Goal: Task Accomplishment & Management: Manage account settings

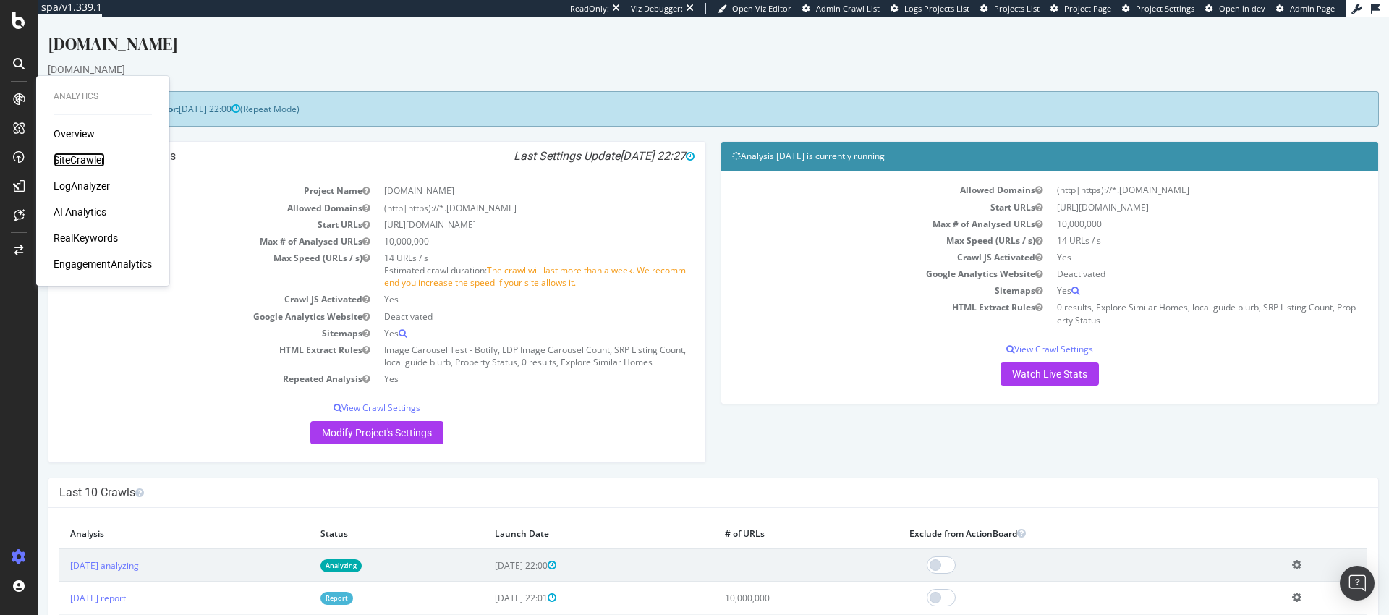
click at [77, 158] on div "SiteCrawler" at bounding box center [79, 160] width 51 height 14
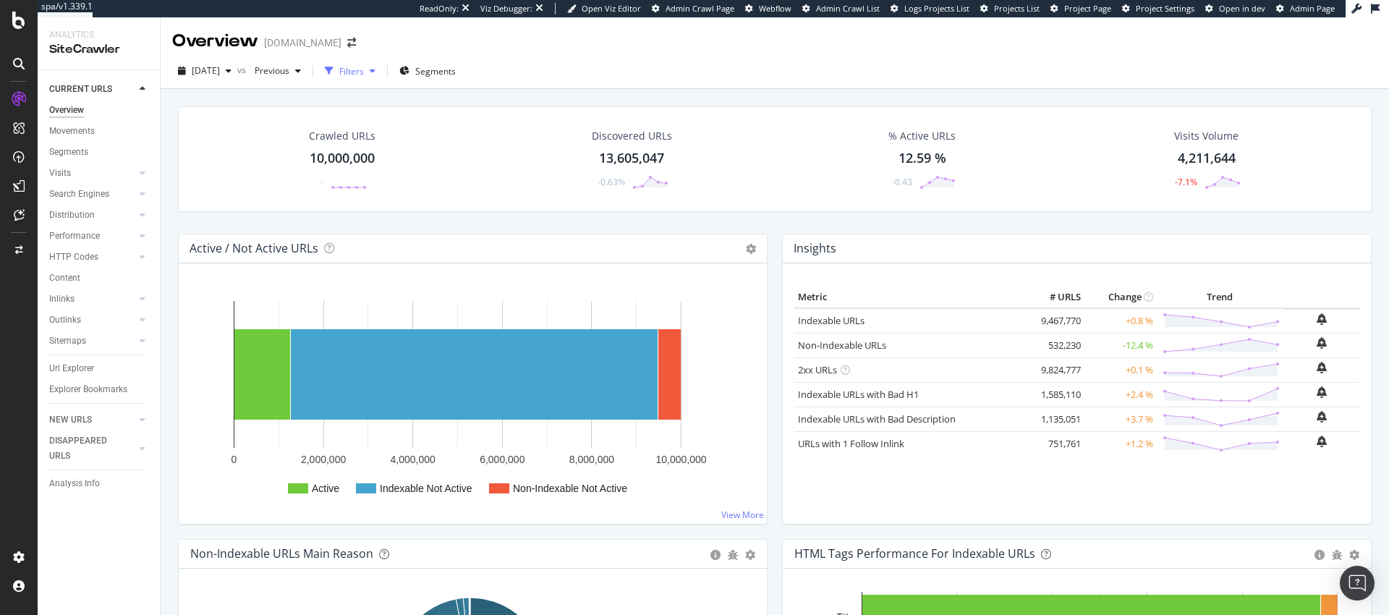
click at [364, 74] on div "Filters" at bounding box center [351, 71] width 25 height 12
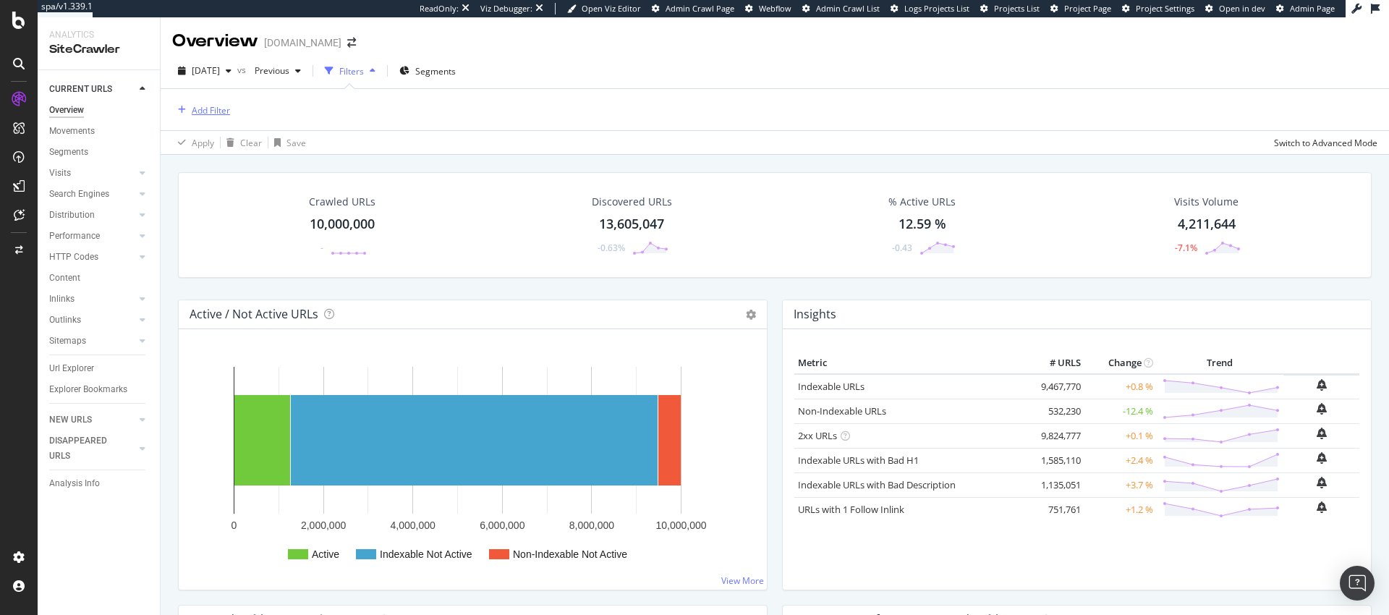
click at [216, 113] on div "Add Filter" at bounding box center [211, 110] width 38 height 12
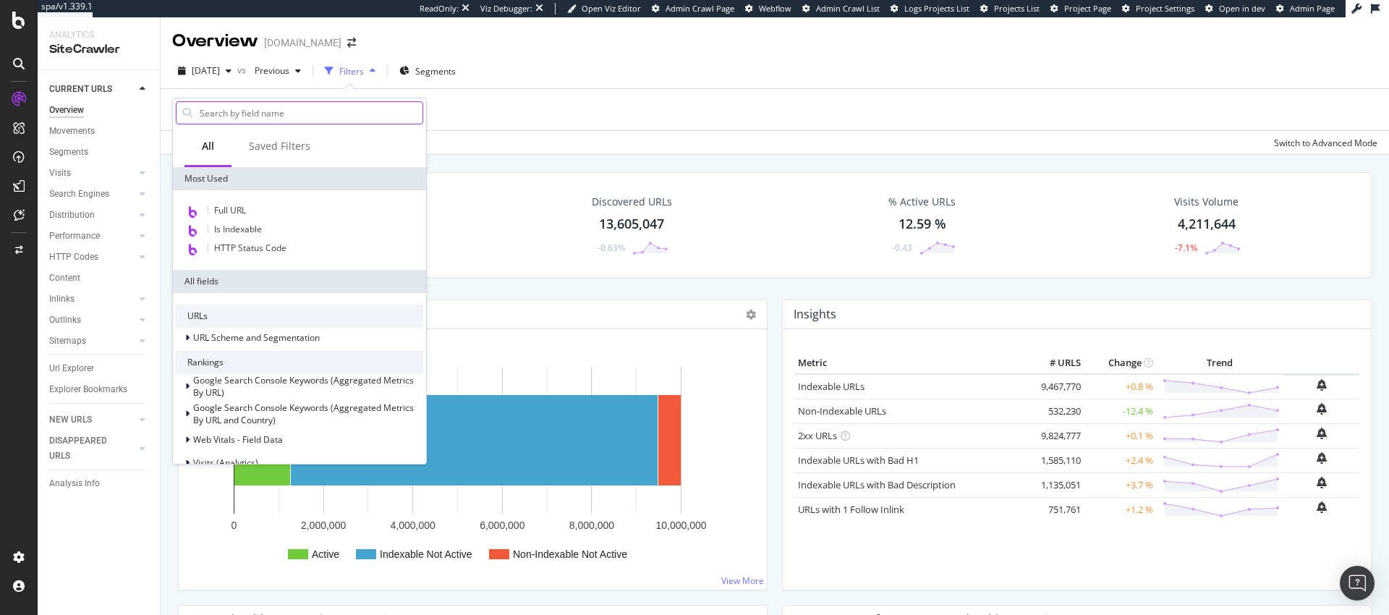
click at [300, 111] on input "text" at bounding box center [310, 113] width 224 height 22
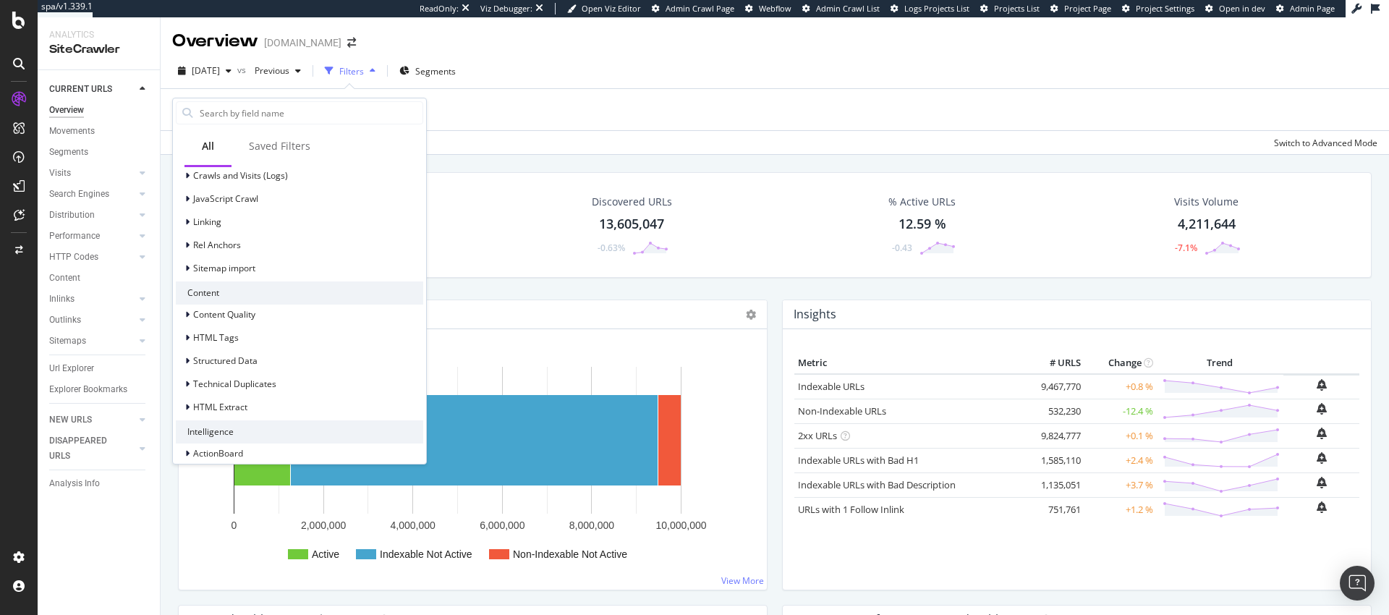
scroll to position [391, 0]
click at [244, 406] on div "URLs URL Scheme and Segmentation Rankings Google Search Console Keywords (Aggre…" at bounding box center [299, 182] width 247 height 539
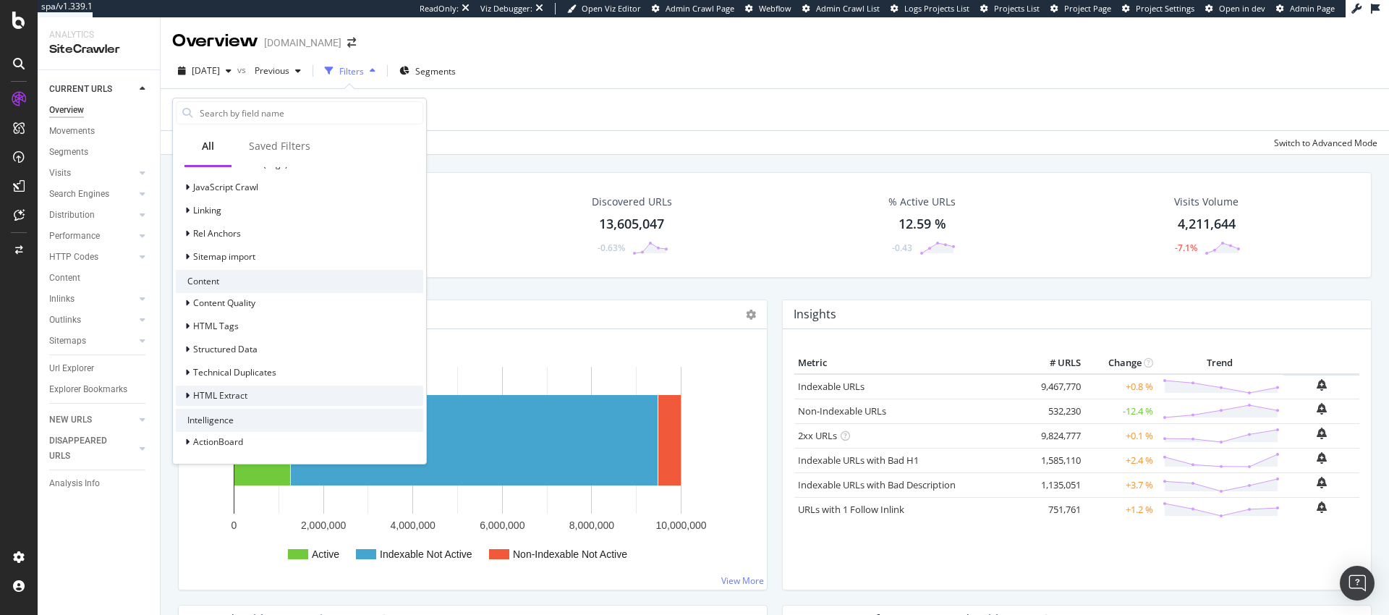
drag, startPoint x: 247, startPoint y: 400, endPoint x: 284, endPoint y: 392, distance: 37.7
click at [247, 400] on div "HTML Extract" at bounding box center [299, 395] width 247 height 20
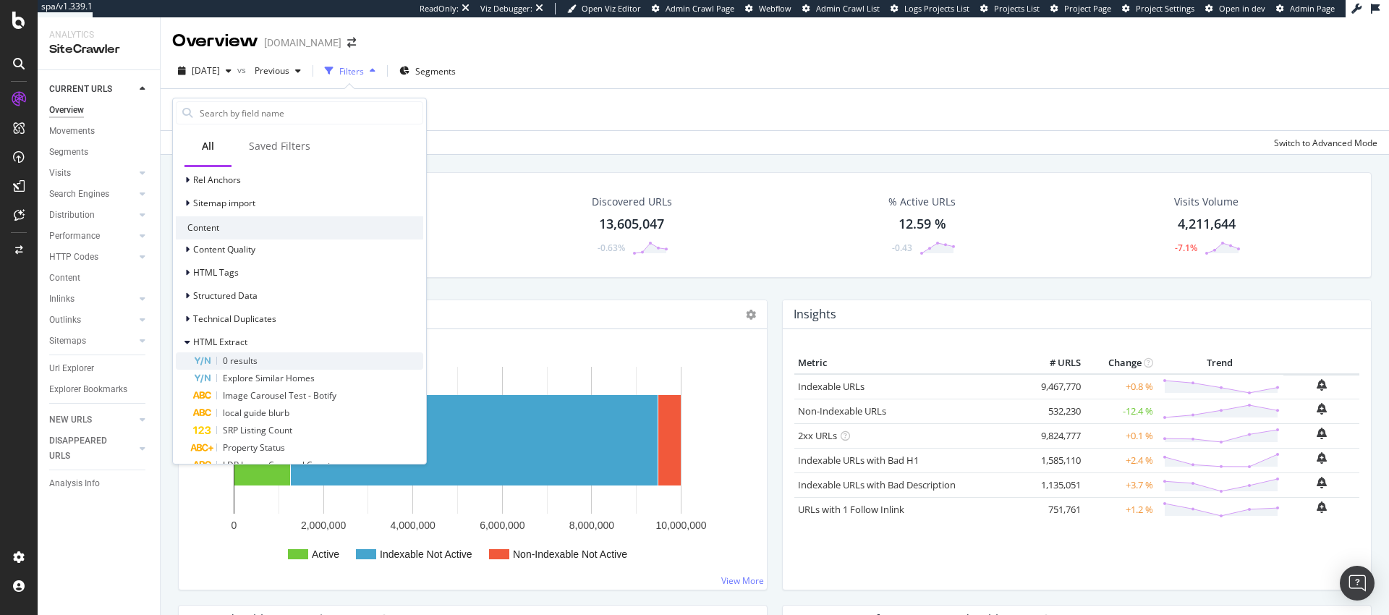
scroll to position [513, 0]
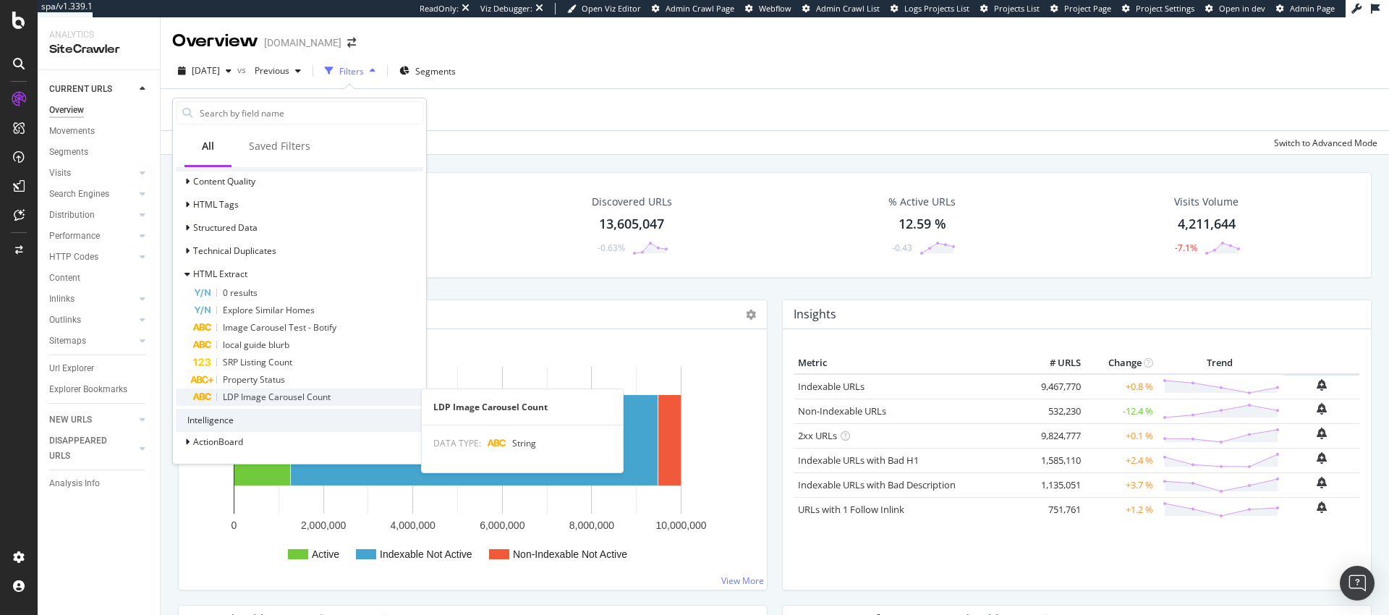
click at [325, 399] on span "LDP Image Carousel Count" at bounding box center [277, 397] width 108 height 12
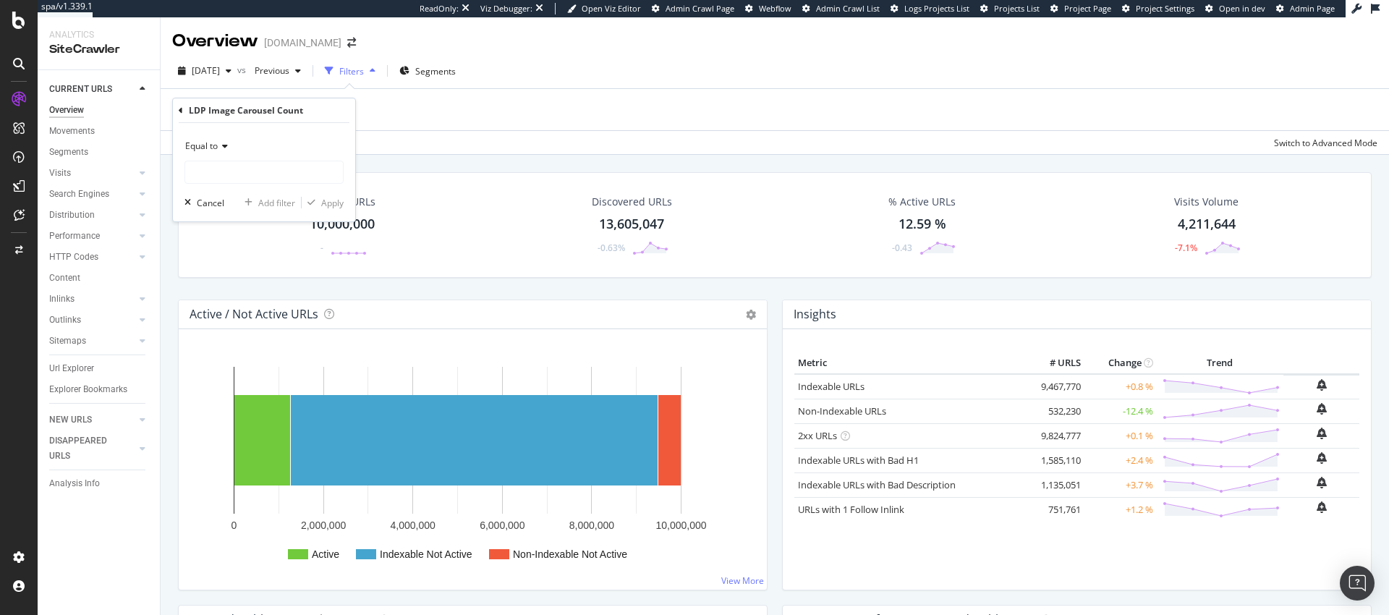
click at [210, 145] on span "Equal to" at bounding box center [201, 146] width 33 height 12
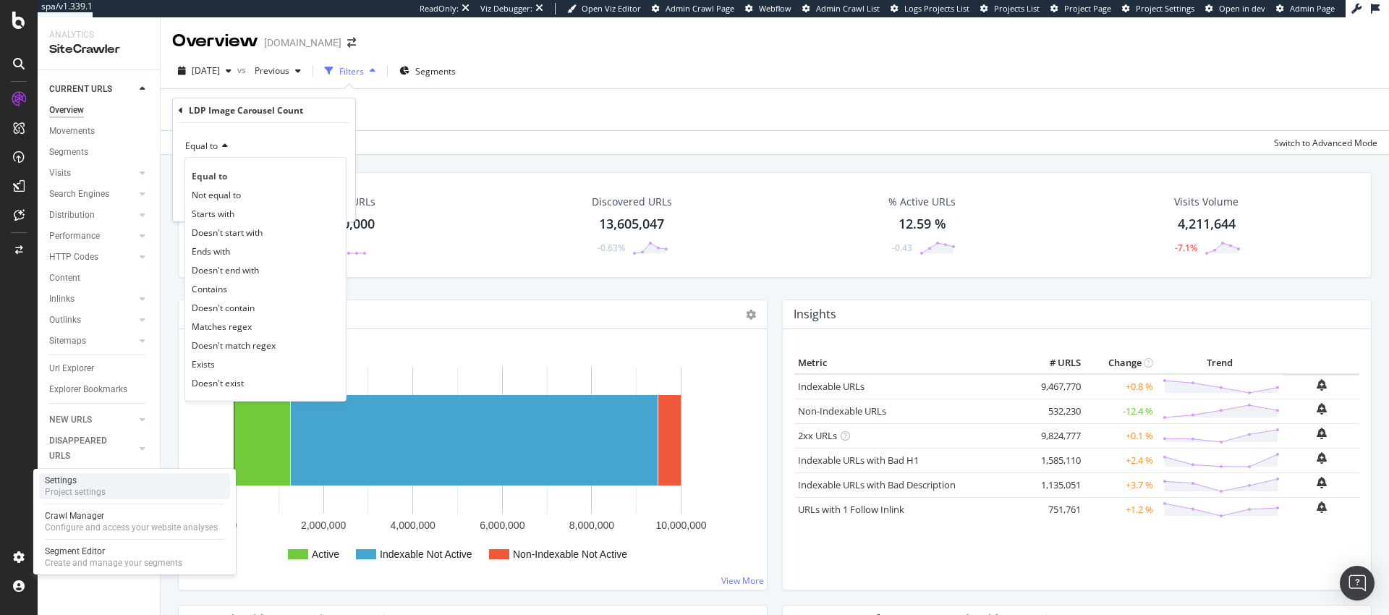
click at [77, 482] on div "Settings" at bounding box center [75, 480] width 61 height 12
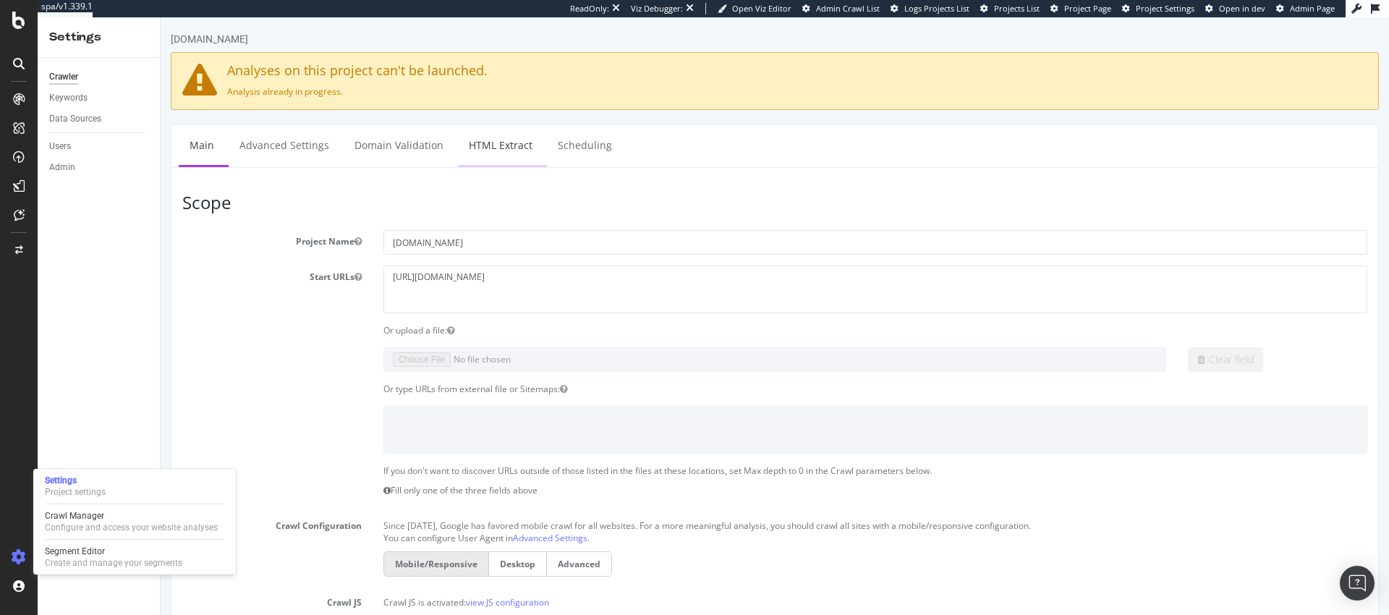
click at [510, 147] on link "HTML Extract" at bounding box center [500, 145] width 85 height 40
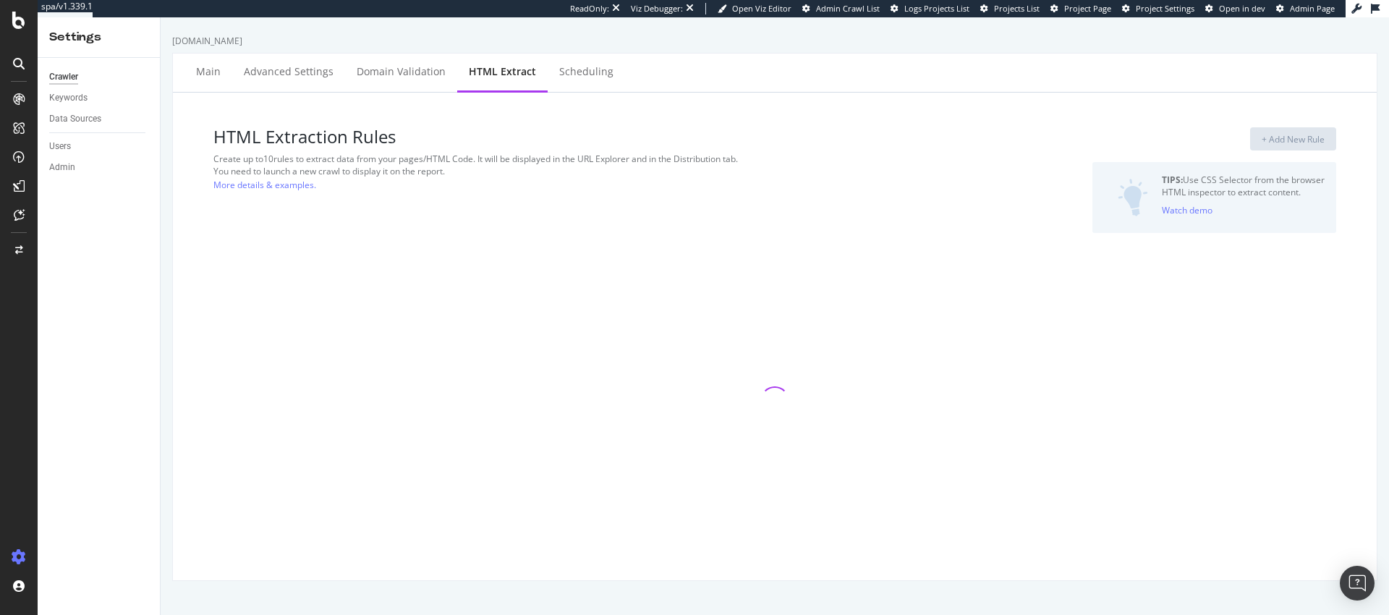
select select "i"
select select "list"
select select "exist"
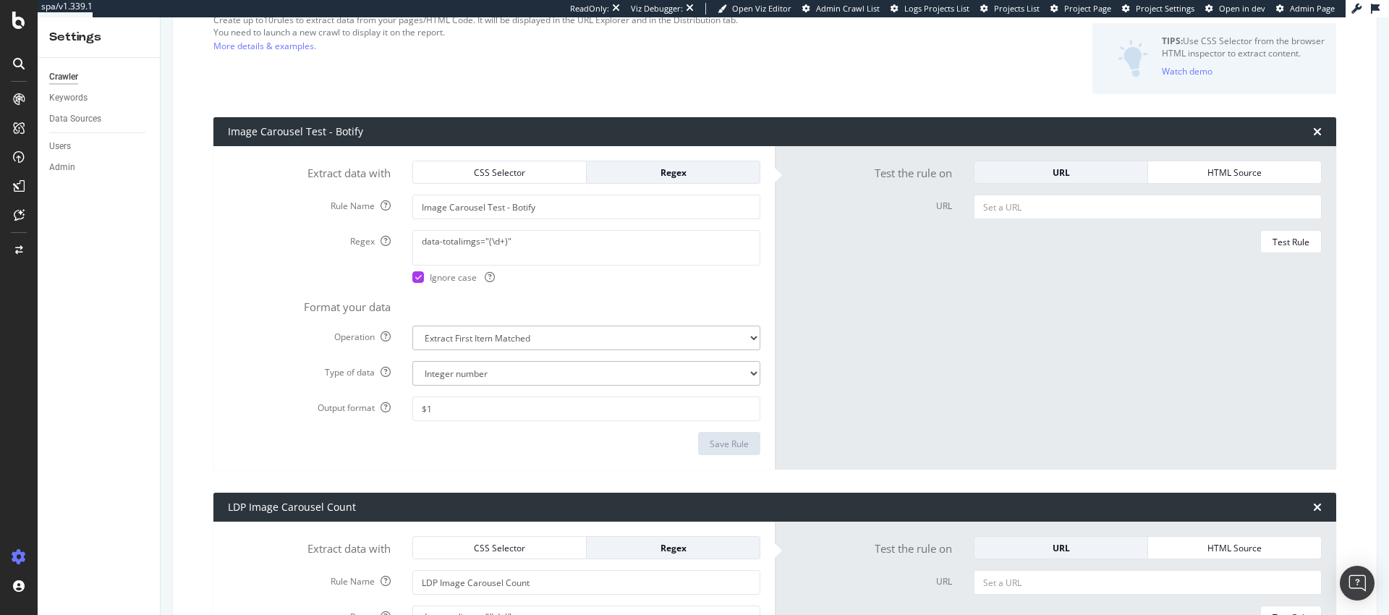
scroll to position [135, 0]
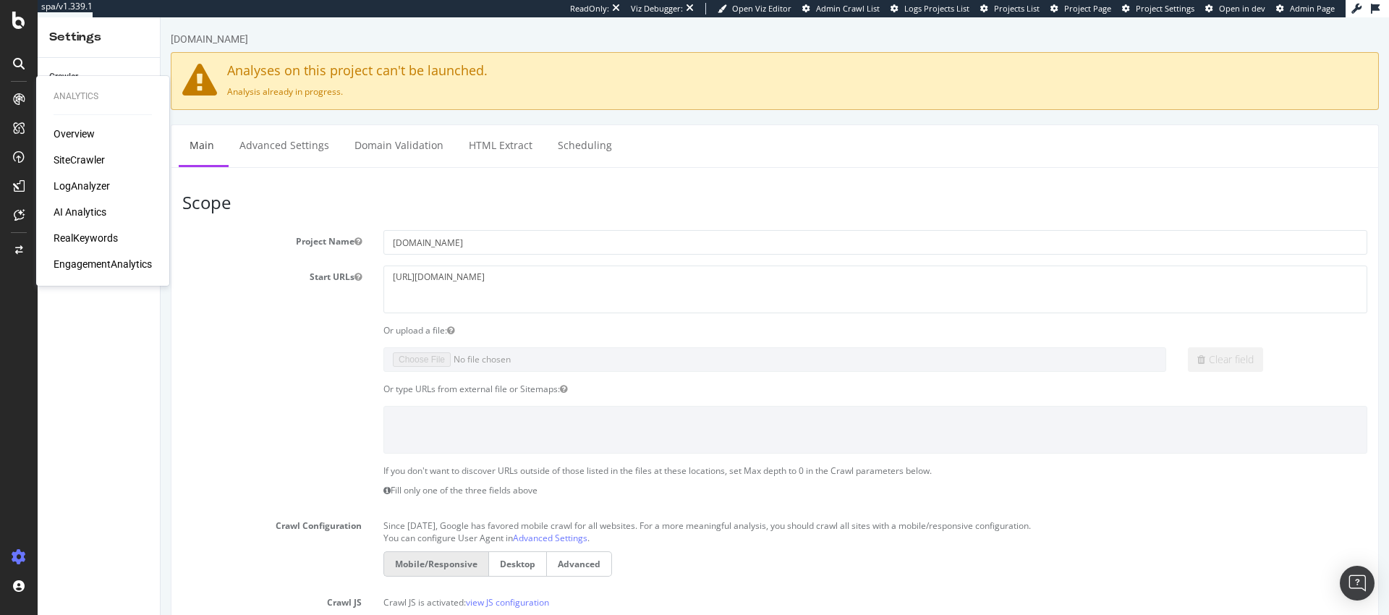
click at [83, 162] on div "SiteCrawler" at bounding box center [79, 160] width 51 height 14
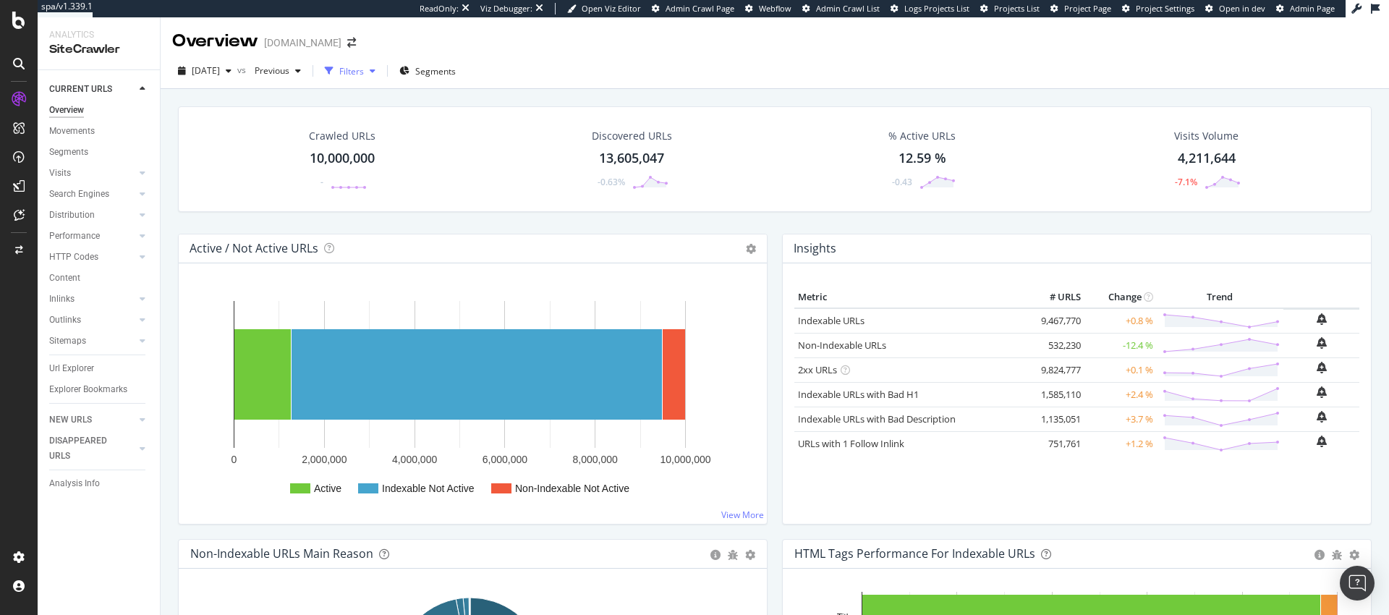
click at [364, 72] on div "Filters" at bounding box center [351, 71] width 25 height 12
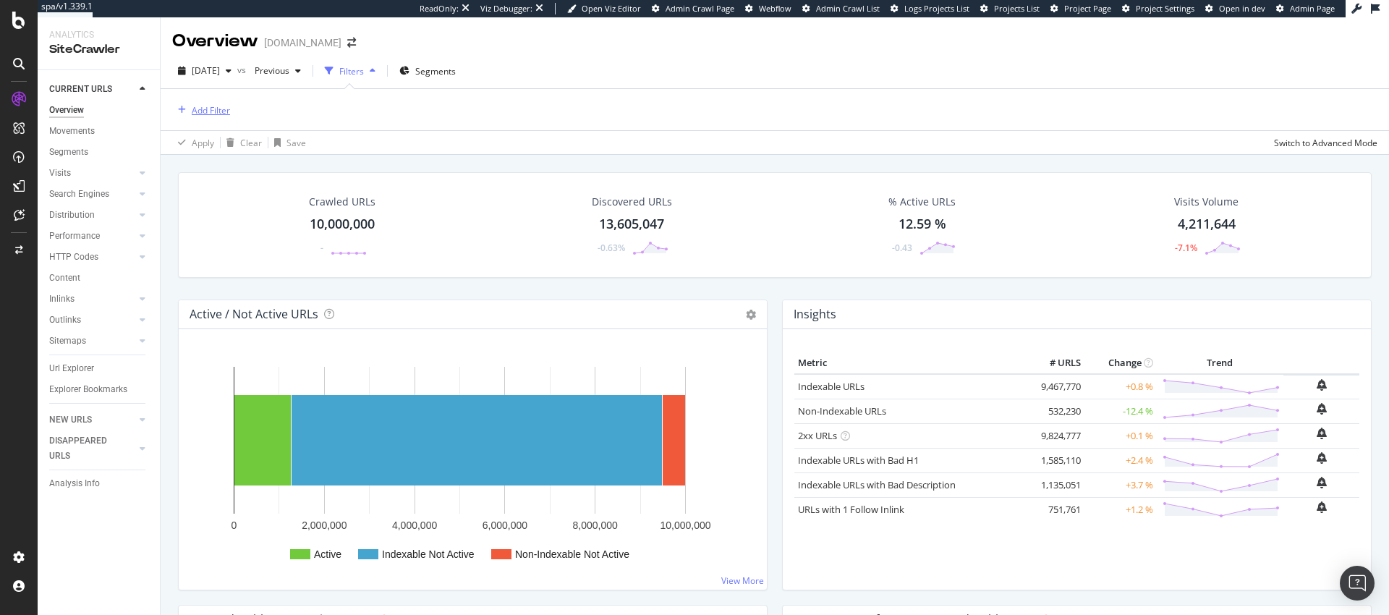
click at [202, 104] on div "Add Filter" at bounding box center [211, 110] width 38 height 12
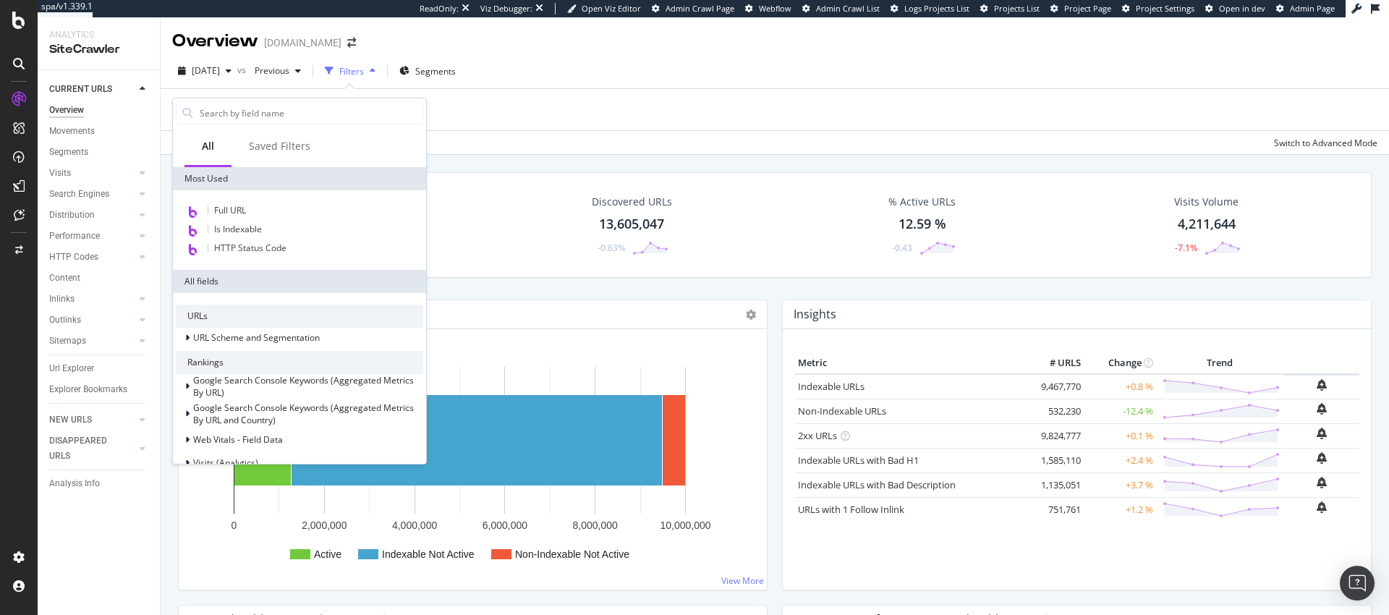
scroll to position [391, 0]
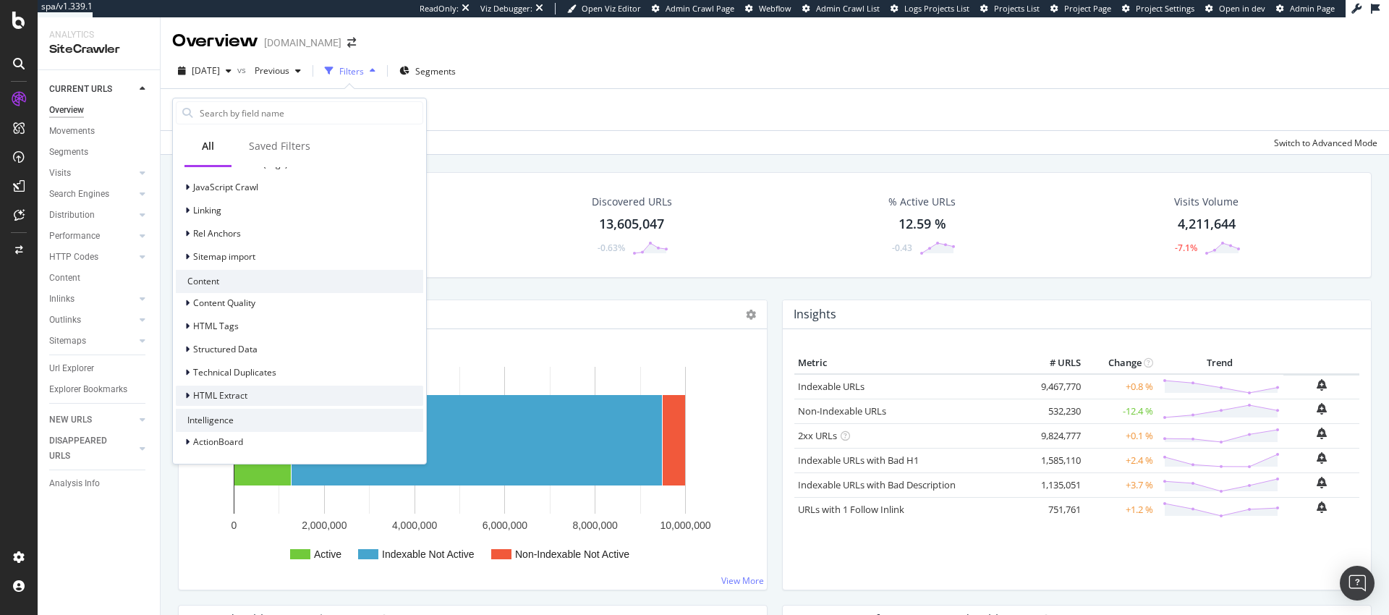
click at [239, 390] on span "HTML Extract" at bounding box center [220, 395] width 54 height 12
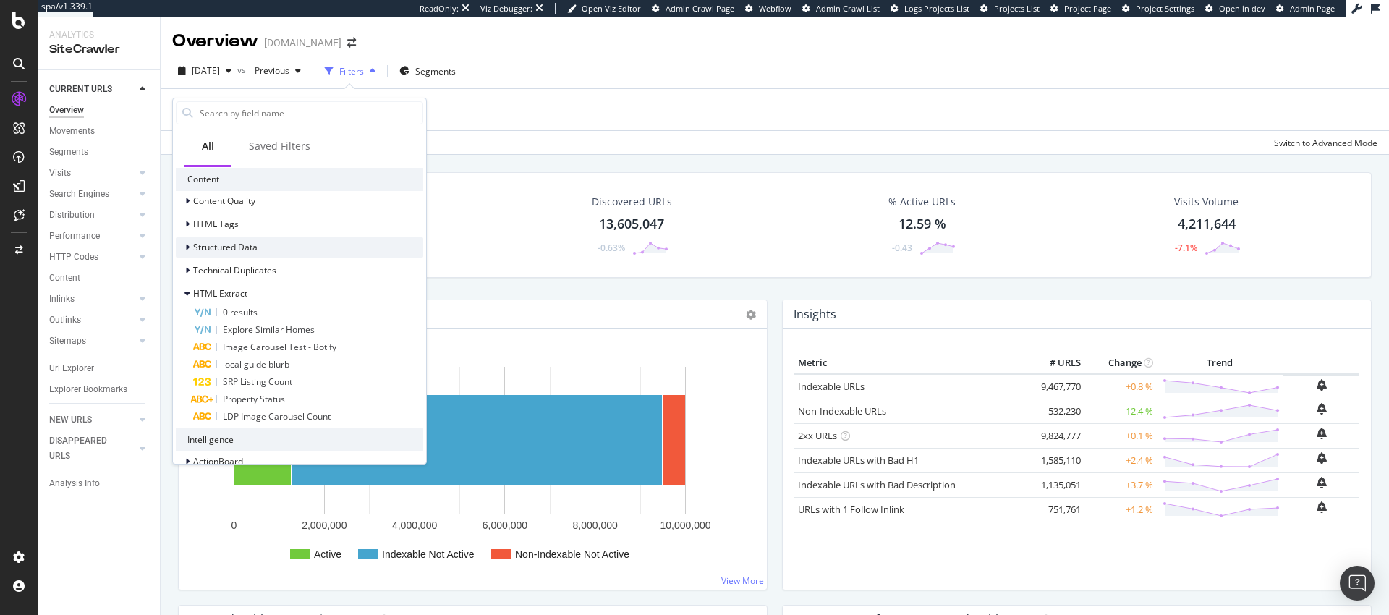
scroll to position [513, 0]
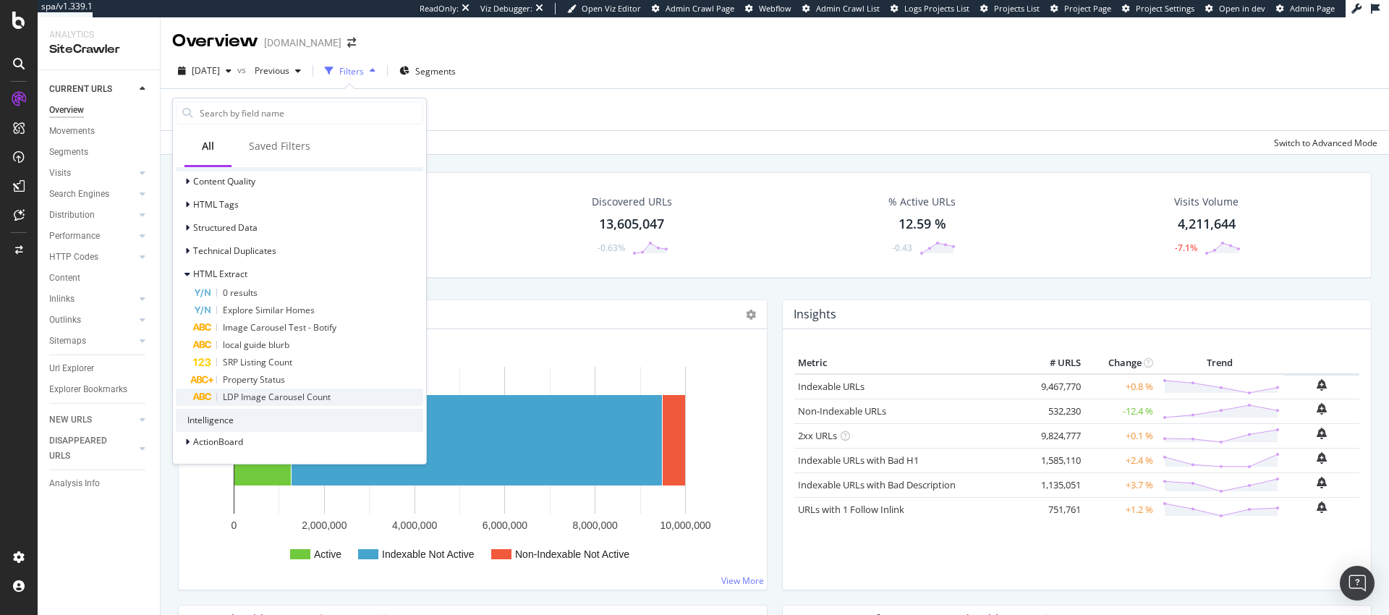
click at [279, 400] on span "LDP Image Carousel Count" at bounding box center [277, 397] width 108 height 12
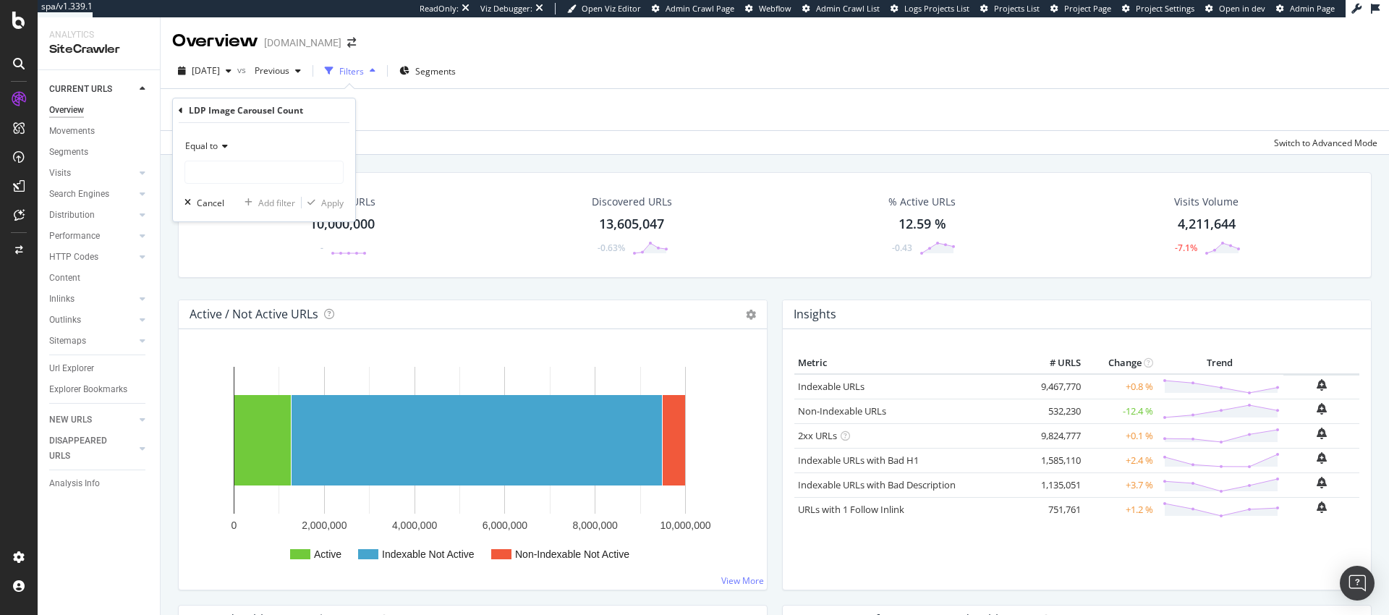
click at [221, 154] on div "Equal to" at bounding box center [263, 146] width 159 height 23
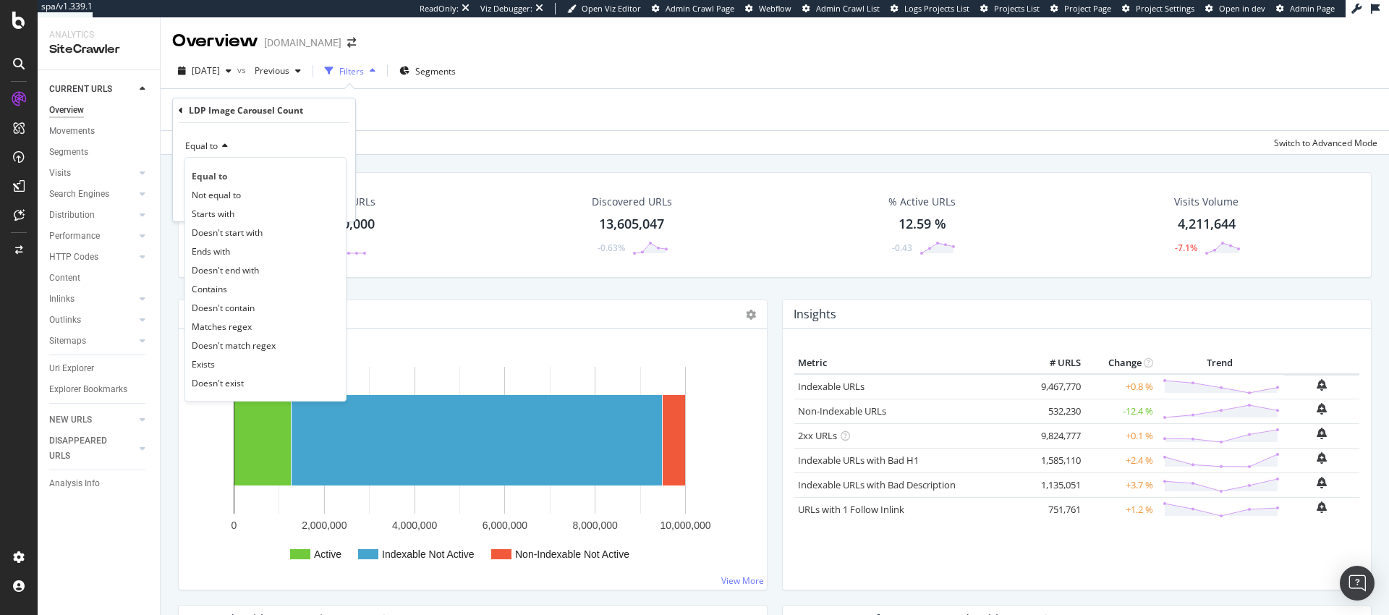
click at [221, 154] on div "Equal to" at bounding box center [263, 146] width 159 height 23
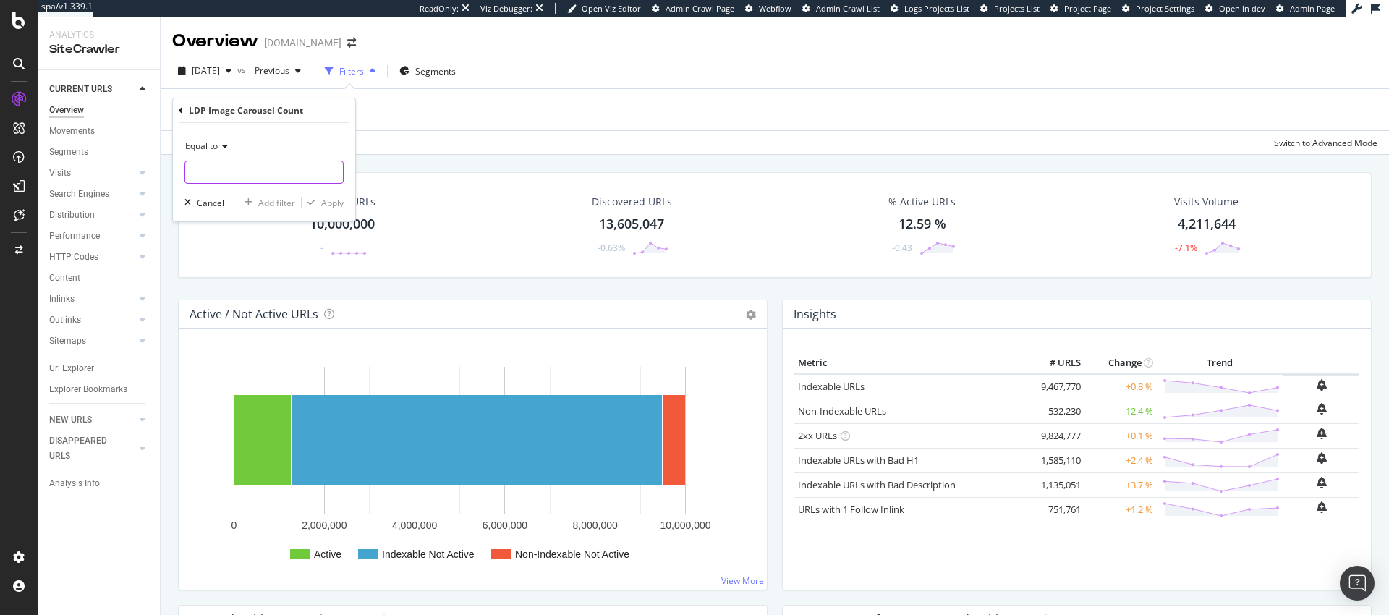
click at [233, 169] on input "text" at bounding box center [264, 172] width 158 height 23
type input "6"
click at [325, 203] on div "Apply" at bounding box center [332, 203] width 22 height 12
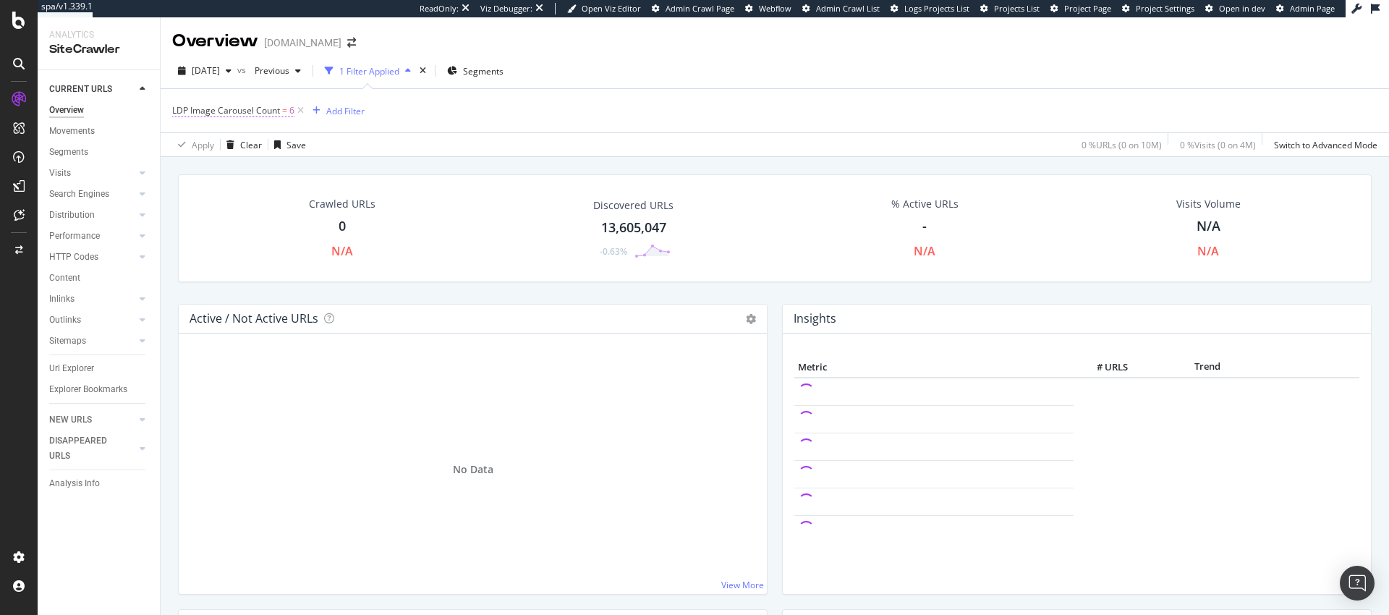
click at [230, 109] on span "LDP Image Carousel Count" at bounding box center [226, 110] width 108 height 12
click at [215, 144] on span "Equal to" at bounding box center [201, 144] width 33 height 12
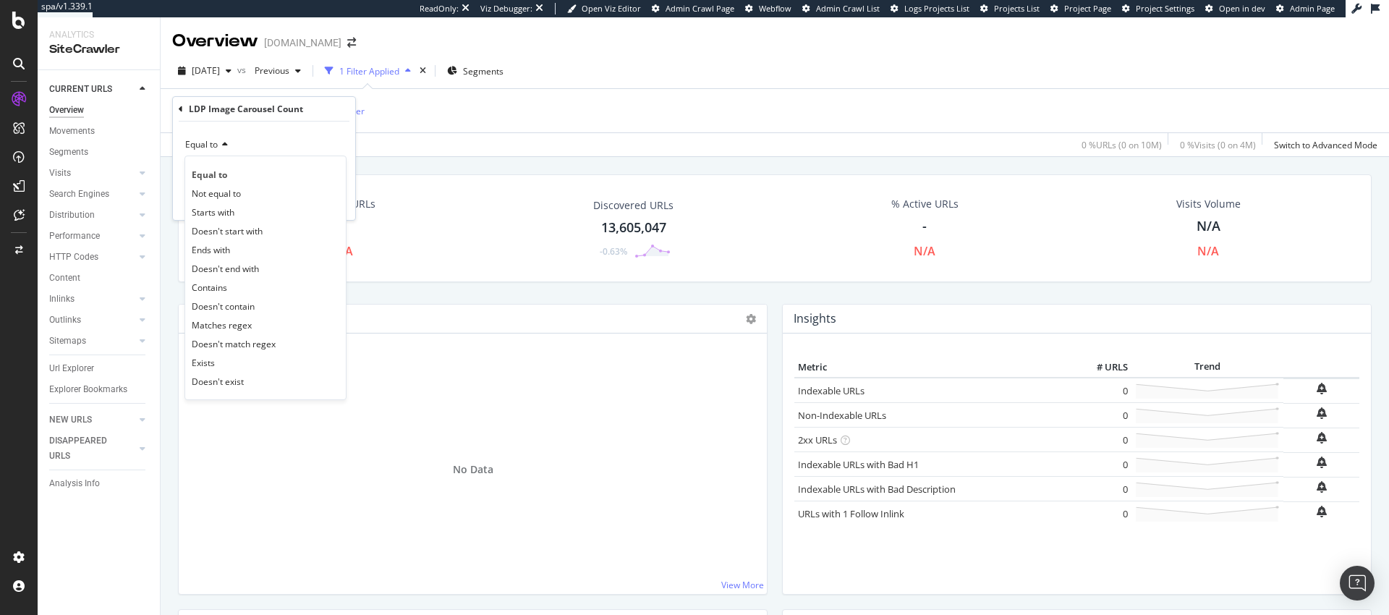
click at [289, 133] on div "Equal to" at bounding box center [263, 144] width 159 height 23
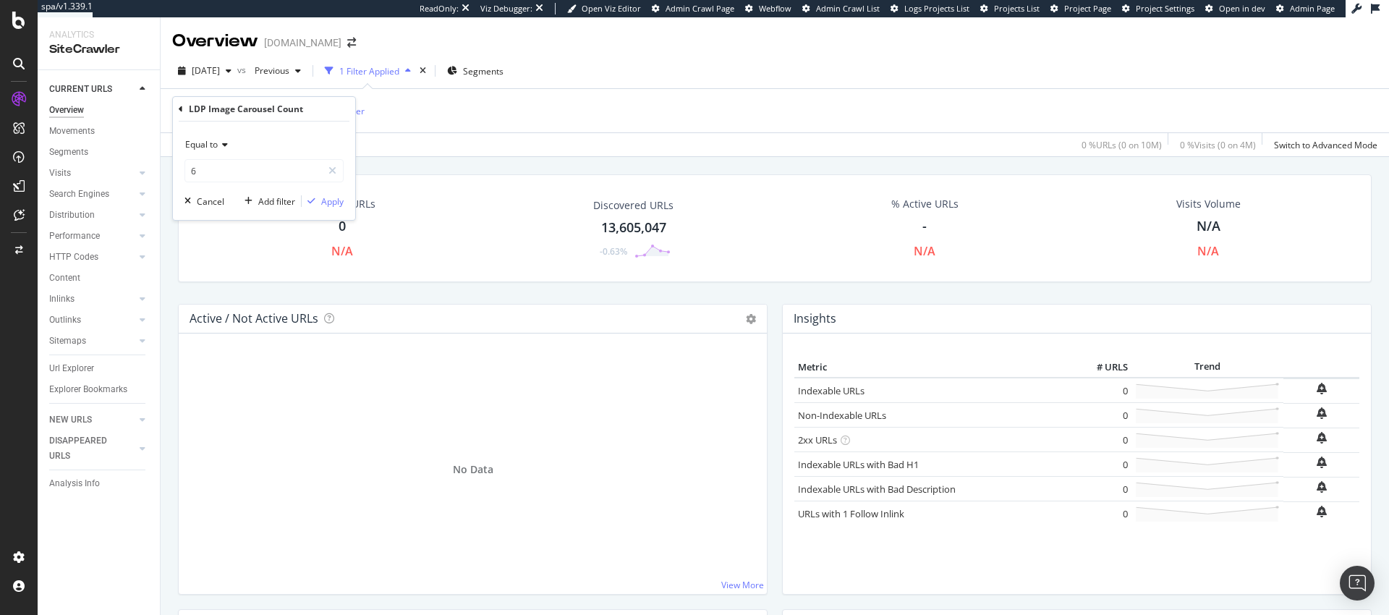
click at [208, 143] on span "Equal to" at bounding box center [201, 144] width 33 height 12
click at [429, 69] on div "times" at bounding box center [423, 71] width 12 height 14
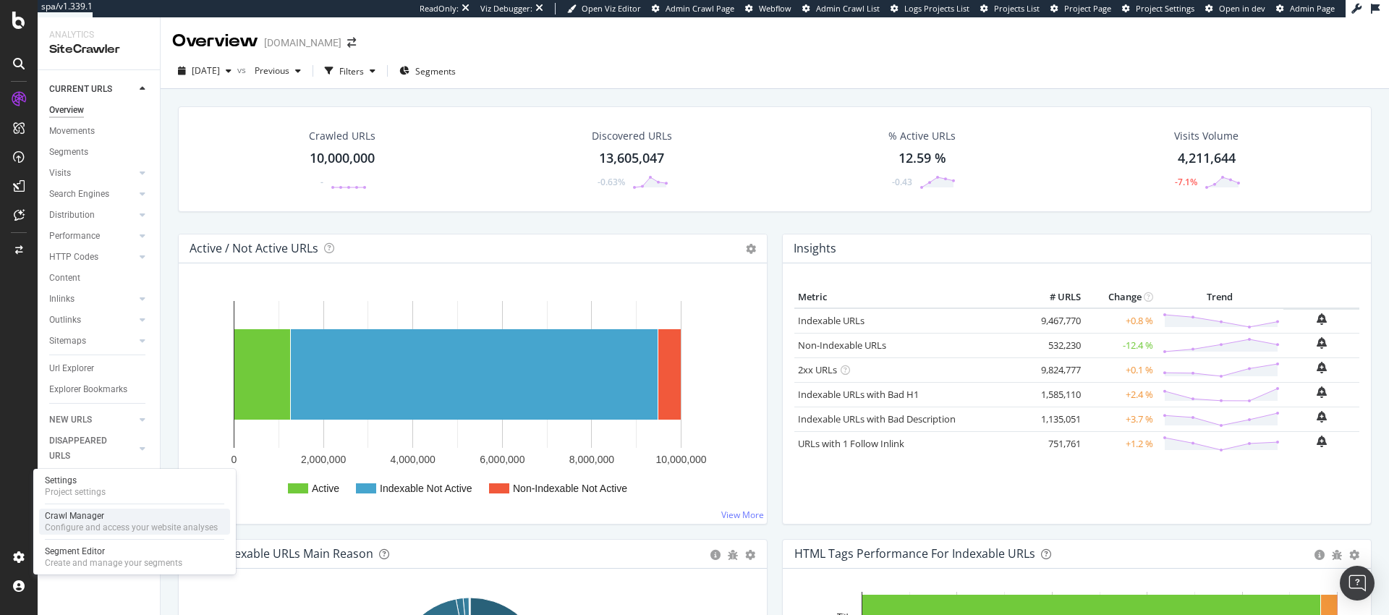
click at [121, 523] on div "Configure and access your website analyses" at bounding box center [131, 527] width 173 height 12
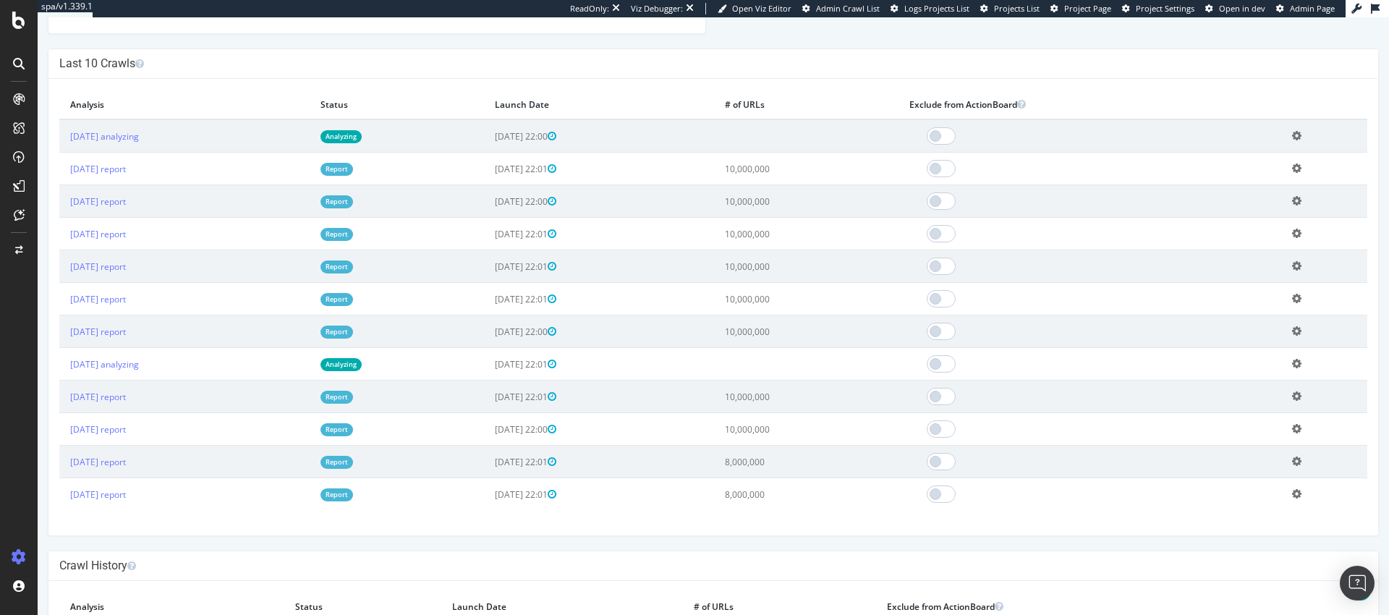
scroll to position [369, 0]
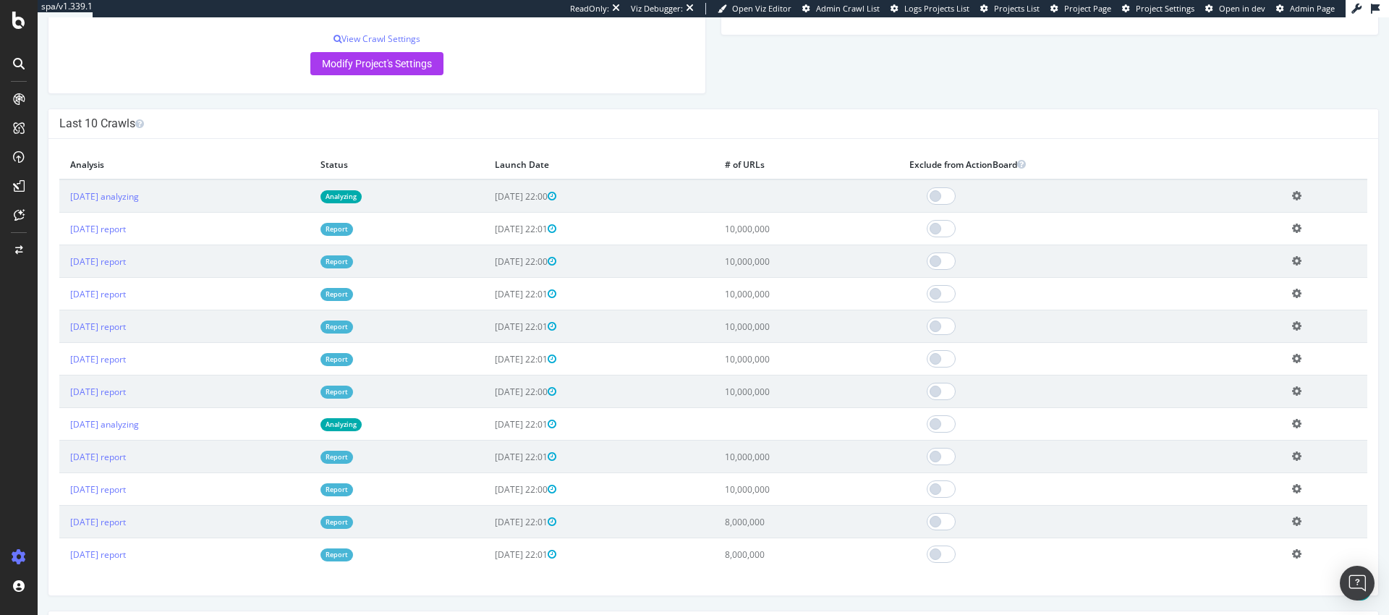
click at [1295, 199] on icon at bounding box center [1296, 195] width 9 height 11
click at [1279, 127] on h4 "Last 10 Crawls" at bounding box center [713, 123] width 1308 height 14
click at [85, 493] on div "Project settings" at bounding box center [75, 492] width 61 height 12
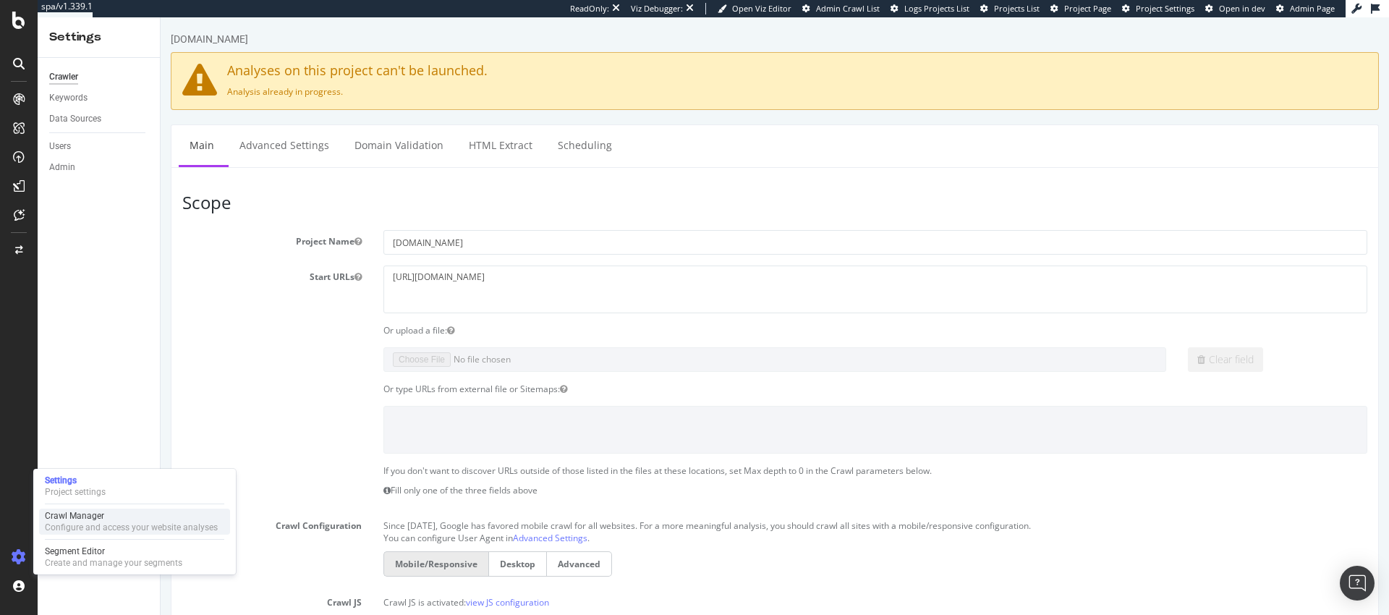
click at [103, 519] on div "Crawl Manager" at bounding box center [131, 516] width 173 height 12
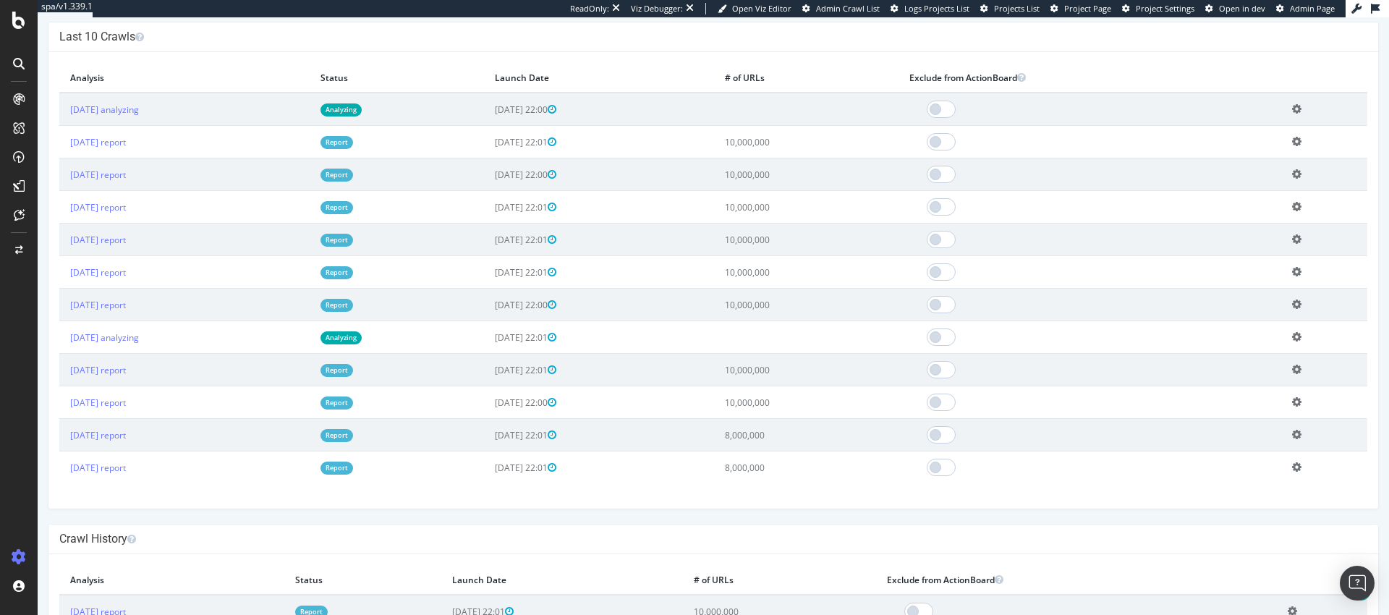
scroll to position [761, 0]
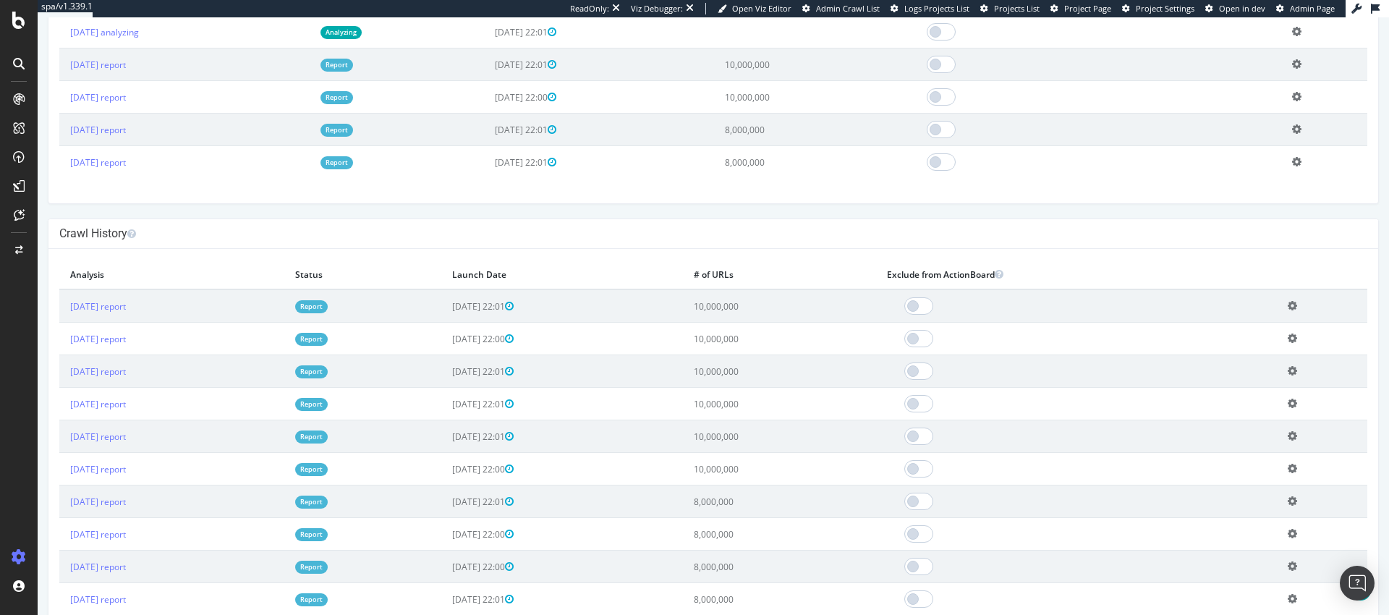
click at [1297, 307] on td "Add name Delete analysis" at bounding box center [1322, 305] width 90 height 33
click at [1295, 305] on icon at bounding box center [1291, 305] width 9 height 11
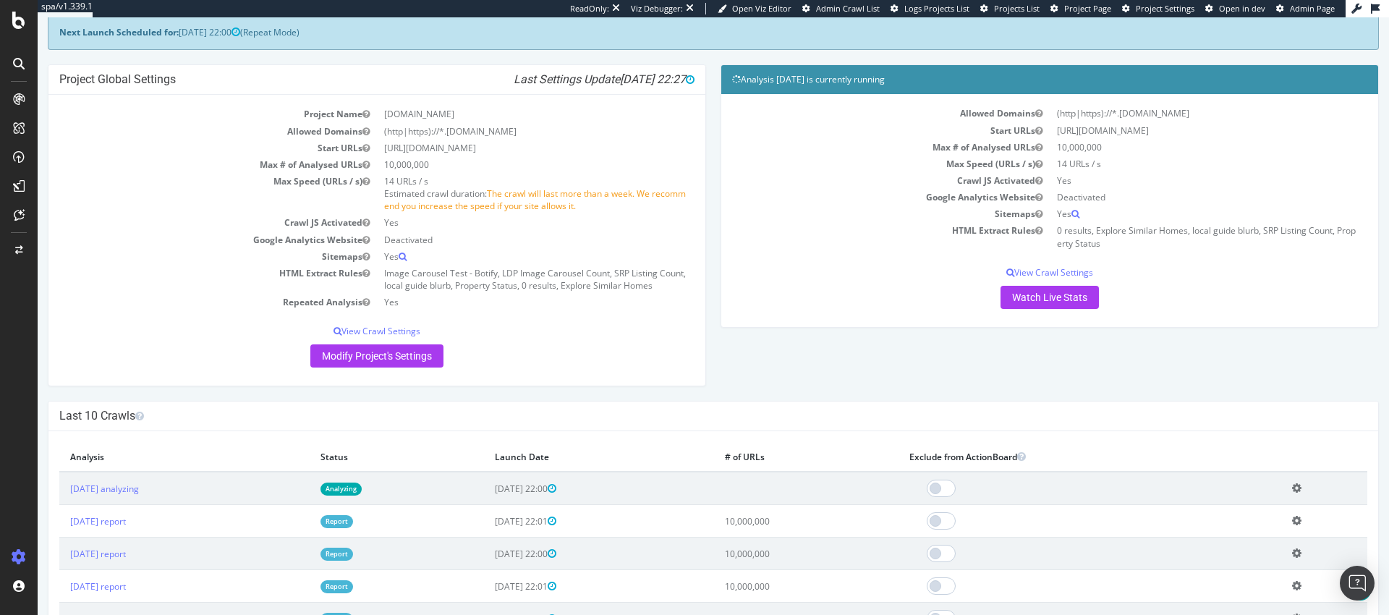
scroll to position [0, 0]
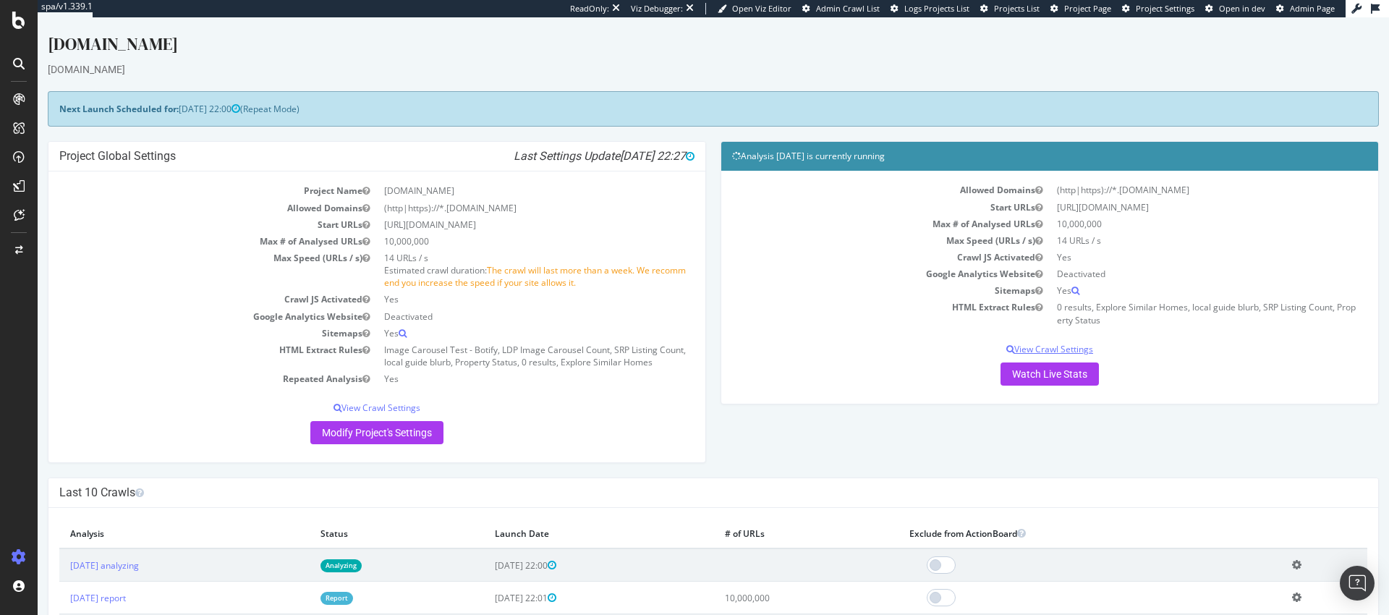
click at [1036, 345] on p "View Crawl Settings" at bounding box center [1049, 349] width 635 height 12
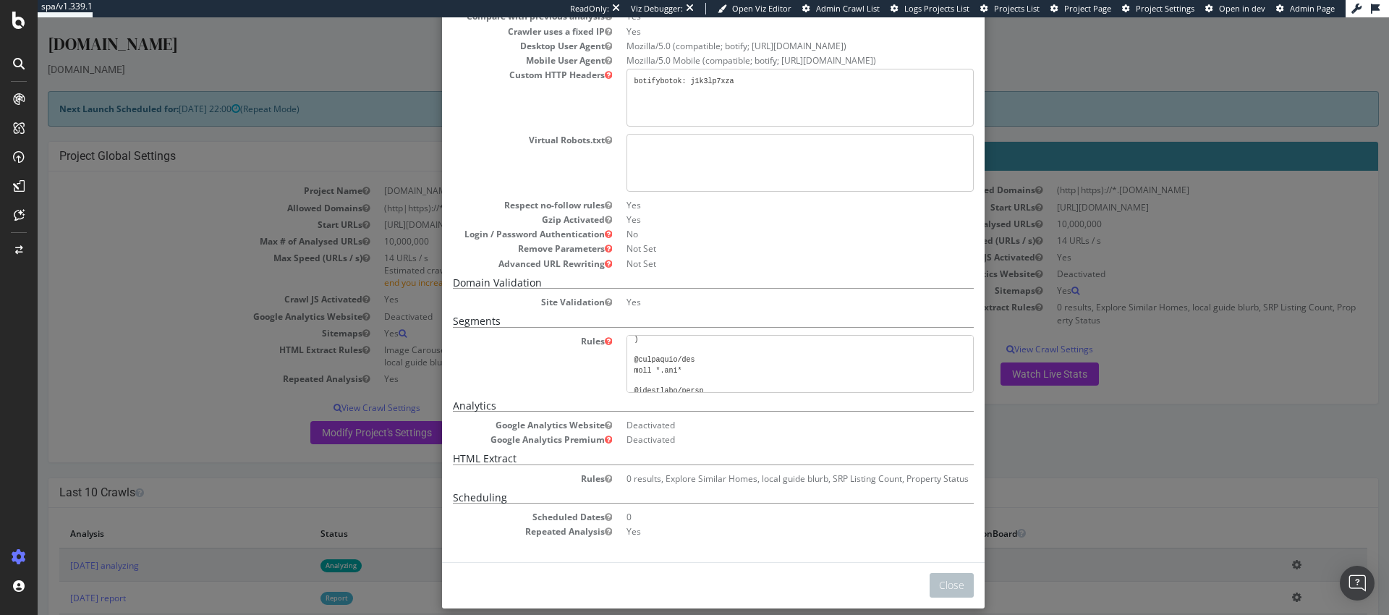
scroll to position [304, 0]
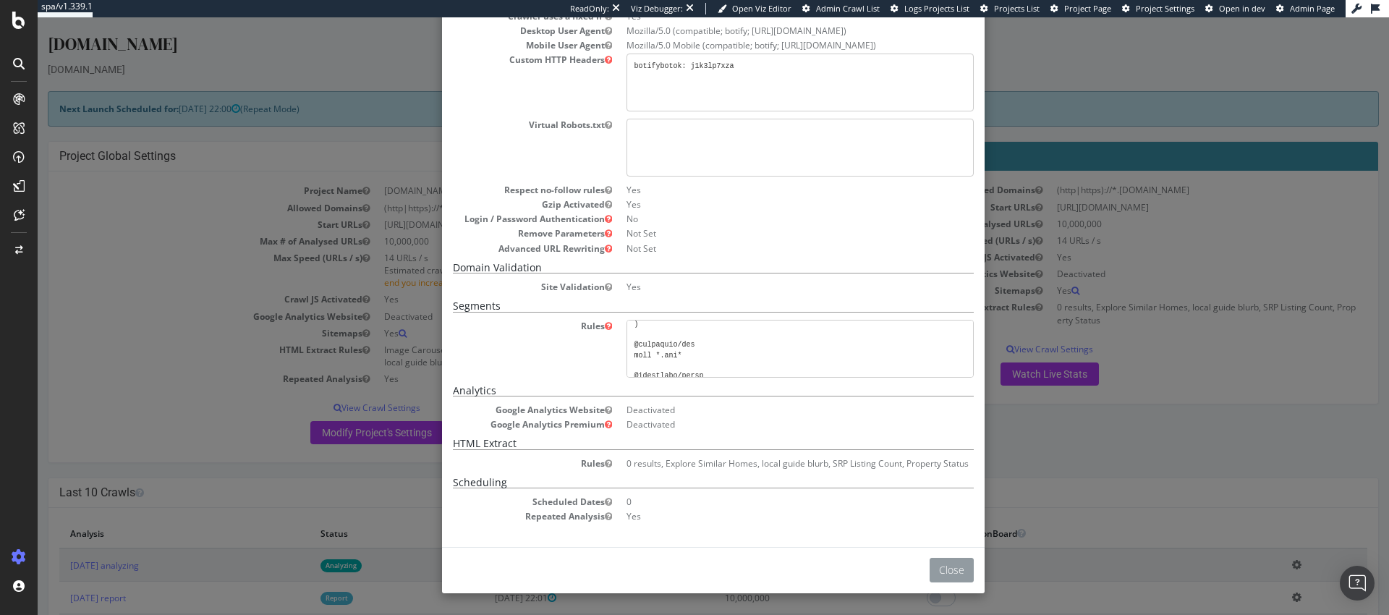
click at [949, 574] on button "Close" at bounding box center [951, 570] width 44 height 25
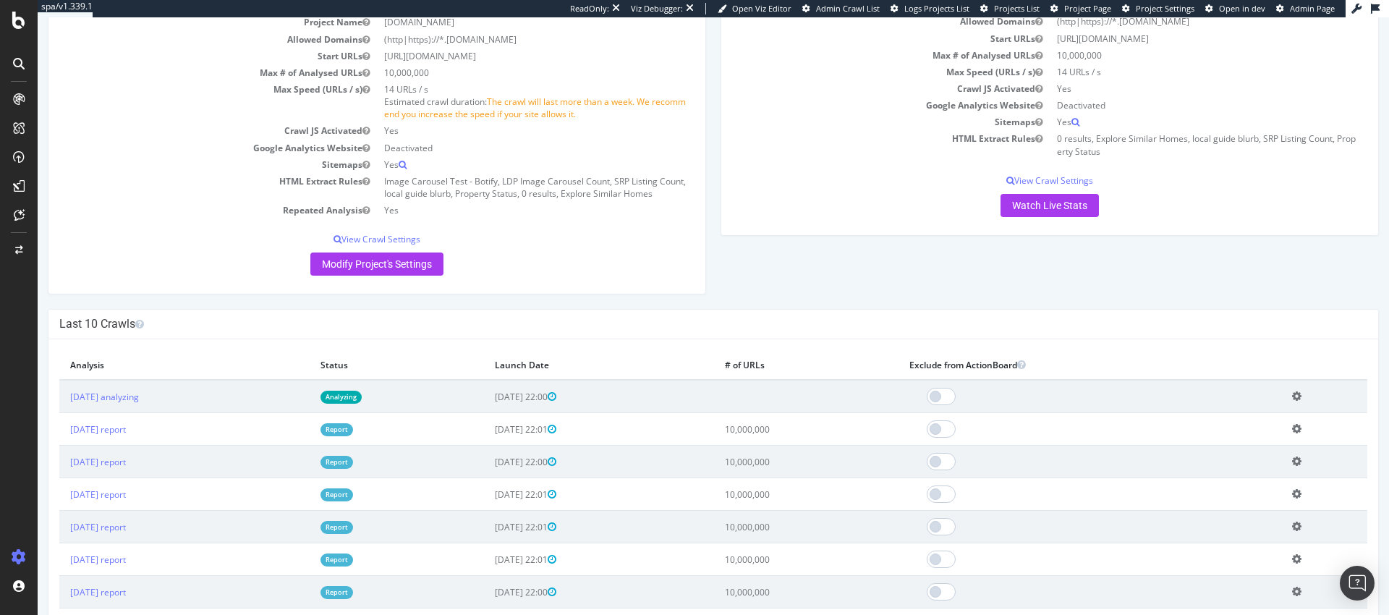
scroll to position [316, 0]
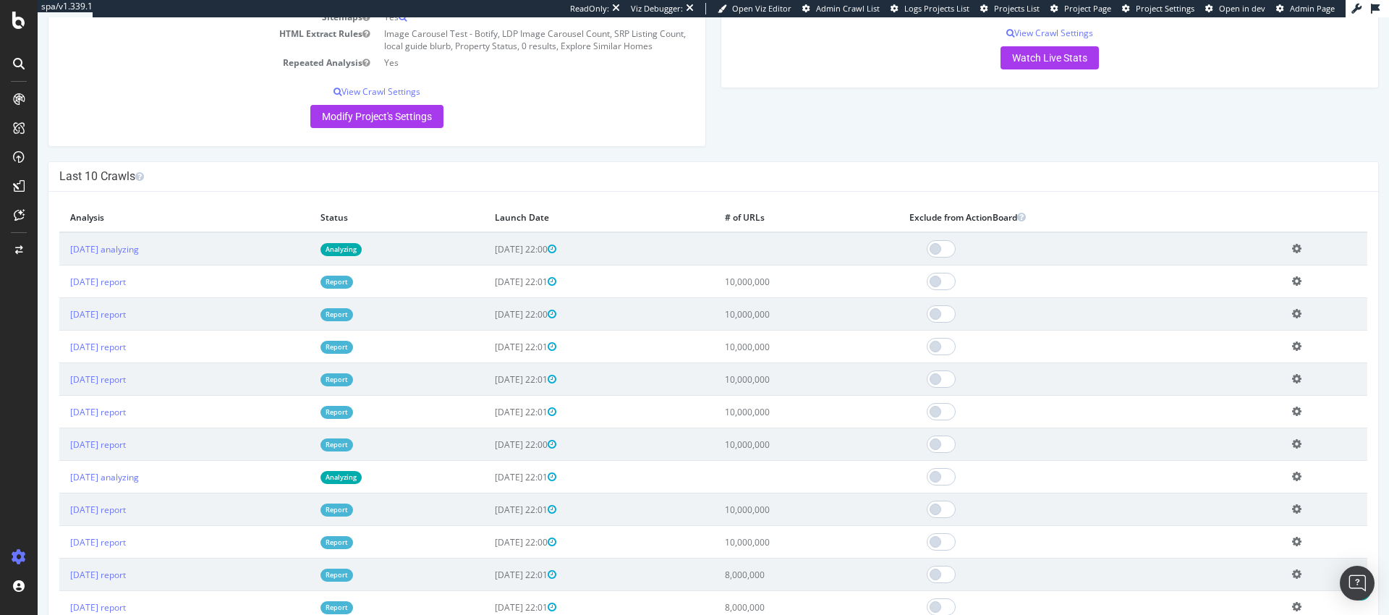
click at [1295, 282] on icon at bounding box center [1296, 281] width 9 height 11
click at [1271, 177] on h4 "Last 10 Crawls" at bounding box center [713, 176] width 1308 height 14
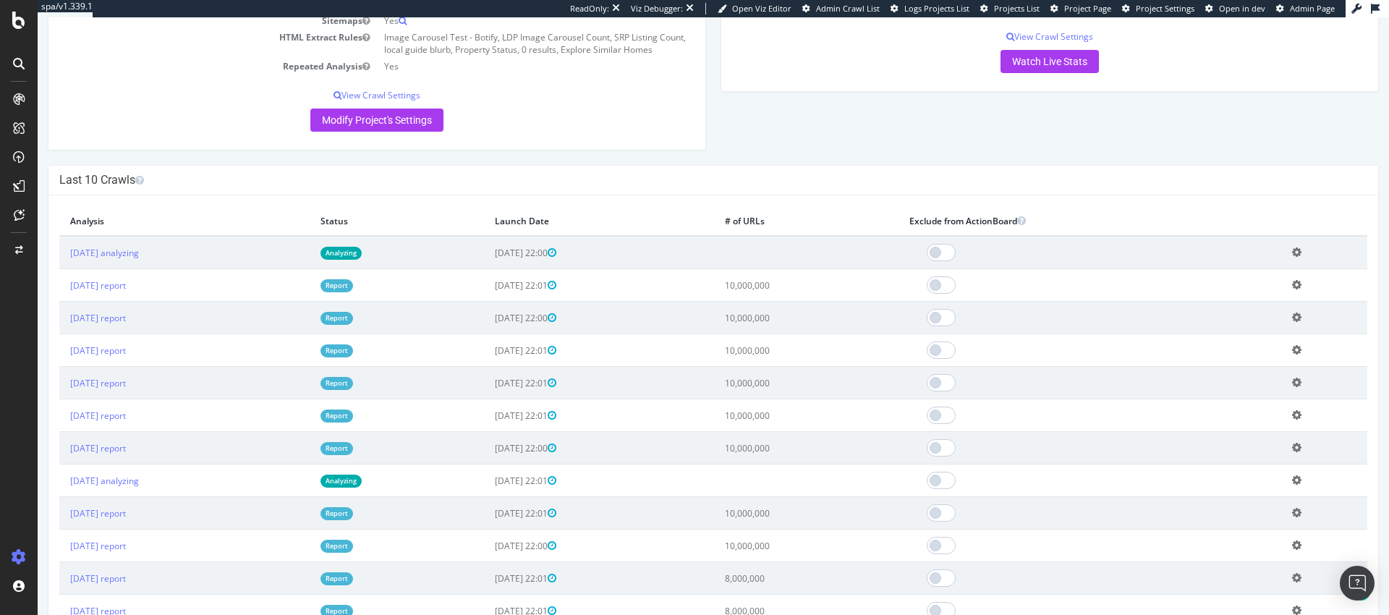
scroll to position [0, 0]
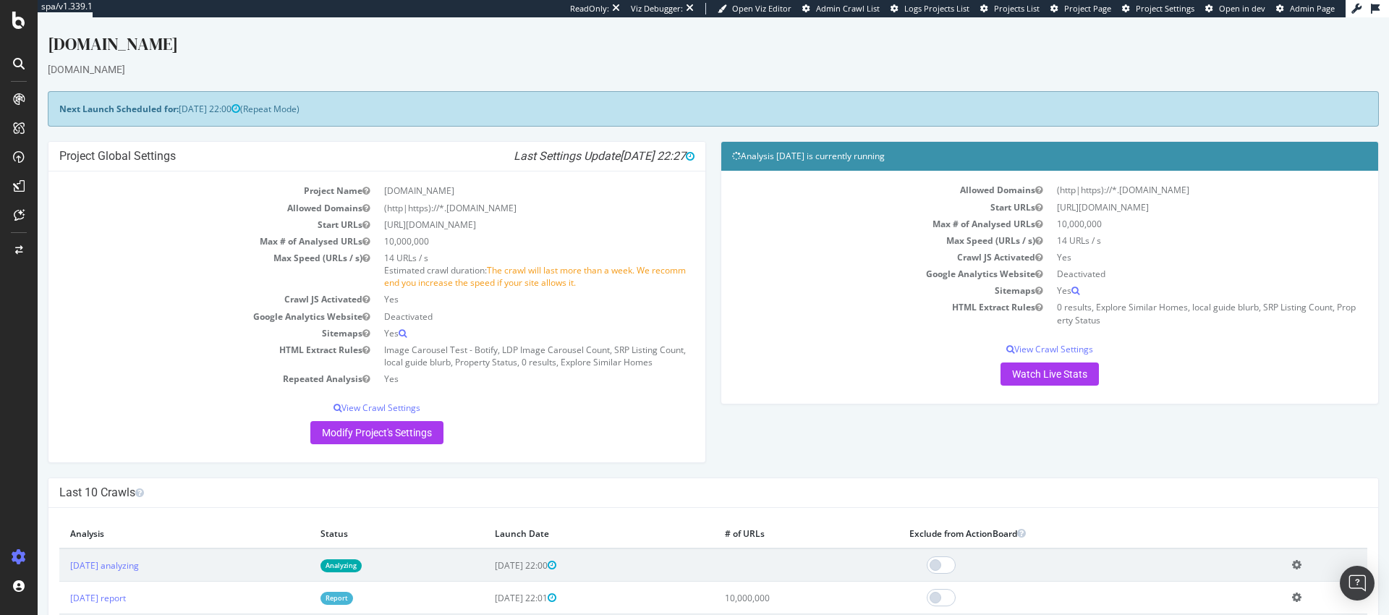
click at [1292, 14] on div "ReadOnly: Viz Debugger: Open Viz Editor Admin Crawl List Logs Projects List Pro…" at bounding box center [957, 8] width 775 height 17
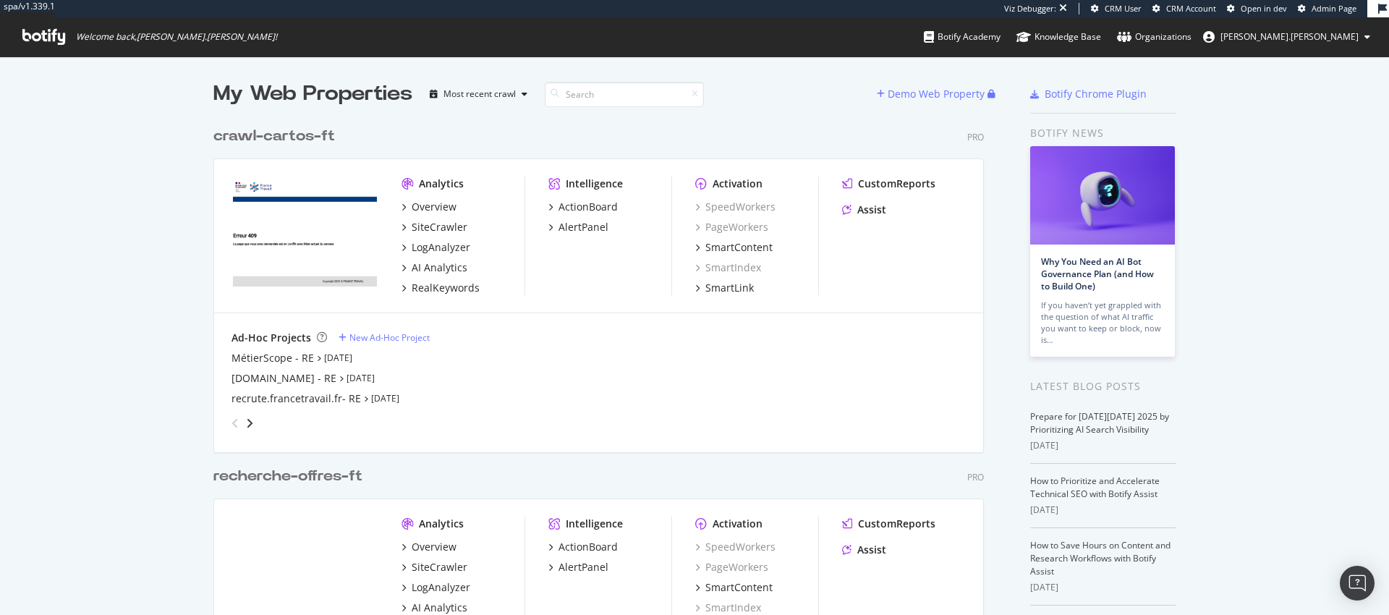
scroll to position [604, 1367]
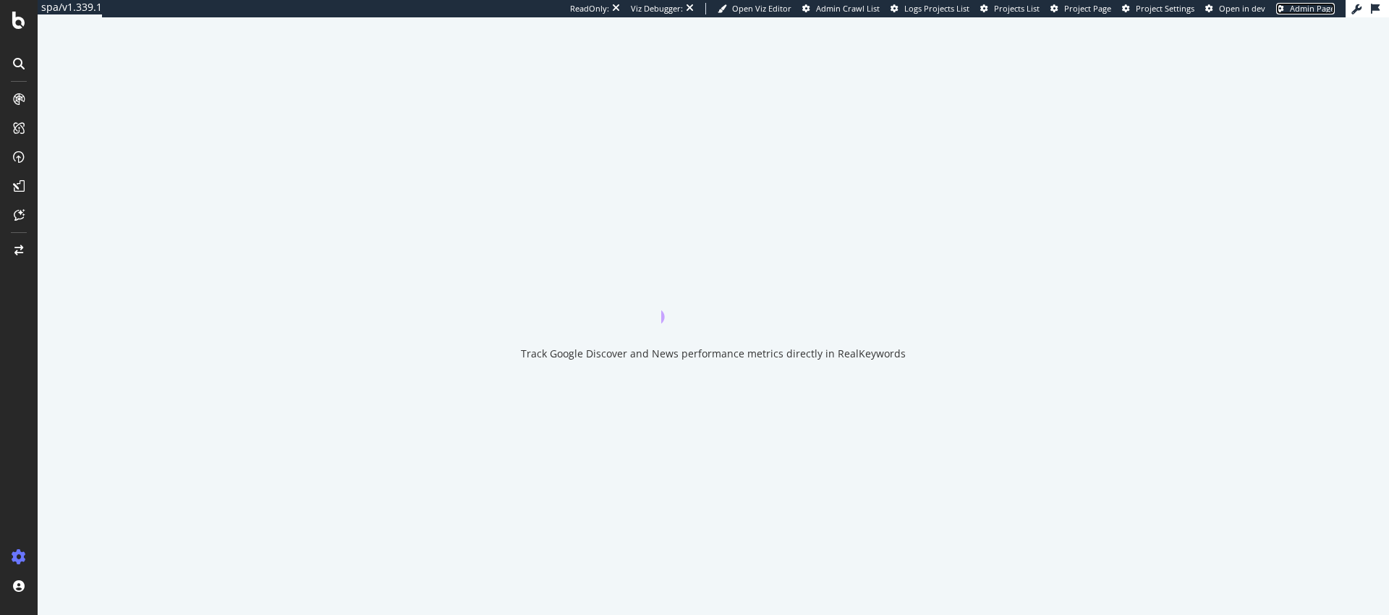
click at [1325, 9] on span "Admin Page" at bounding box center [1312, 8] width 45 height 11
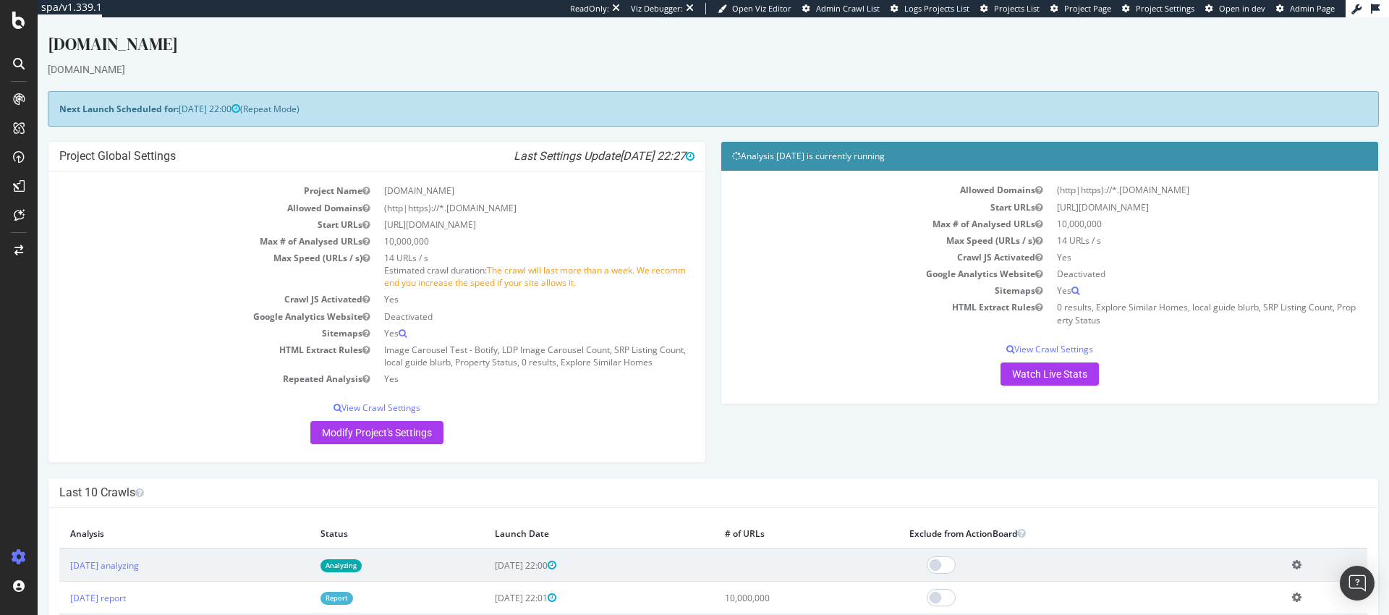
click at [538, 278] on span "The crawl will last more than a week. We recommend you increase the speed if yo…" at bounding box center [535, 276] width 302 height 25
click at [441, 365] on td "Image Carousel Test - Botify, LDP Image Carousel Count, SRP Listing Count, loca…" at bounding box center [536, 355] width 318 height 29
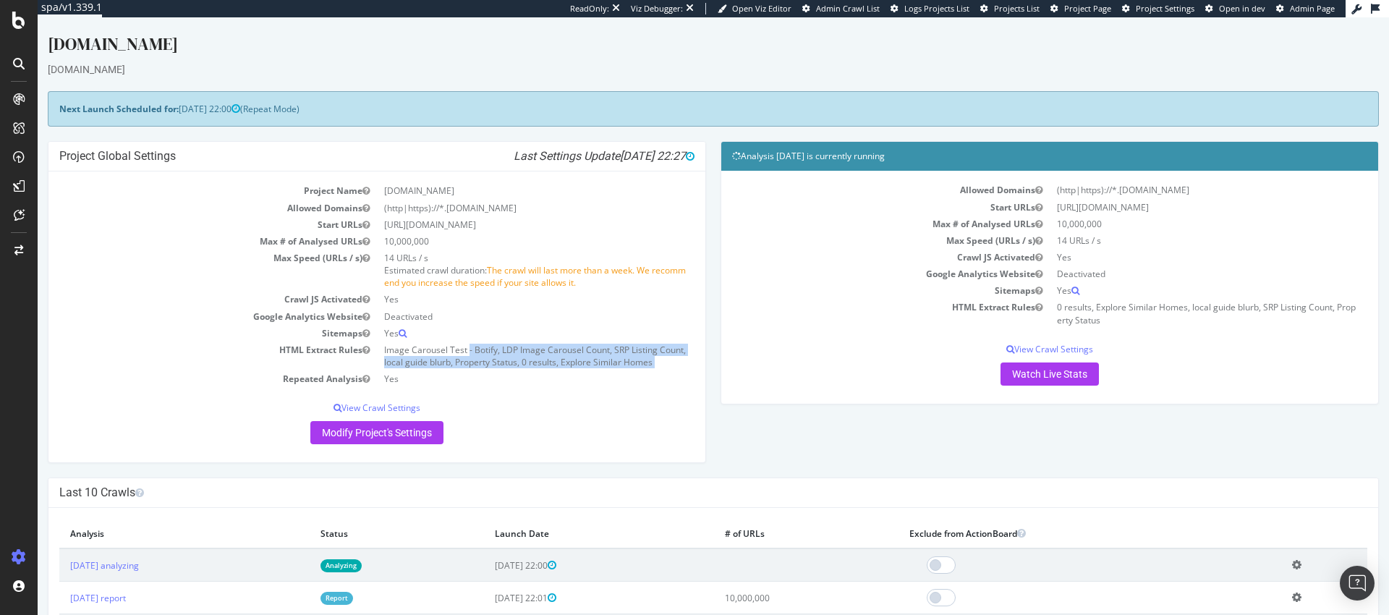
click at [441, 365] on td "Image Carousel Test - Botify, LDP Image Carousel Count, SRP Listing Count, loca…" at bounding box center [536, 355] width 318 height 29
click at [1297, 9] on span "Admin Page" at bounding box center [1312, 8] width 45 height 11
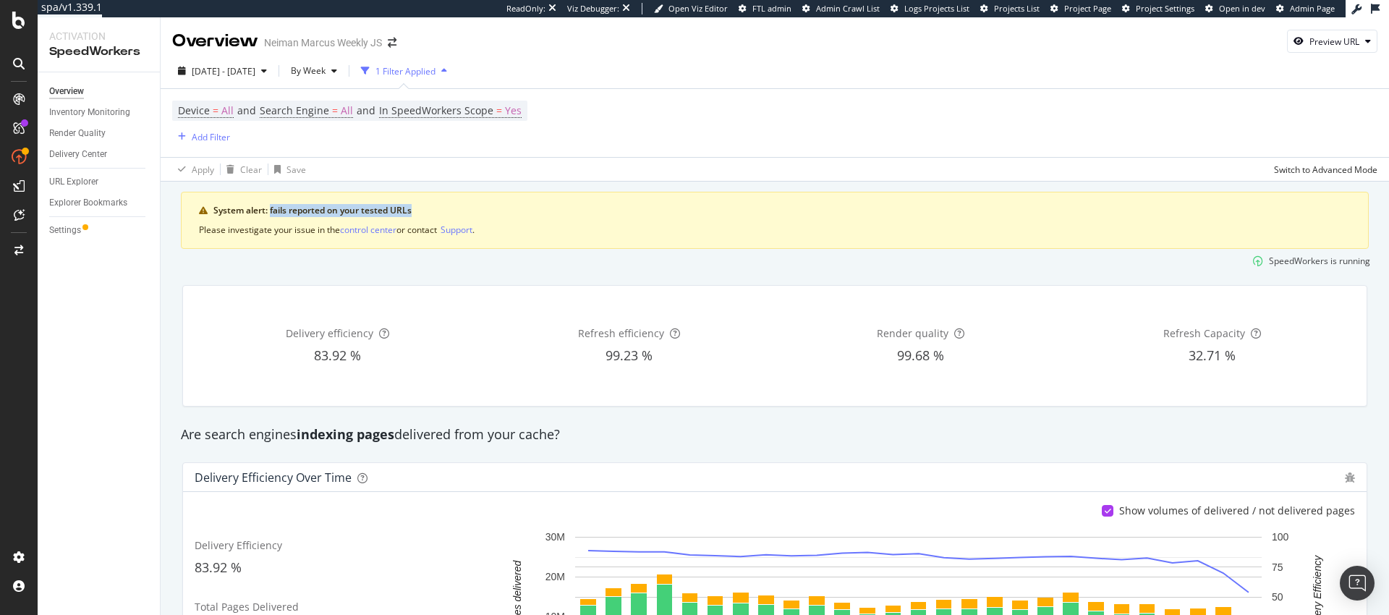
drag, startPoint x: 270, startPoint y: 208, endPoint x: 443, endPoint y: 208, distance: 172.9
click at [443, 208] on div "System alert: fails reported on your tested URLs" at bounding box center [781, 210] width 1137 height 13
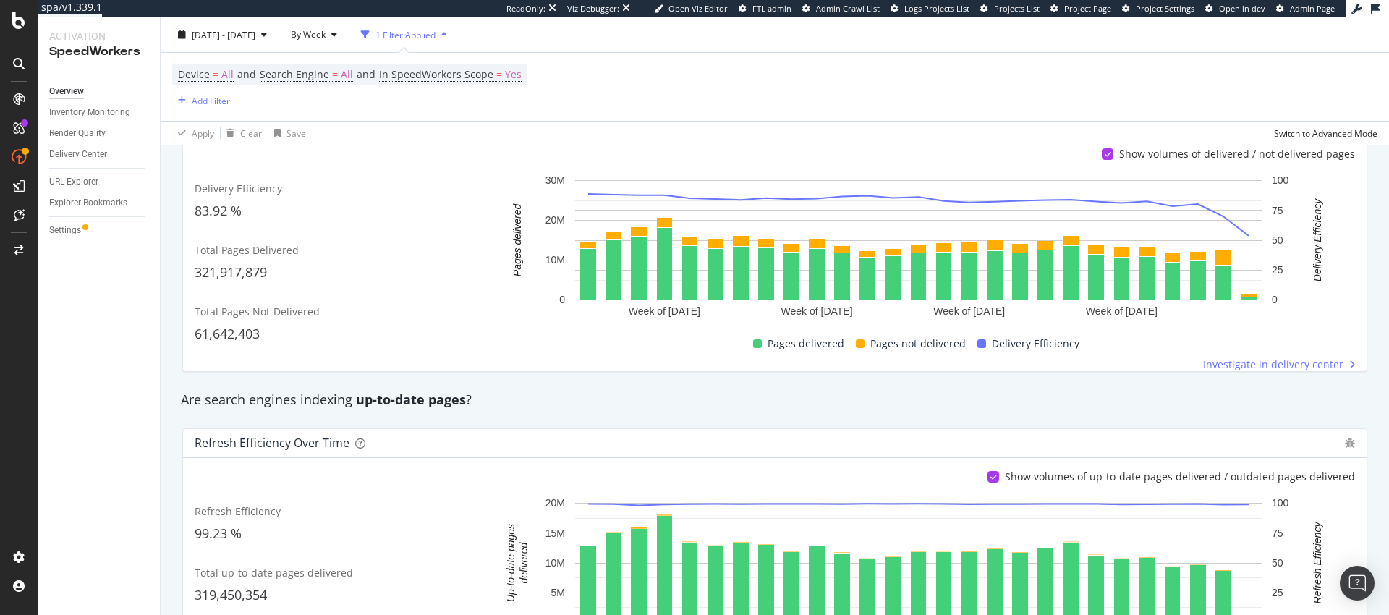
scroll to position [561, 0]
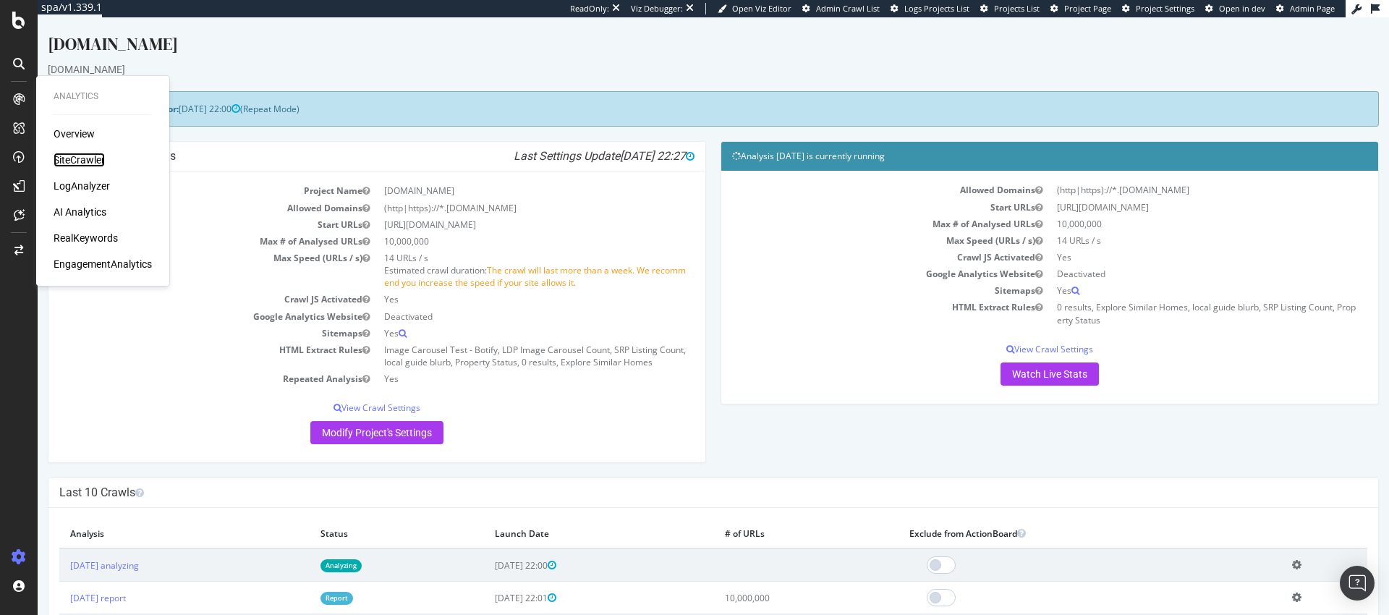
click at [76, 157] on div "SiteCrawler" at bounding box center [79, 160] width 51 height 14
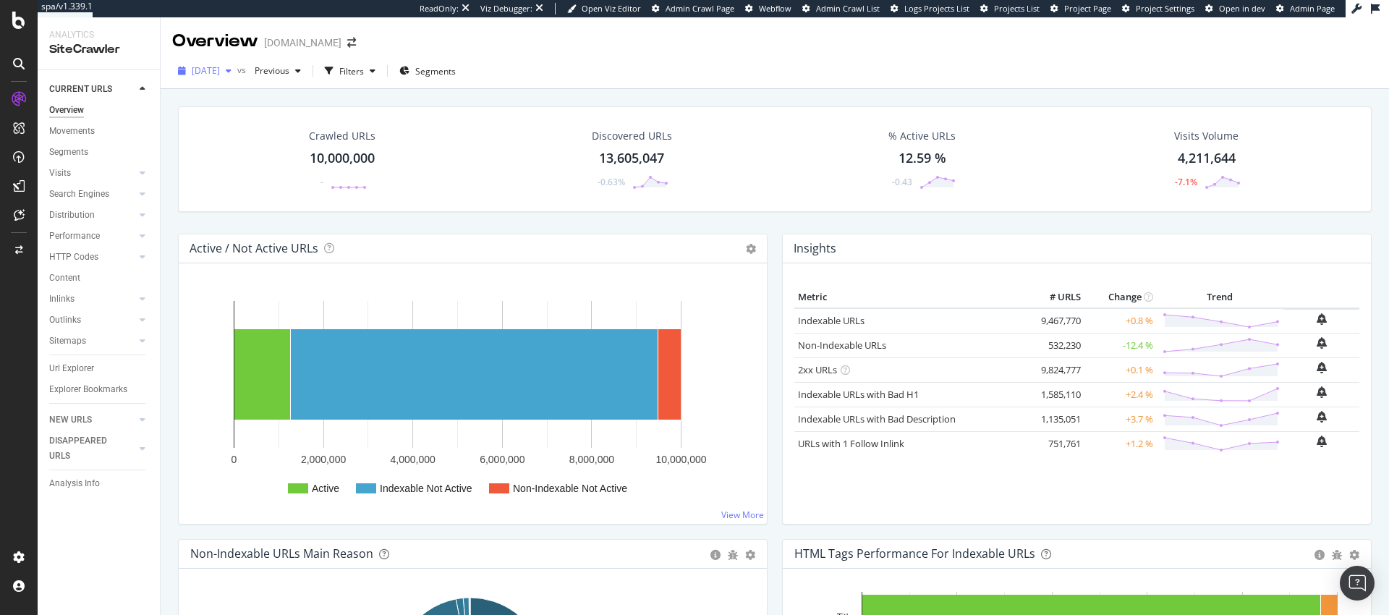
click at [237, 69] on div "button" at bounding box center [228, 71] width 17 height 9
click at [364, 67] on div "Filters" at bounding box center [351, 71] width 25 height 12
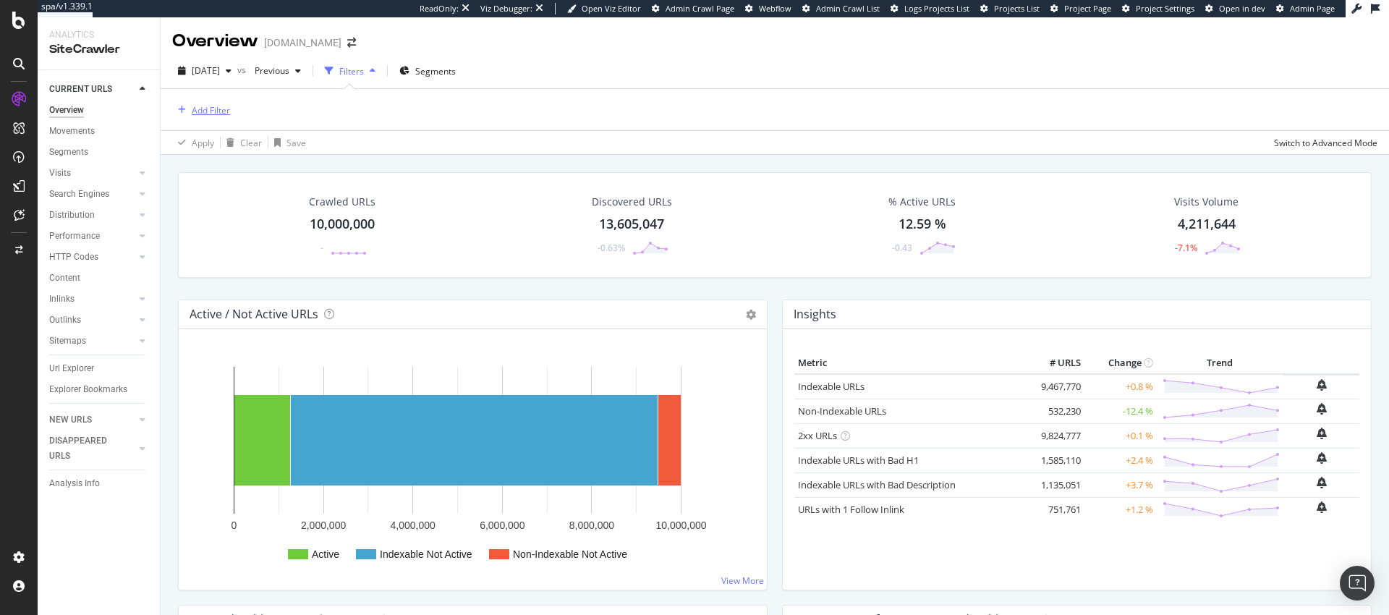
click at [208, 111] on div "Add Filter" at bounding box center [211, 110] width 38 height 12
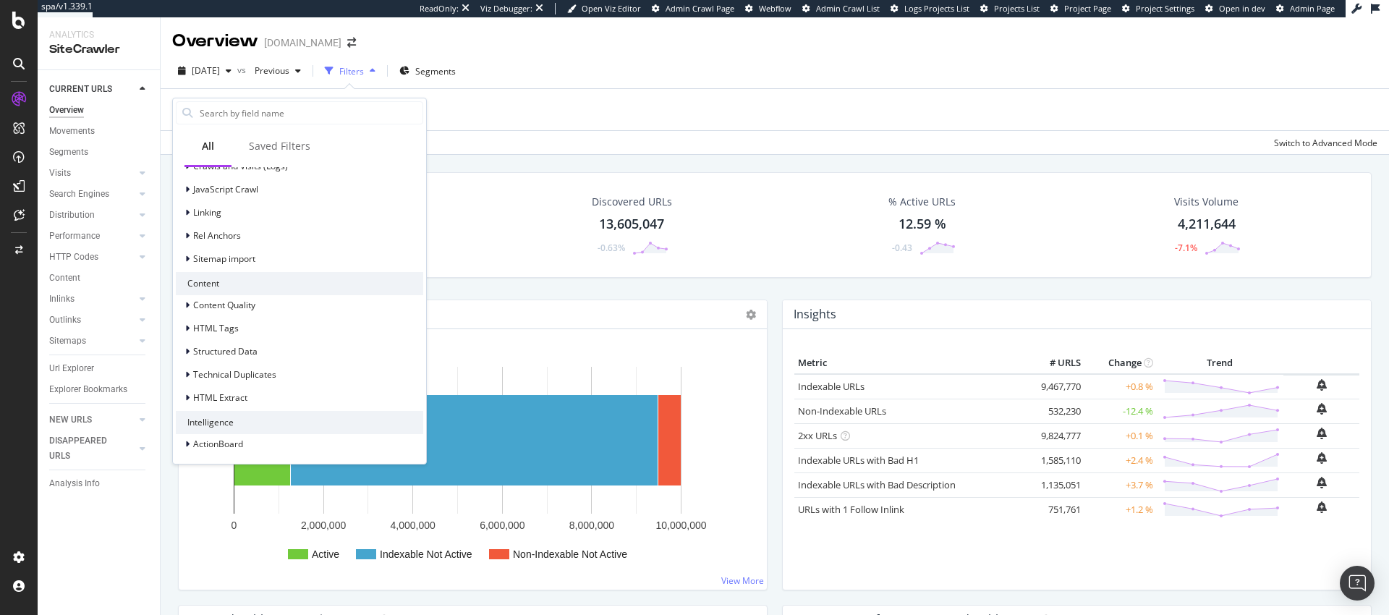
scroll to position [455, 0]
click at [221, 385] on div "HTML Extract" at bounding box center [299, 395] width 247 height 20
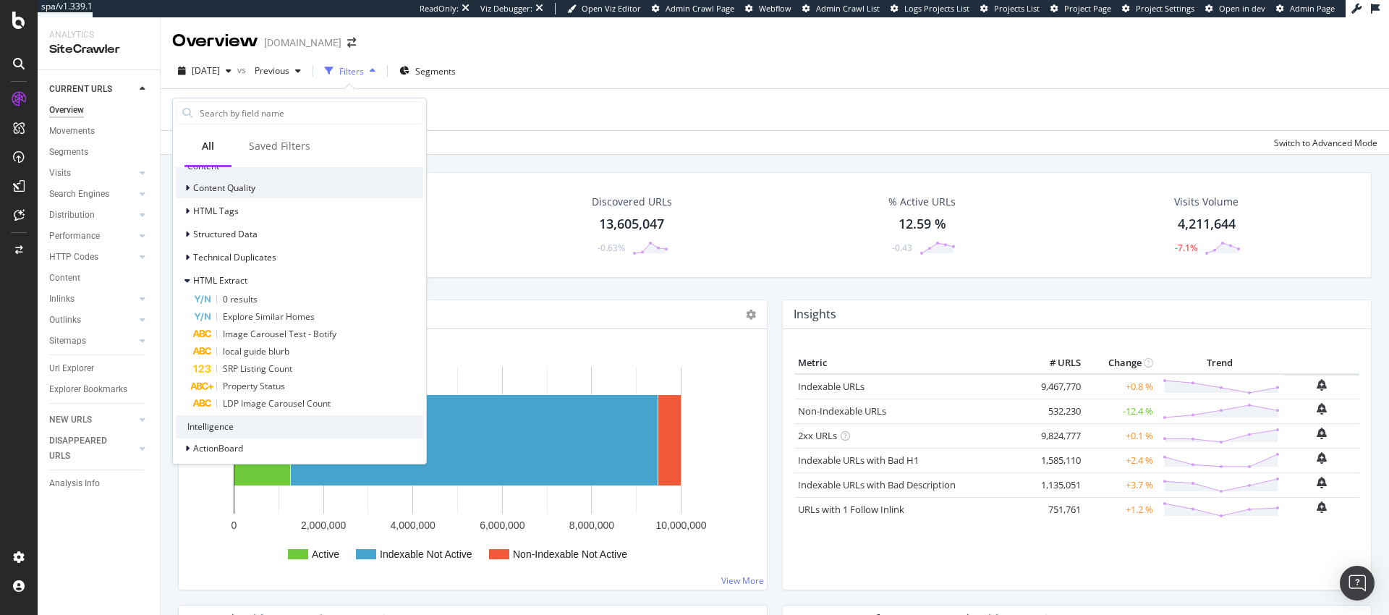
scroll to position [576, 0]
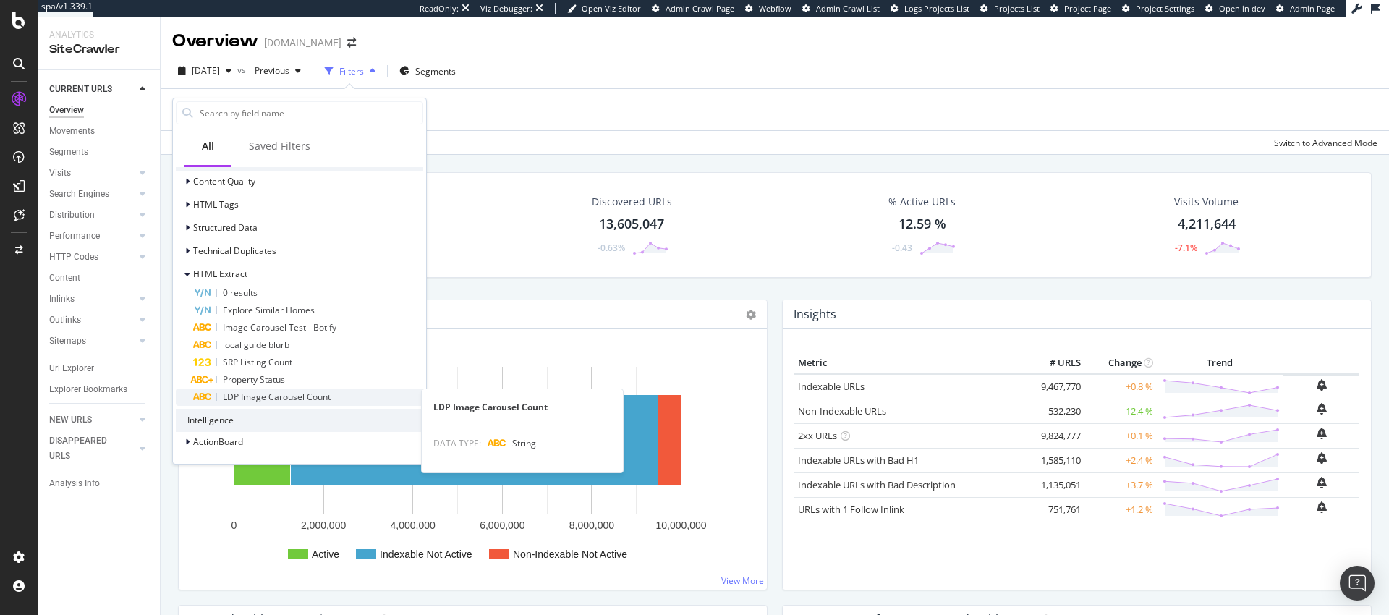
click at [291, 391] on span "LDP Image Carousel Count" at bounding box center [277, 397] width 108 height 12
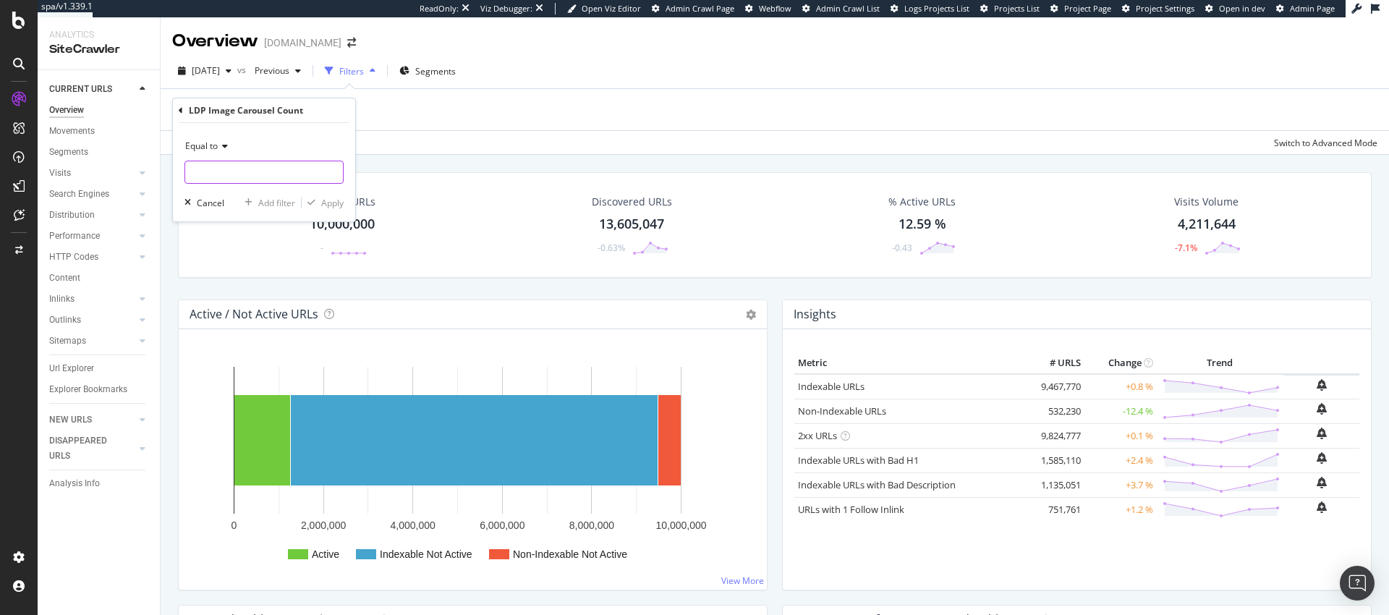
click at [209, 177] on input "text" at bounding box center [264, 172] width 158 height 23
click at [213, 150] on span "Equal to" at bounding box center [201, 146] width 33 height 12
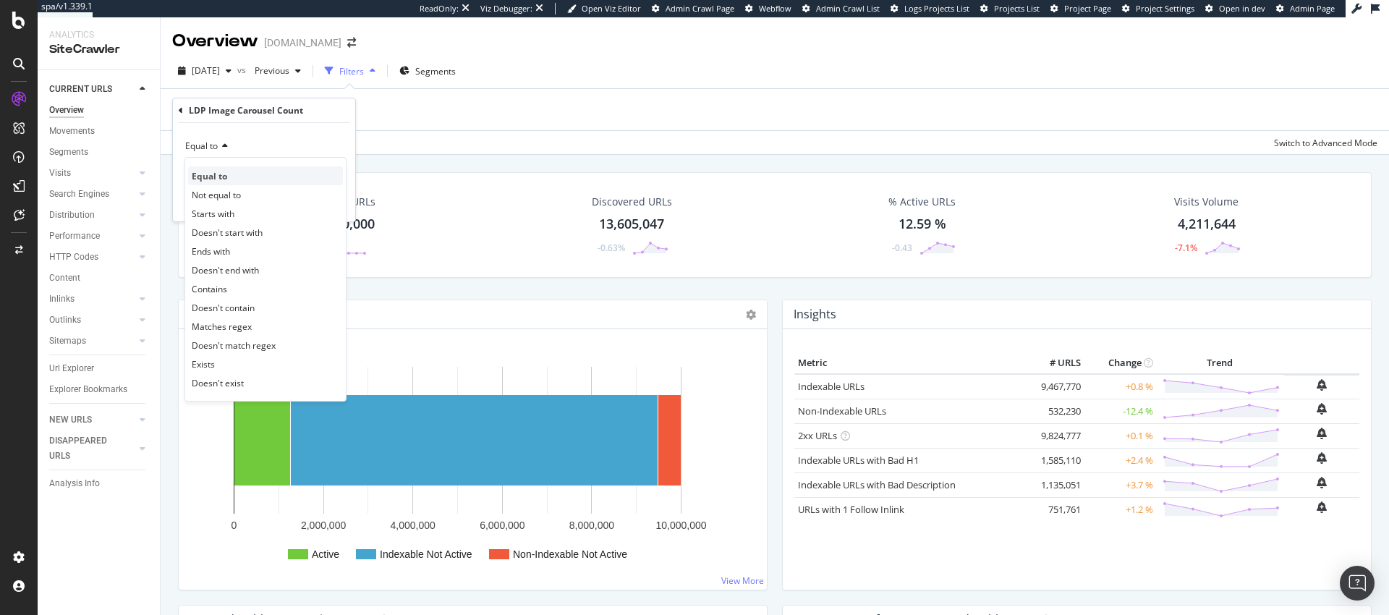
click at [236, 174] on div "Equal to" at bounding box center [265, 175] width 155 height 19
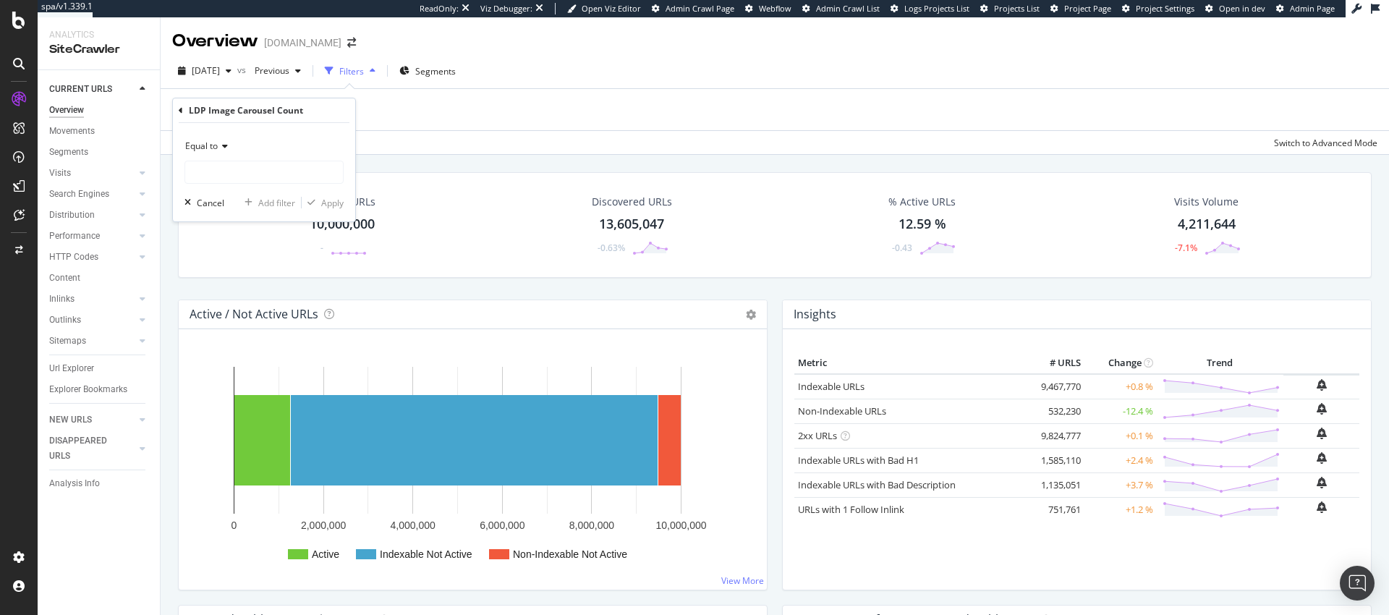
click at [256, 158] on div "Equal to" at bounding box center [263, 159] width 159 height 49
click at [253, 163] on input "text" at bounding box center [264, 172] width 158 height 23
click at [216, 142] on span "Equal to" at bounding box center [201, 146] width 33 height 12
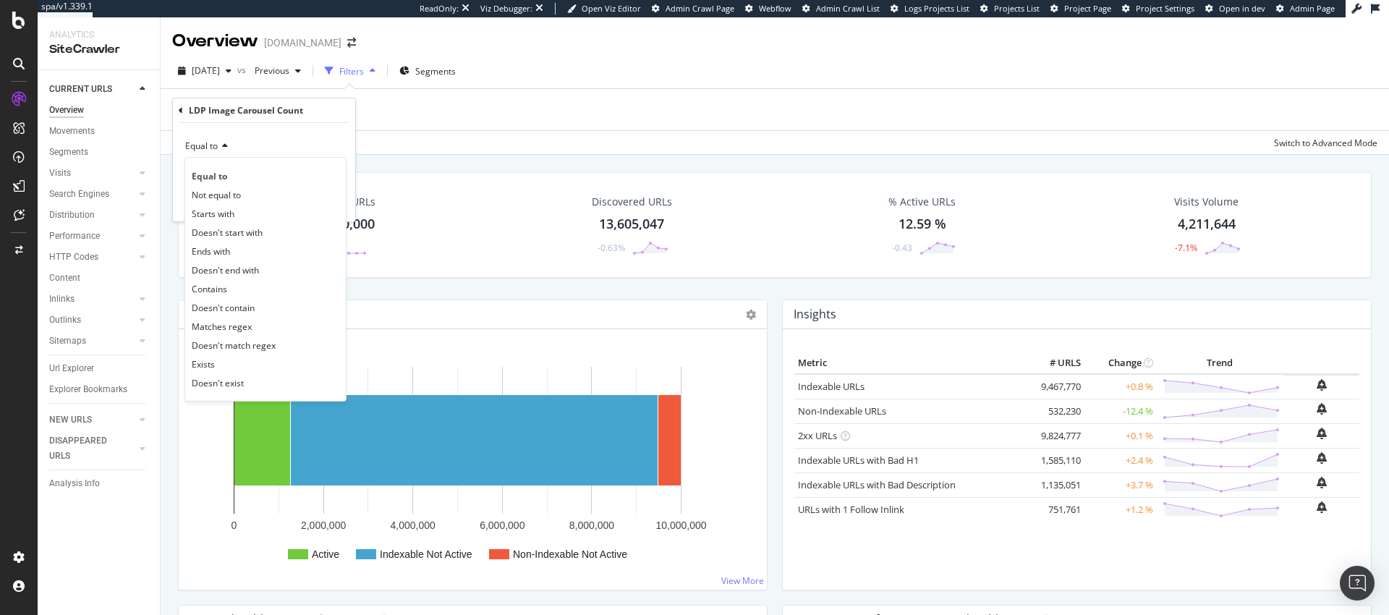
click at [182, 112] on icon at bounding box center [181, 110] width 4 height 9
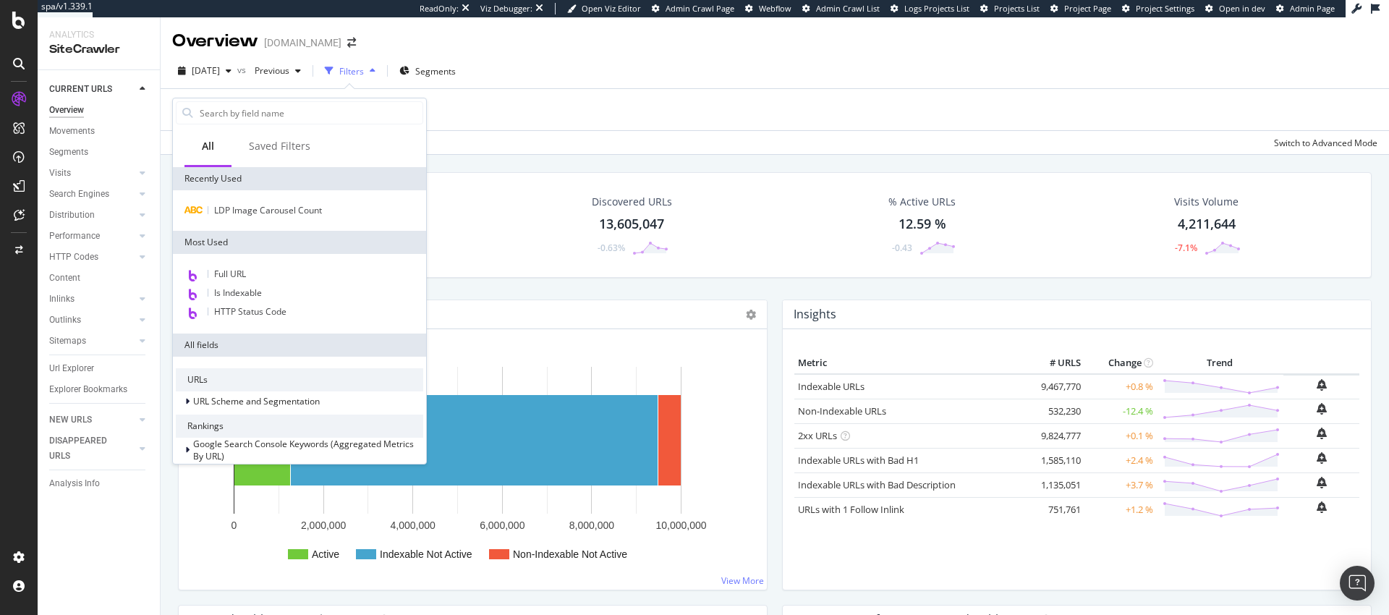
scroll to position [455, 0]
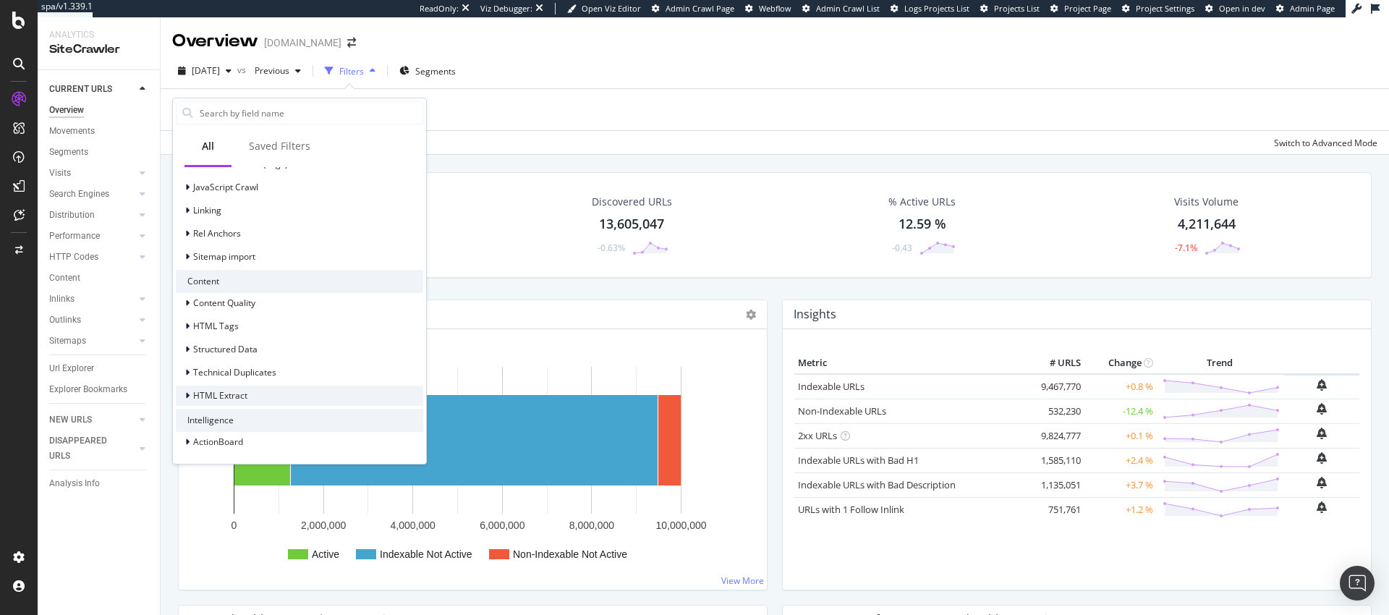
click at [221, 402] on div "HTML Extract" at bounding box center [299, 395] width 247 height 20
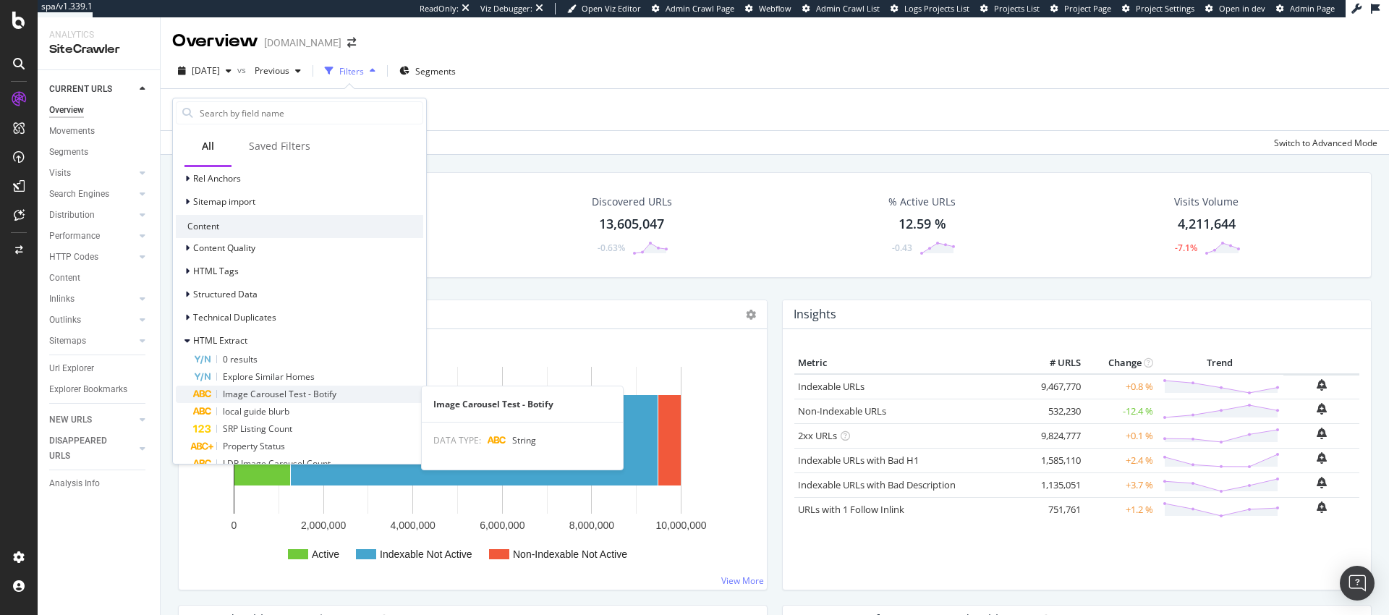
click at [285, 397] on span "Image Carousel Test - Botify" at bounding box center [280, 394] width 114 height 12
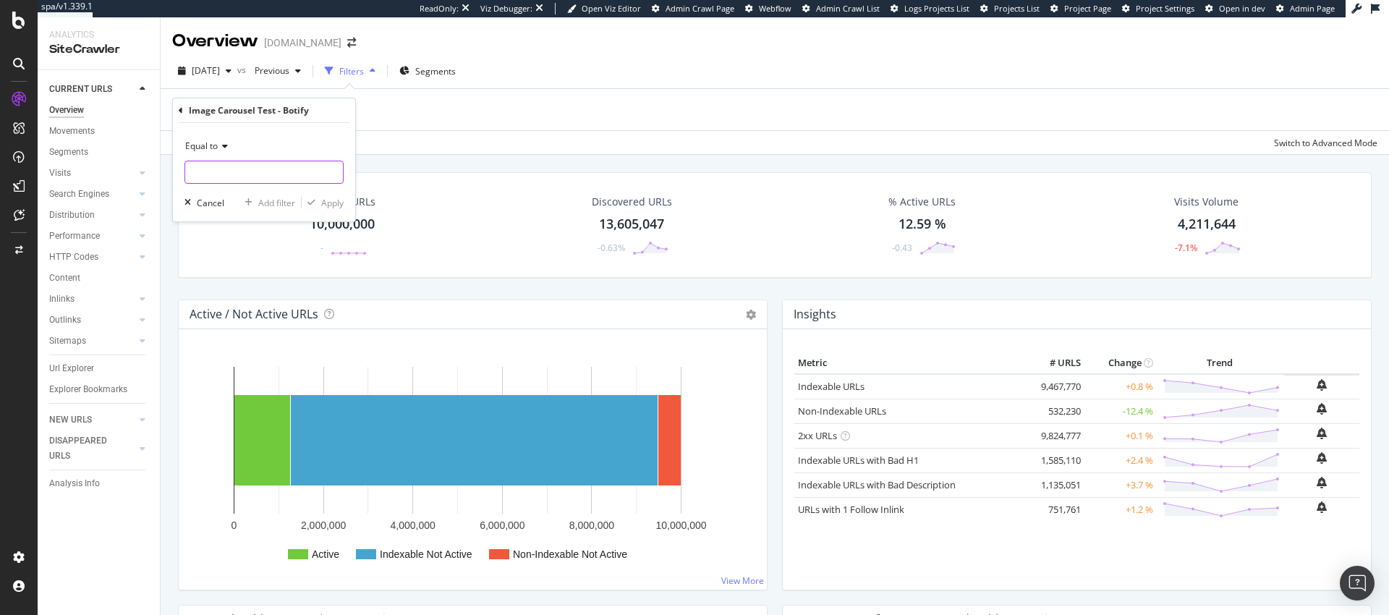
click at [250, 168] on input "text" at bounding box center [264, 172] width 158 height 23
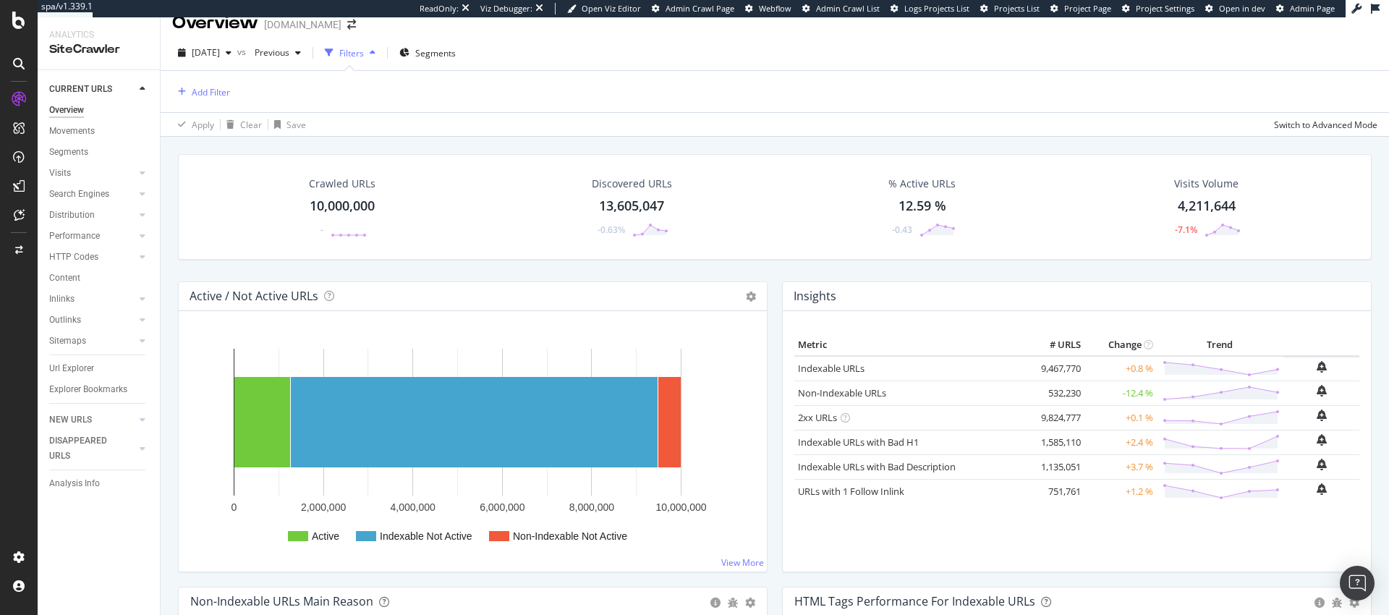
scroll to position [27, 0]
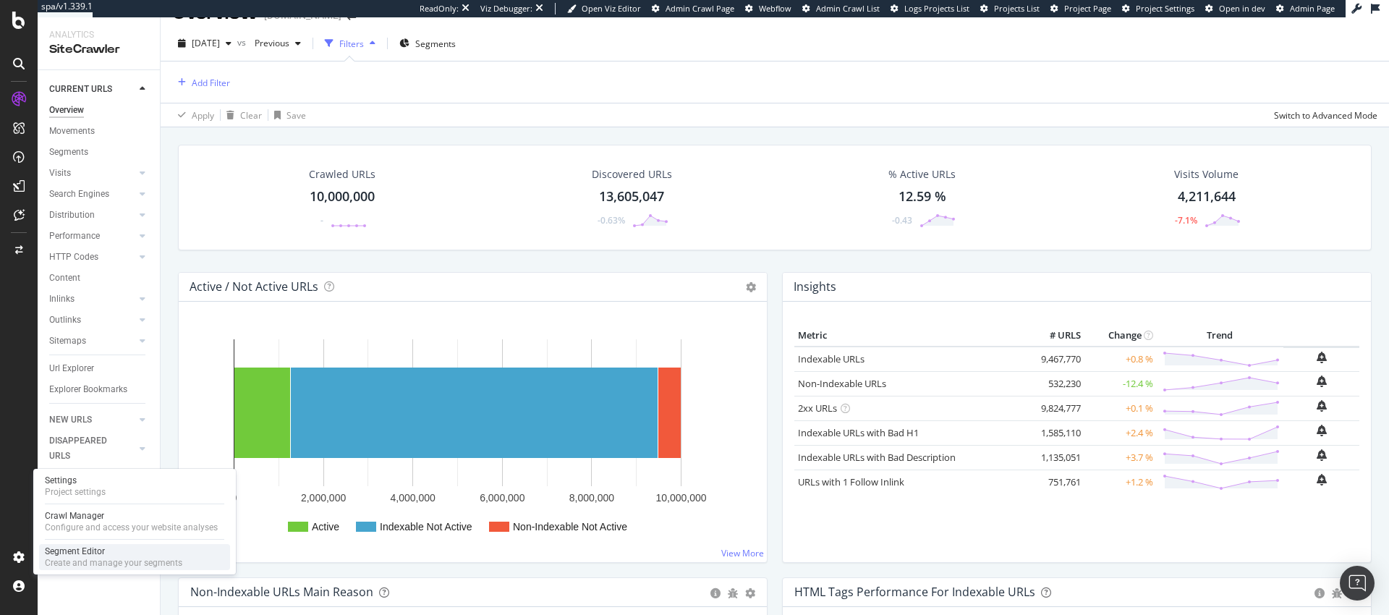
click at [116, 547] on div "Segment Editor" at bounding box center [113, 551] width 137 height 12
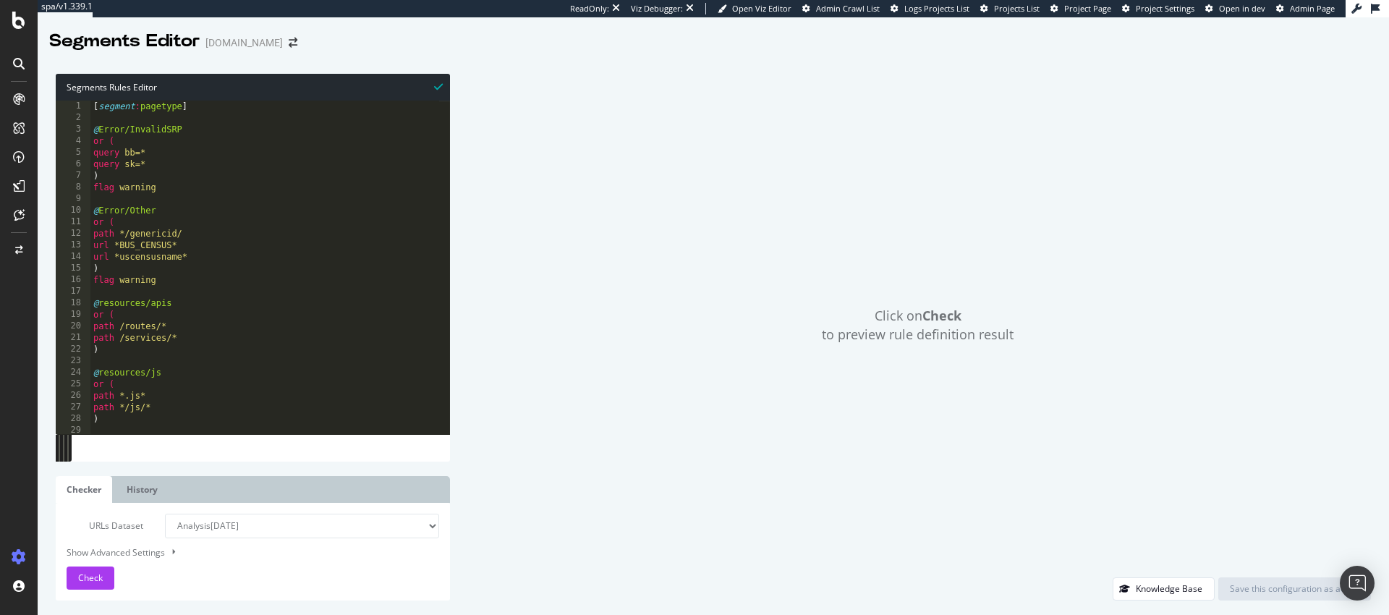
click at [20, 553] on icon at bounding box center [19, 557] width 14 height 14
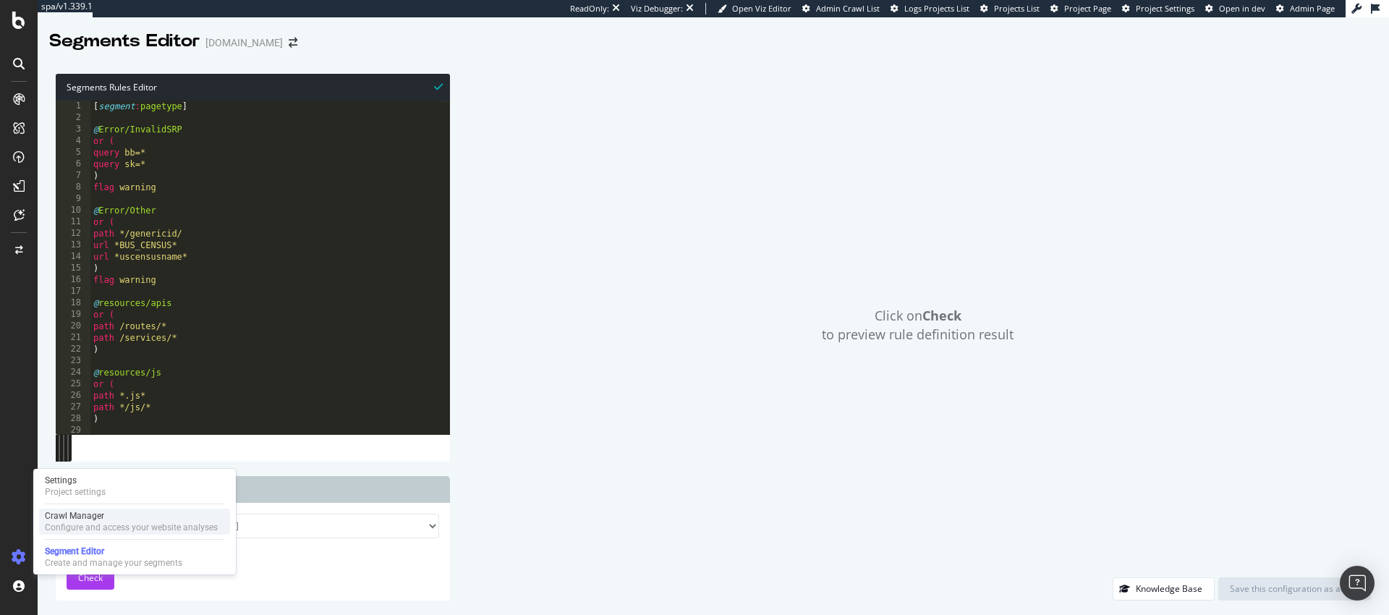
click at [101, 516] on div "Crawl Manager" at bounding box center [131, 516] width 173 height 12
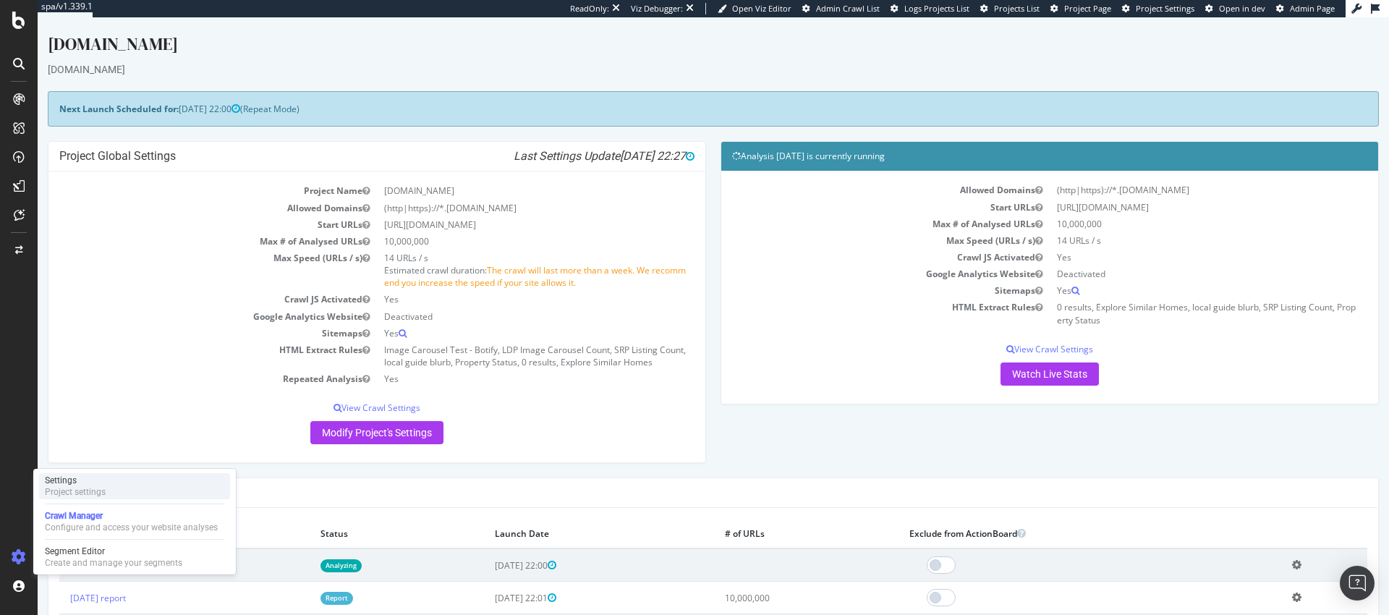
click at [152, 474] on div "Settings Project settings" at bounding box center [134, 486] width 191 height 26
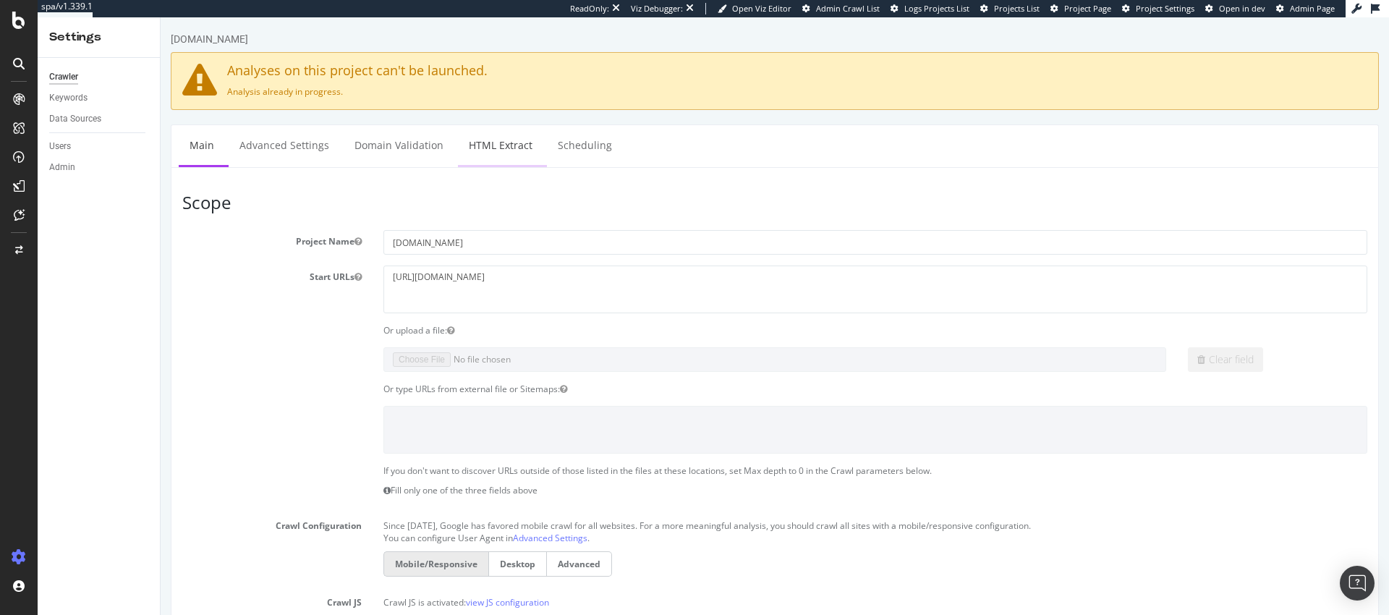
click at [491, 140] on link "HTML Extract" at bounding box center [500, 145] width 85 height 40
select select "i"
select select "list"
select select "exist"
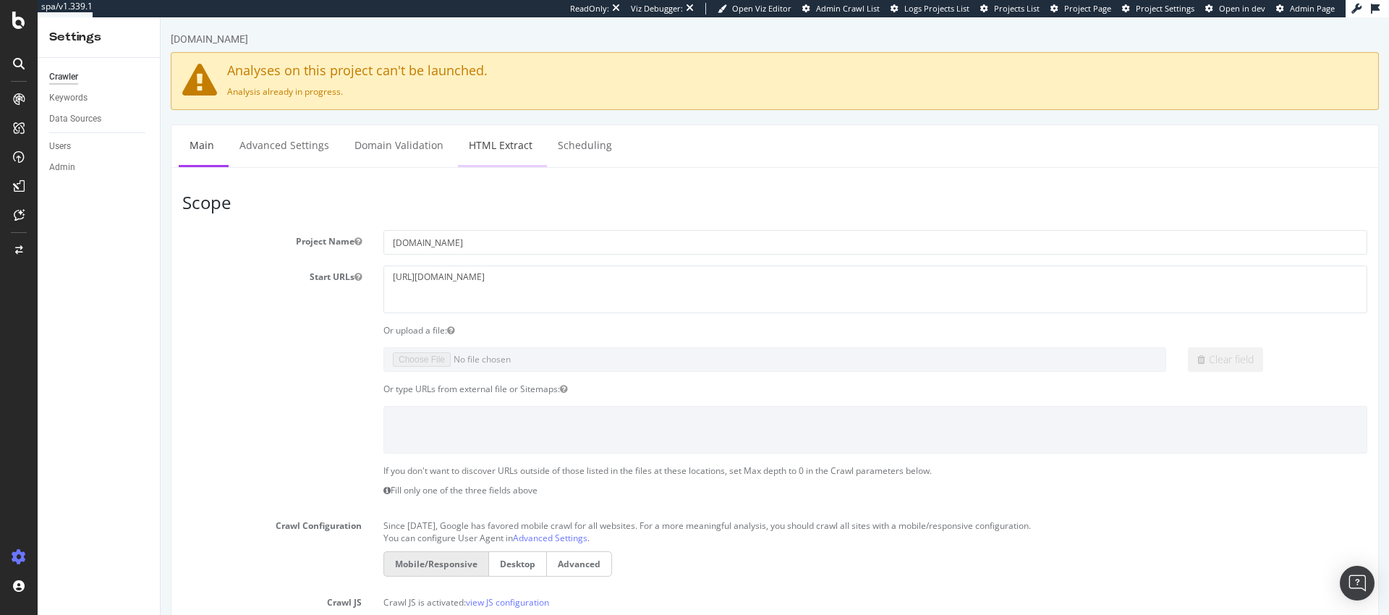
select select "exist"
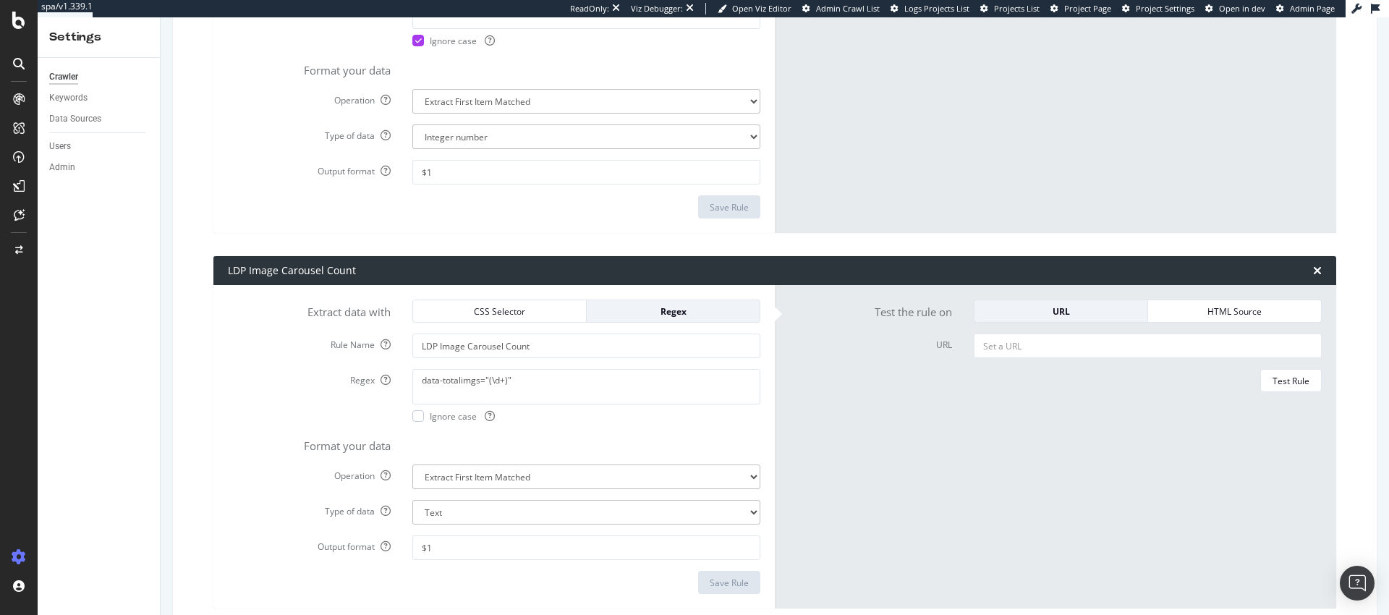
scroll to position [378, 0]
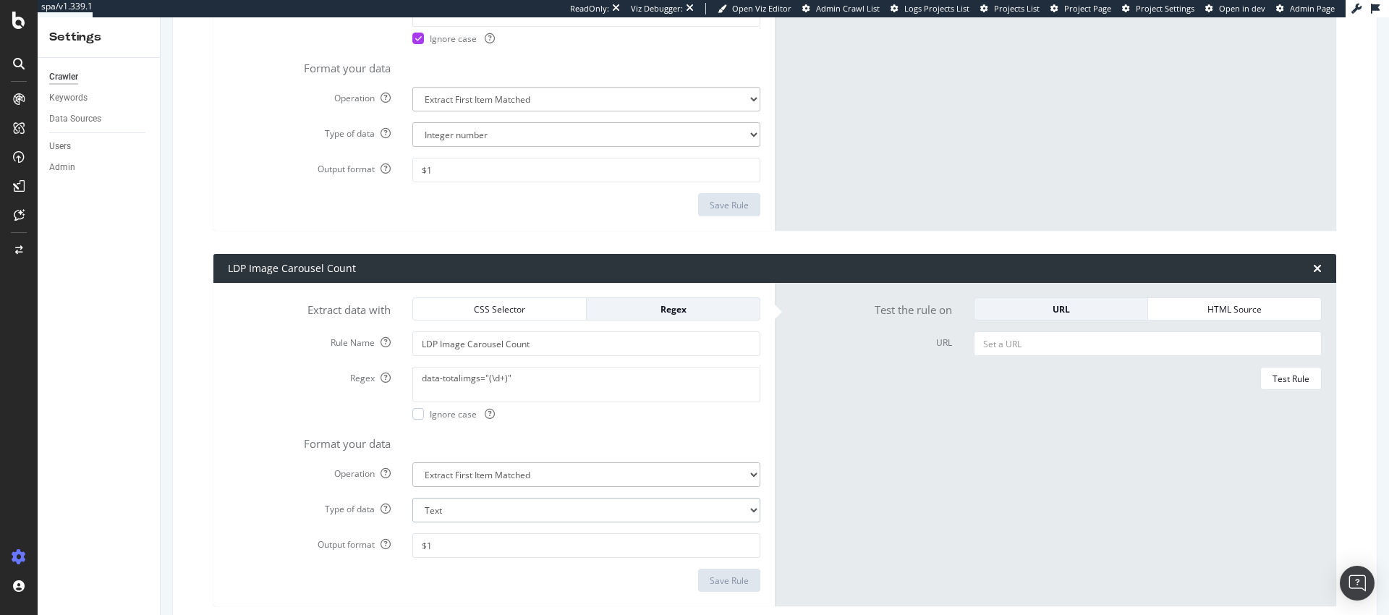
click at [516, 508] on select "Text Integer number Floating point number Date" at bounding box center [586, 510] width 348 height 25
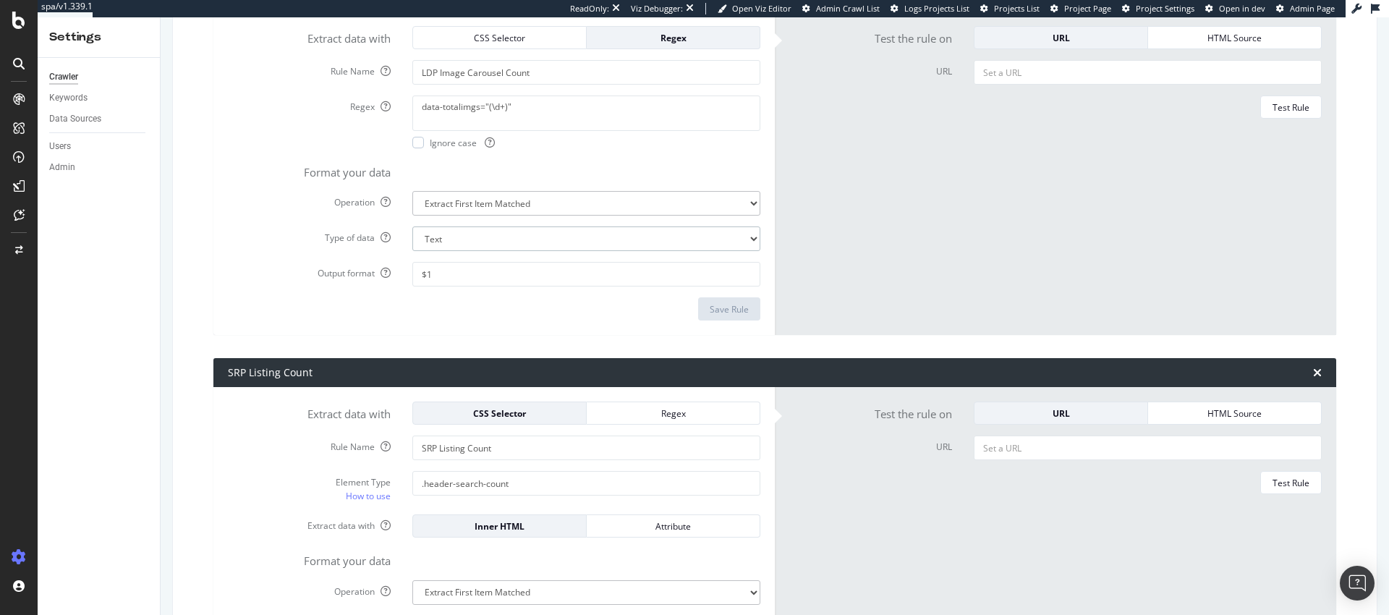
scroll to position [442, 0]
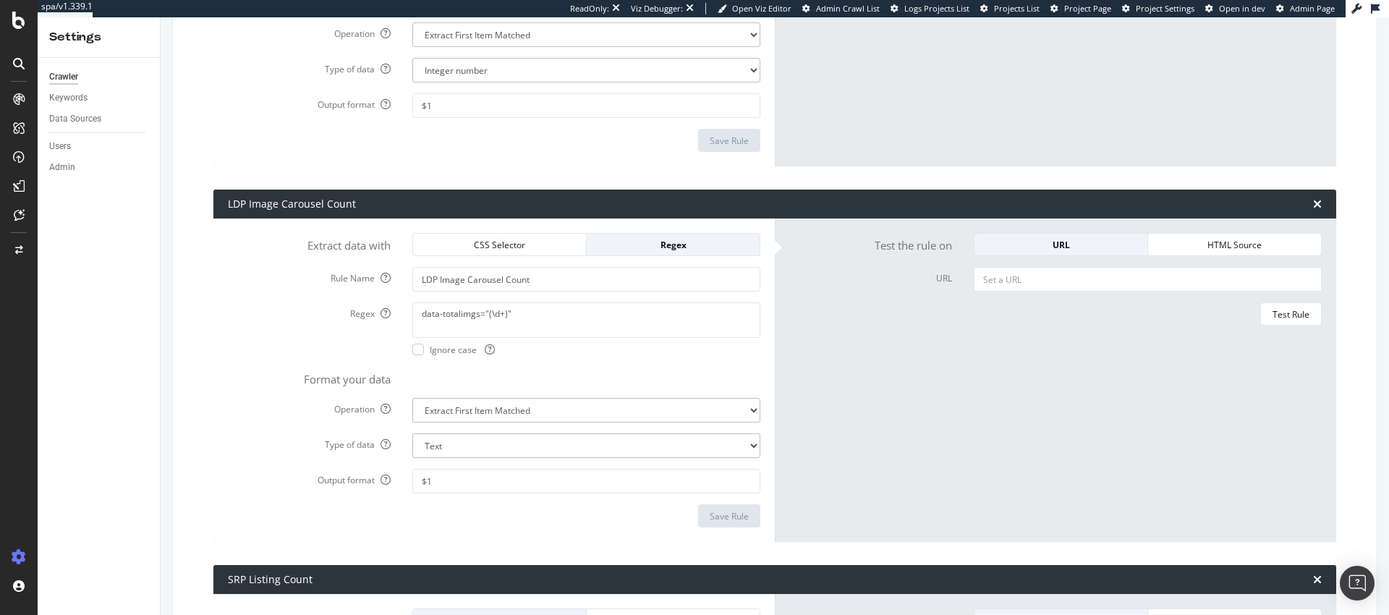
click at [526, 446] on select "Text Integer number Floating point number Date" at bounding box center [586, 445] width 348 height 25
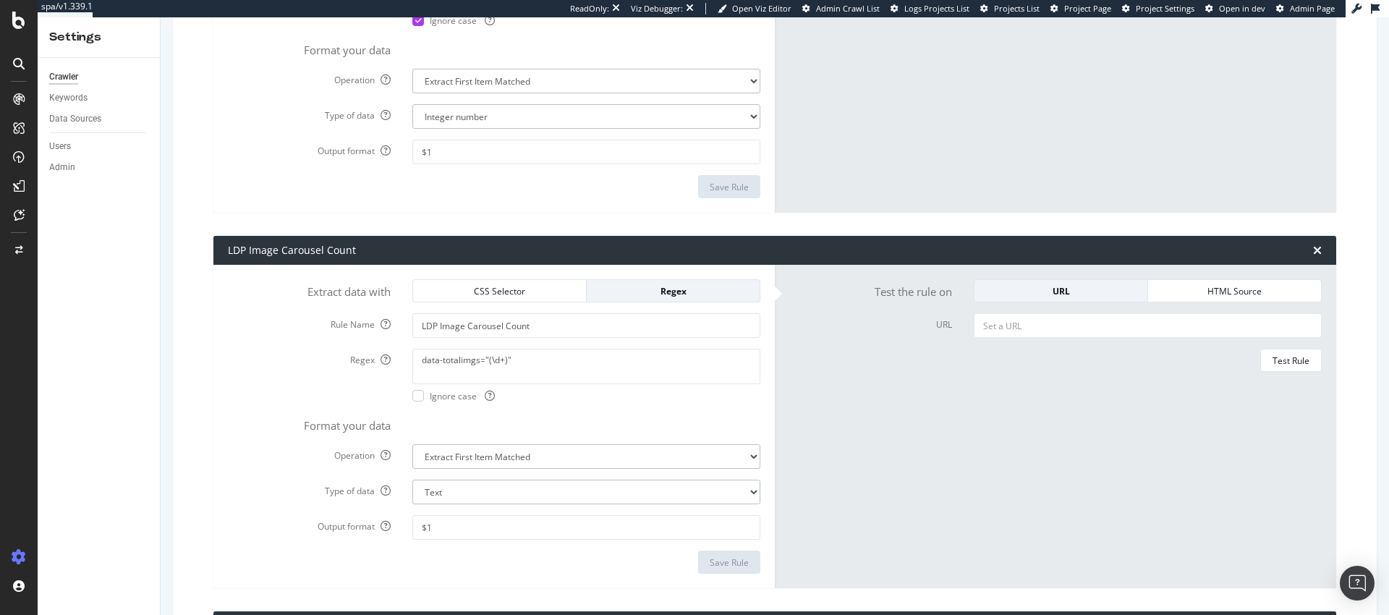
scroll to position [328, 0]
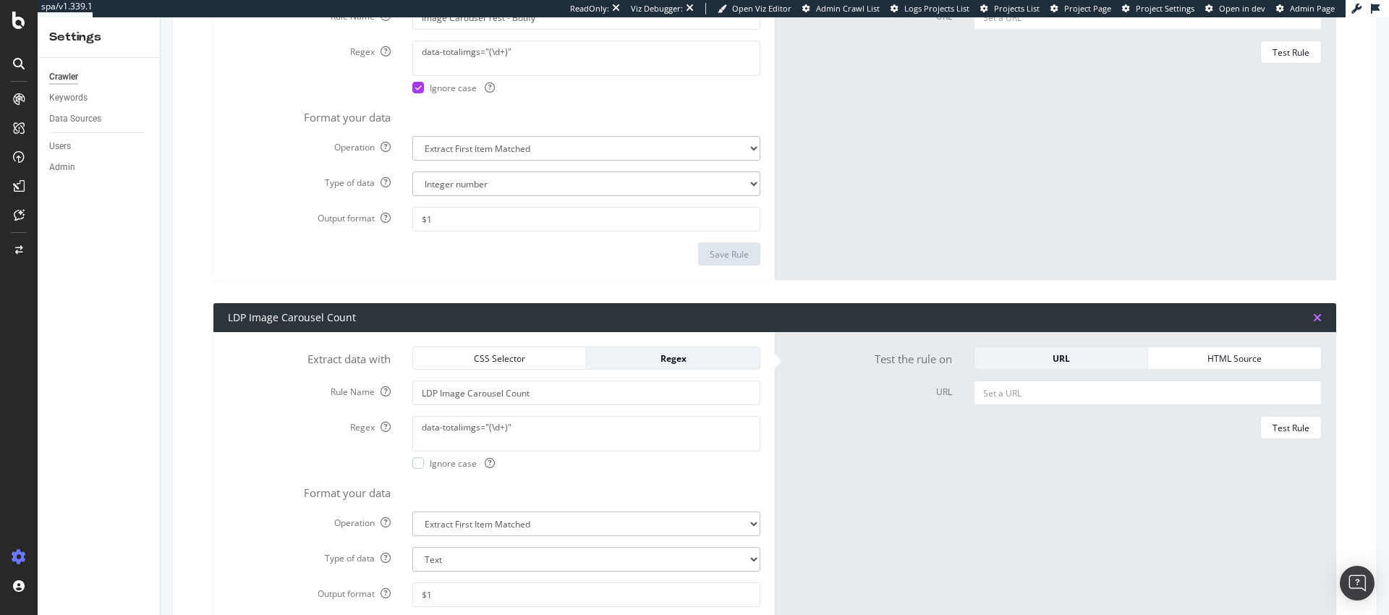
click at [1313, 316] on icon "times" at bounding box center [1317, 318] width 9 height 12
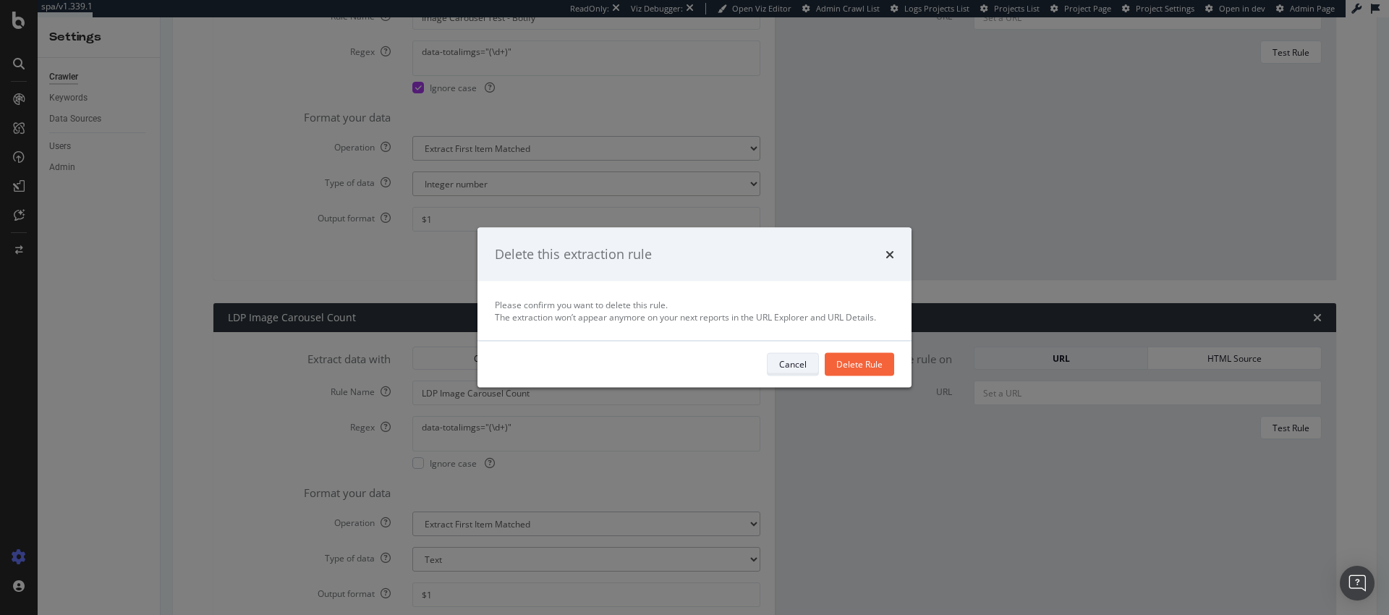
click at [769, 366] on button "Cancel" at bounding box center [793, 363] width 52 height 23
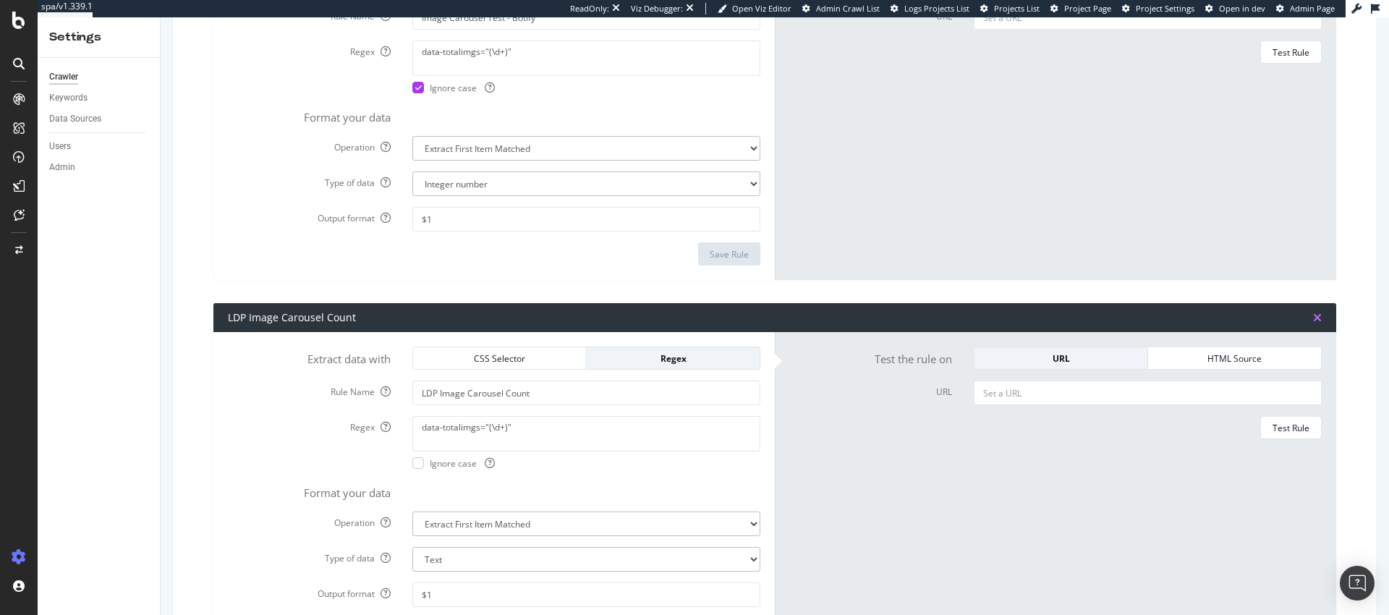
click at [1313, 319] on icon "times" at bounding box center [1317, 318] width 9 height 12
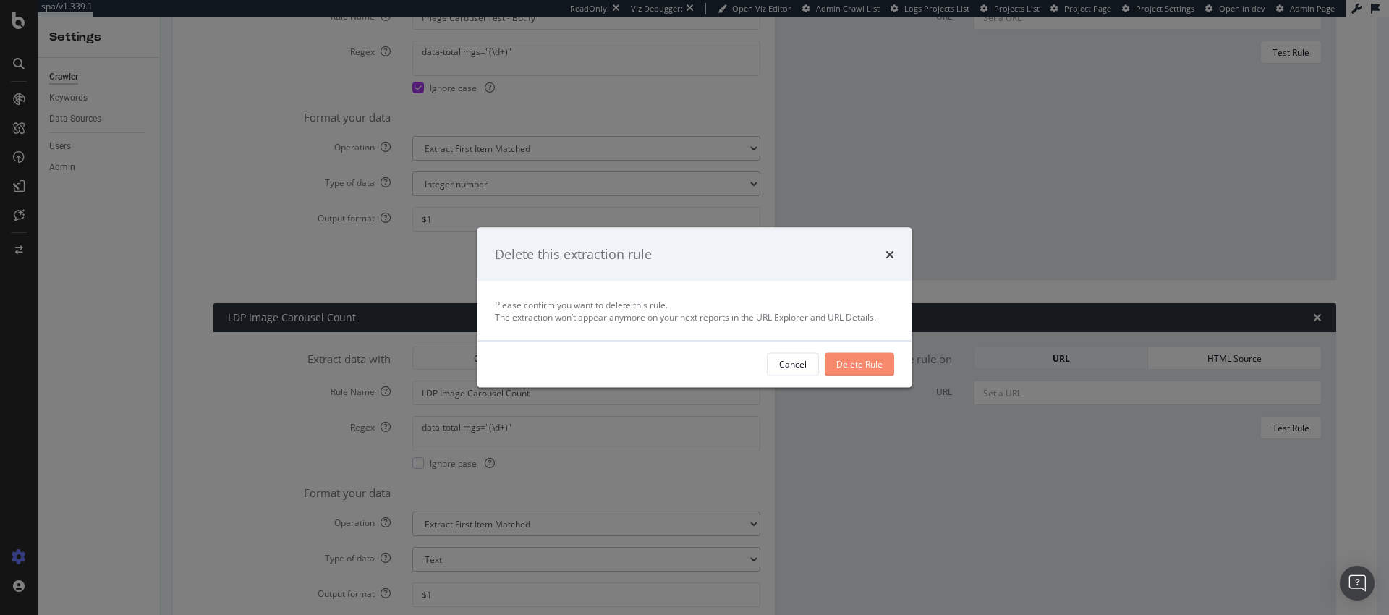
click at [845, 362] on div "Delete Rule" at bounding box center [859, 364] width 46 height 12
type input "SRP Listing Count"
select select "i"
type input "local guide blurb"
type input "#placardContainer > div.search-placards-container > section.section-container >…"
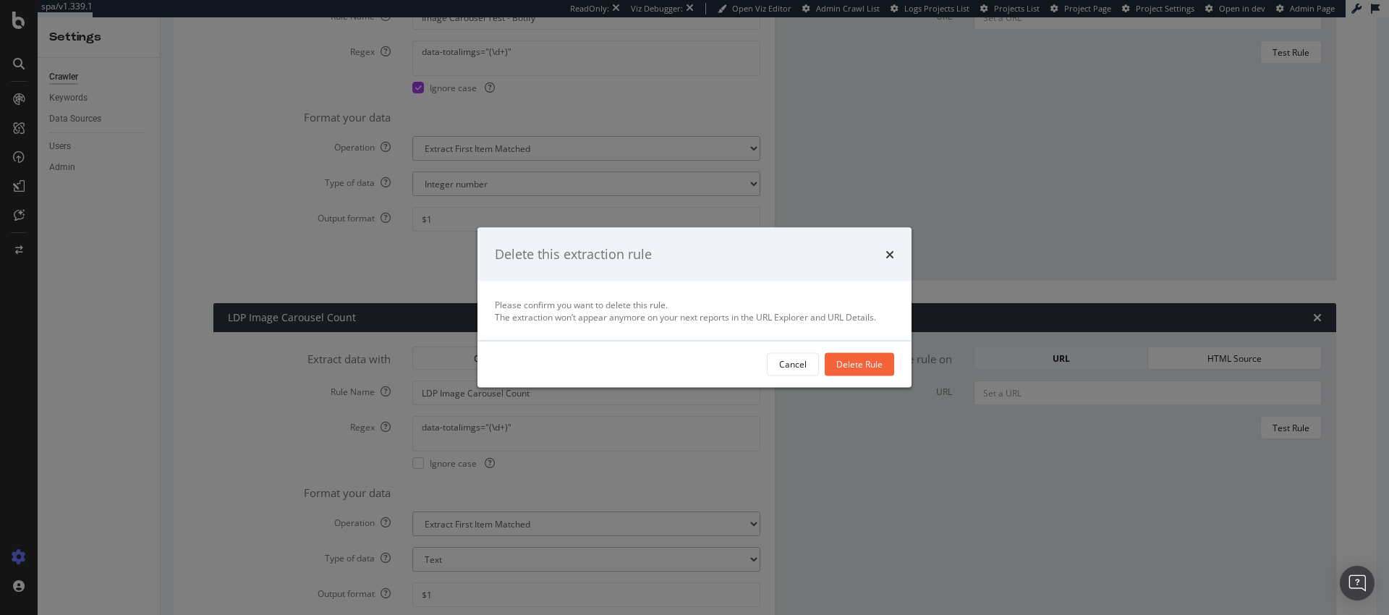
select select "s"
type input "Property Status"
type input ".property-info-status-pill"
select select "list"
type input "0 results"
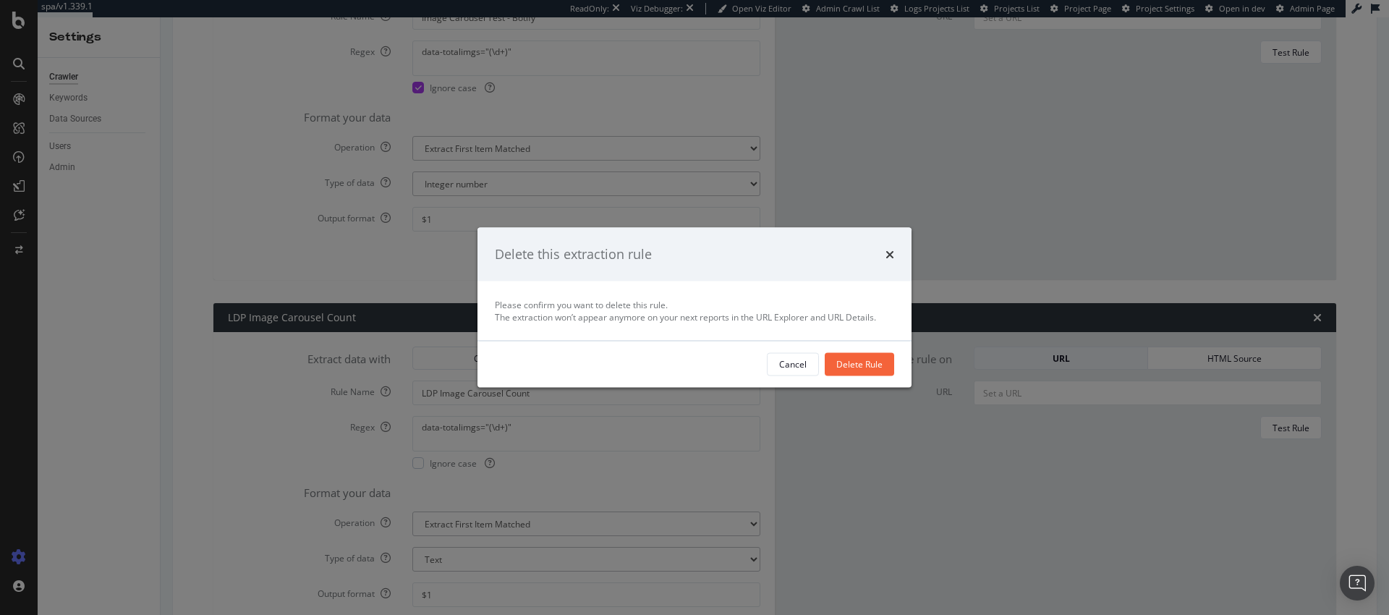
select select "exist"
type input "Explore Similar Homes"
type textarea "Explore Similar Homes"
select select "b"
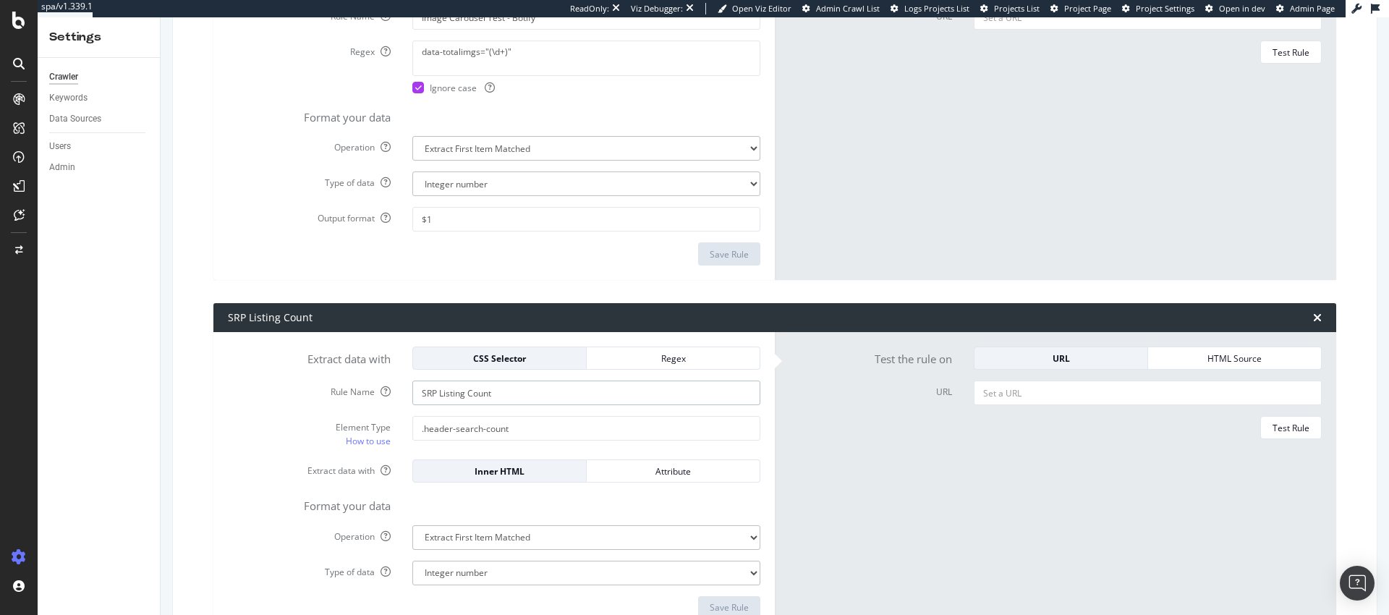
click at [541, 395] on input "SRP Listing Count" at bounding box center [586, 392] width 348 height 25
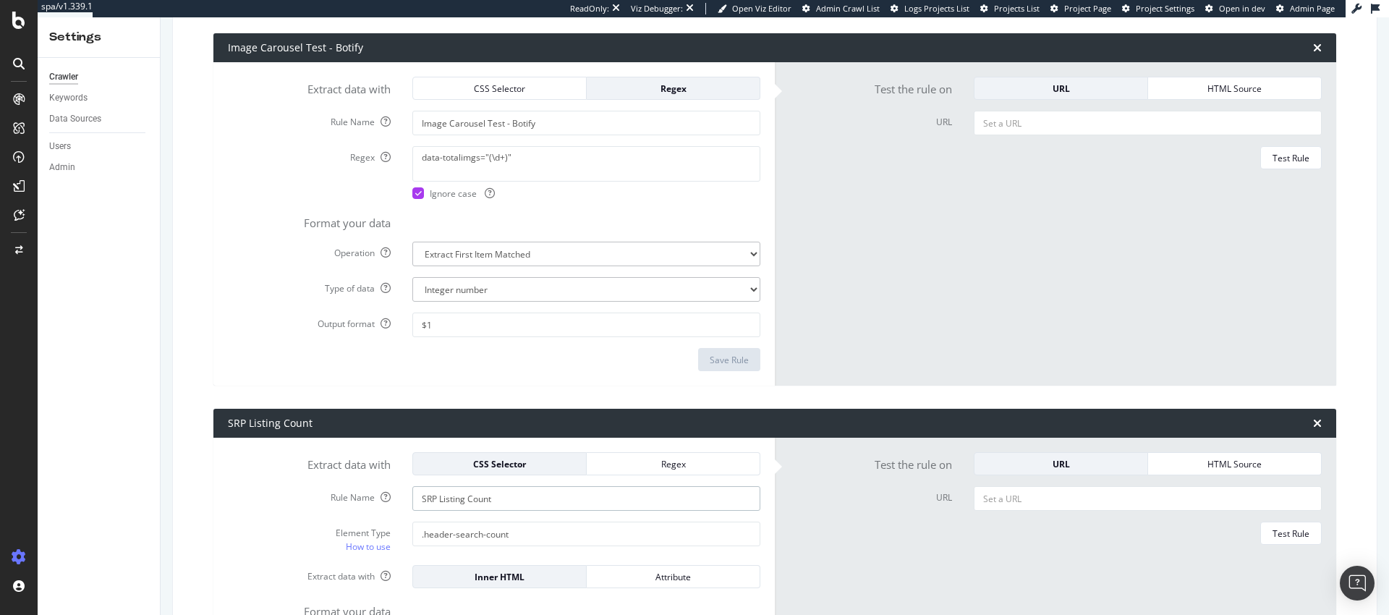
scroll to position [192, 0]
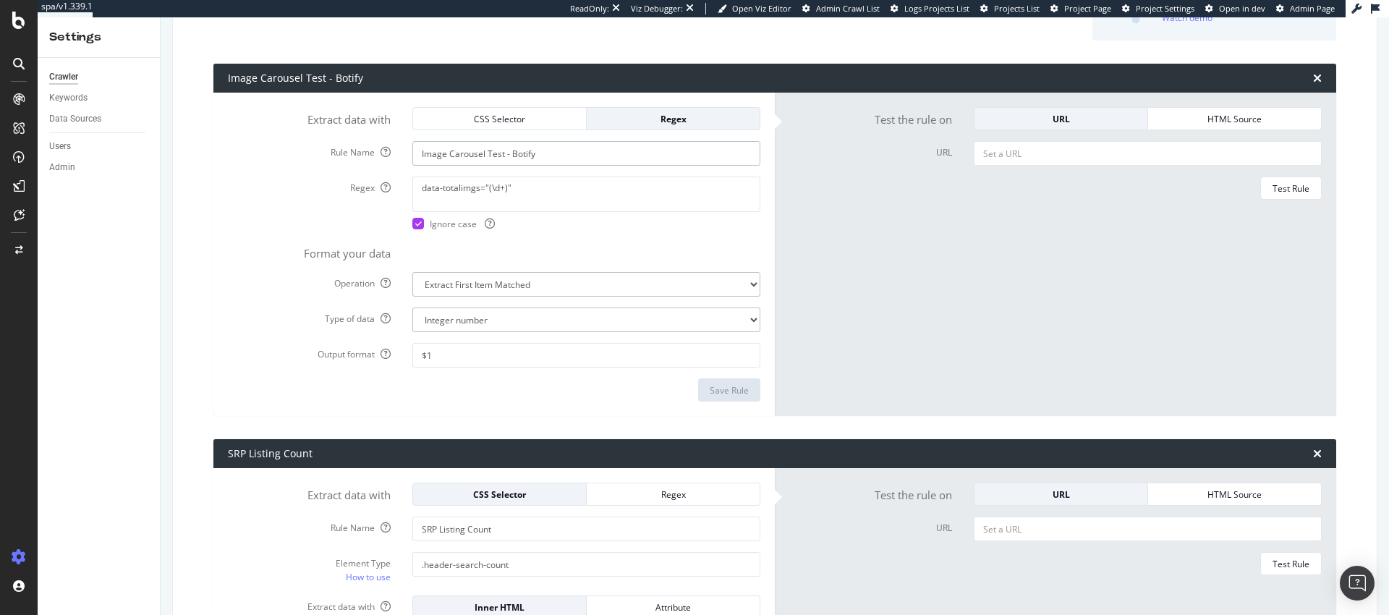
click at [540, 154] on input "Image Carousel Test - Botify" at bounding box center [586, 153] width 348 height 25
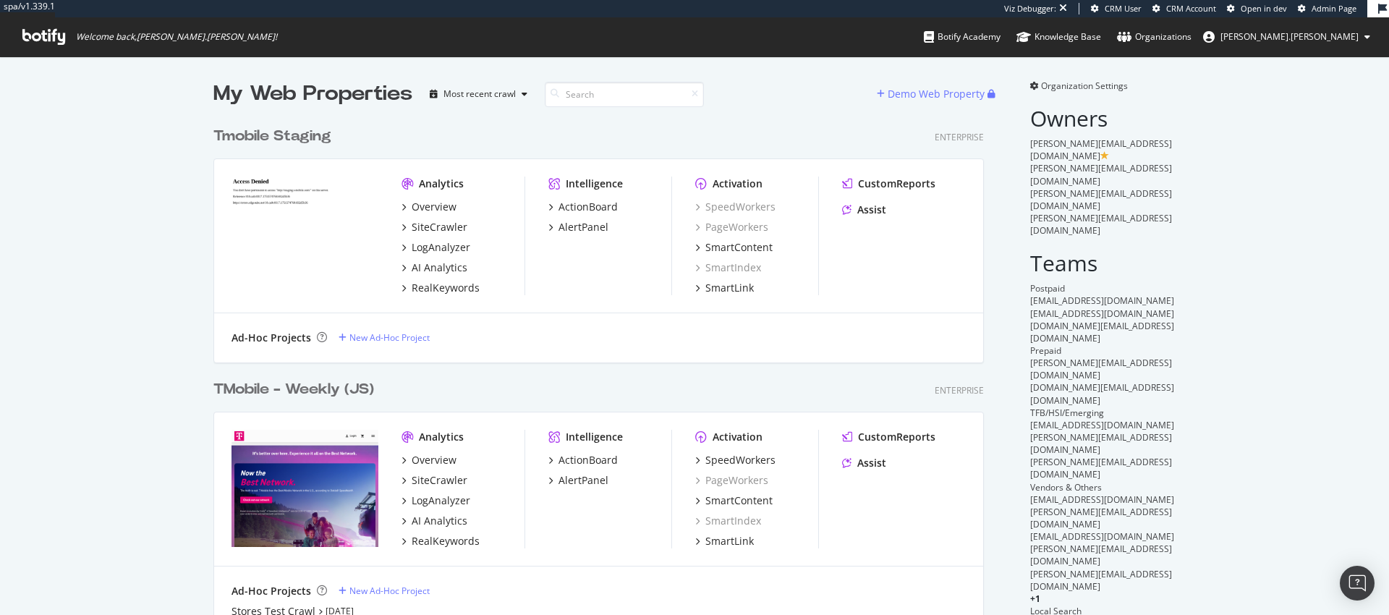
scroll to position [1175, 771]
